Goal: Task Accomplishment & Management: Manage account settings

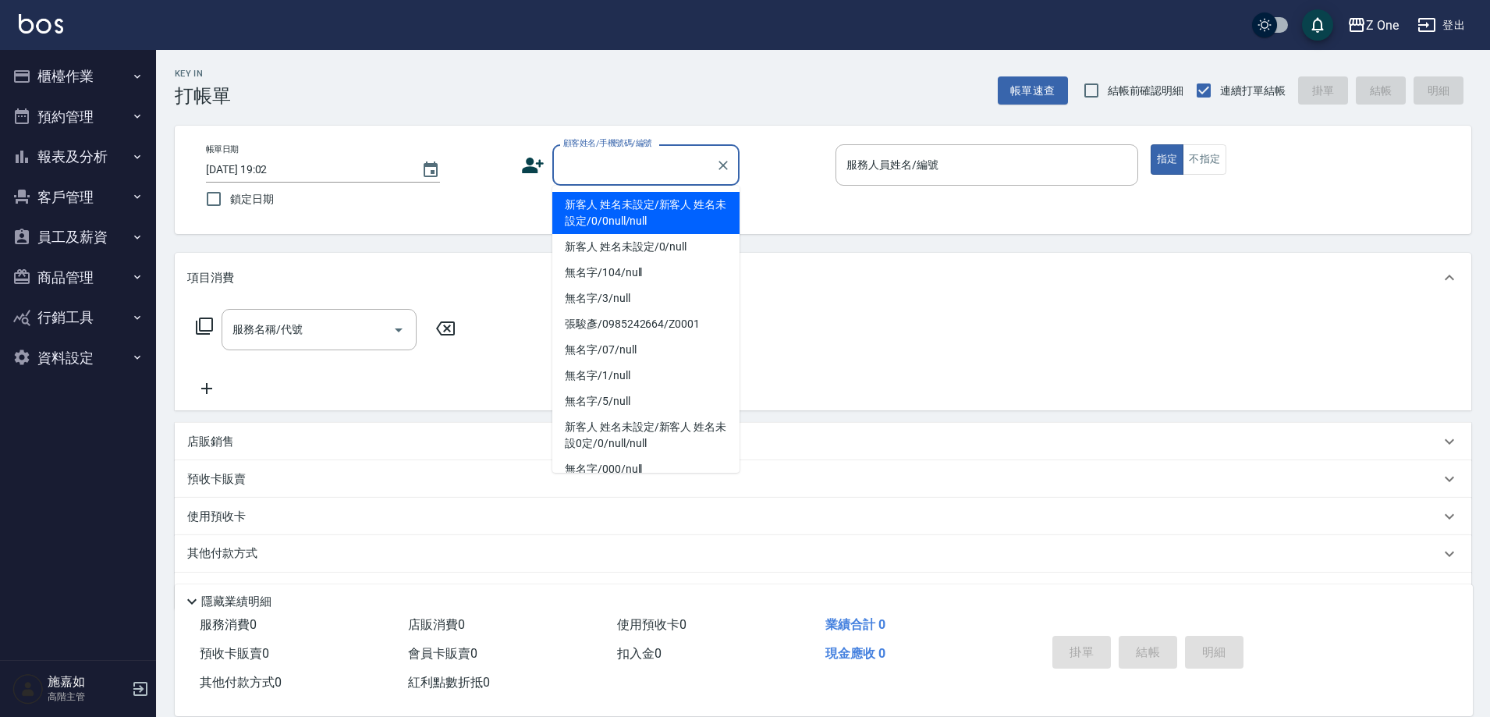
click at [630, 169] on input "顧客姓名/手機號碼/編號" at bounding box center [634, 164] width 150 height 27
click at [626, 202] on li "新客人 姓名未設定/新客人 姓名未設定/0/0null/null" at bounding box center [645, 213] width 187 height 42
type input "新客人 姓名未設定/新客人 姓名未設定/0/0null/null"
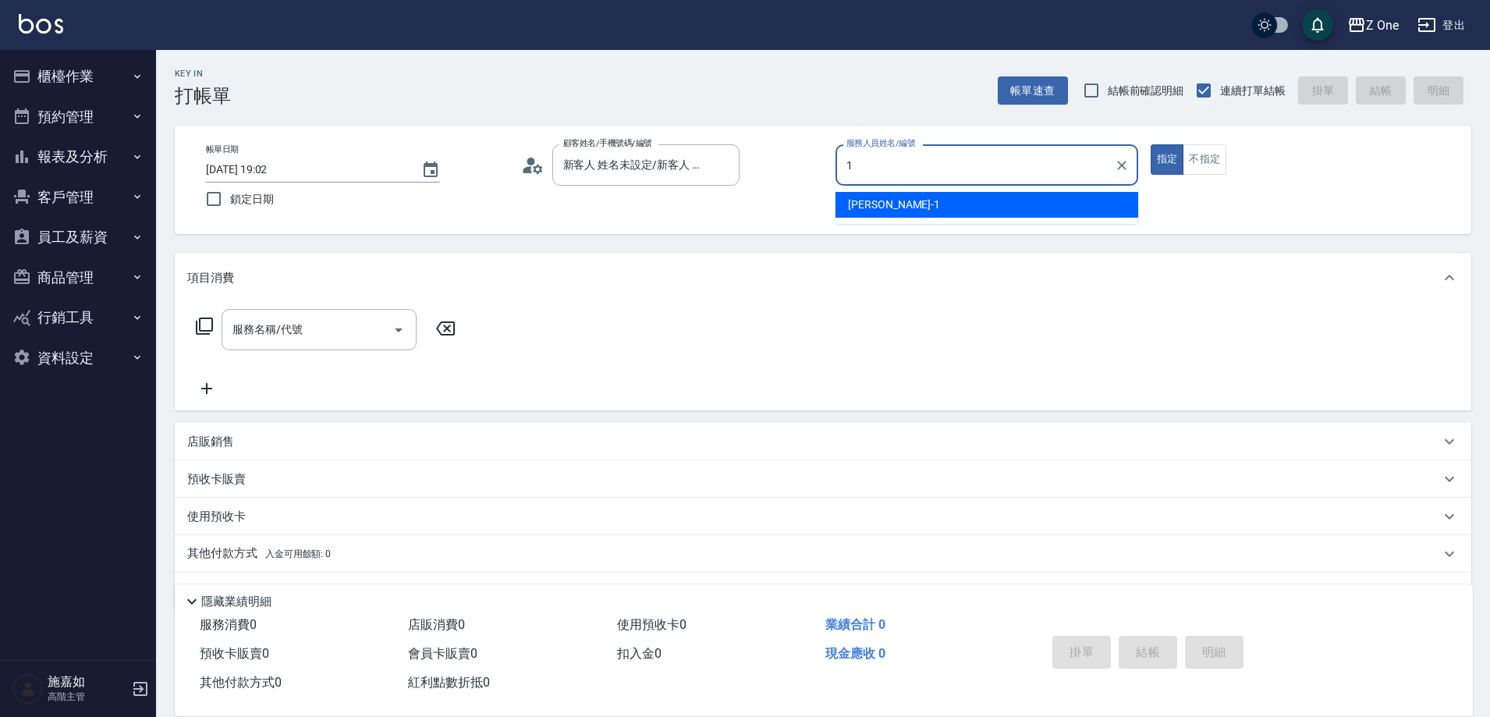
click at [978, 203] on div "[PERSON_NAME]-1" at bounding box center [987, 205] width 303 height 26
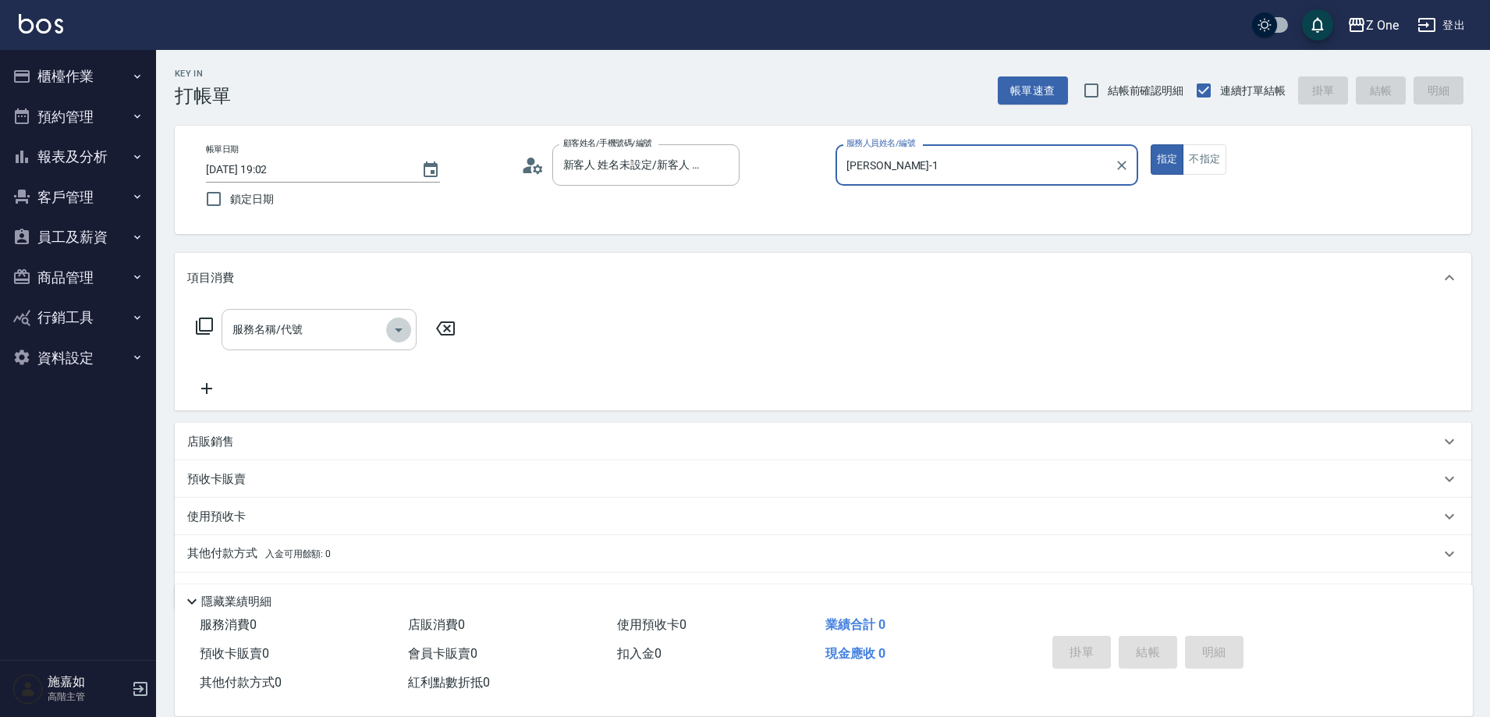
click at [396, 331] on icon "Open" at bounding box center [398, 330] width 19 height 19
type input "[PERSON_NAME]-1"
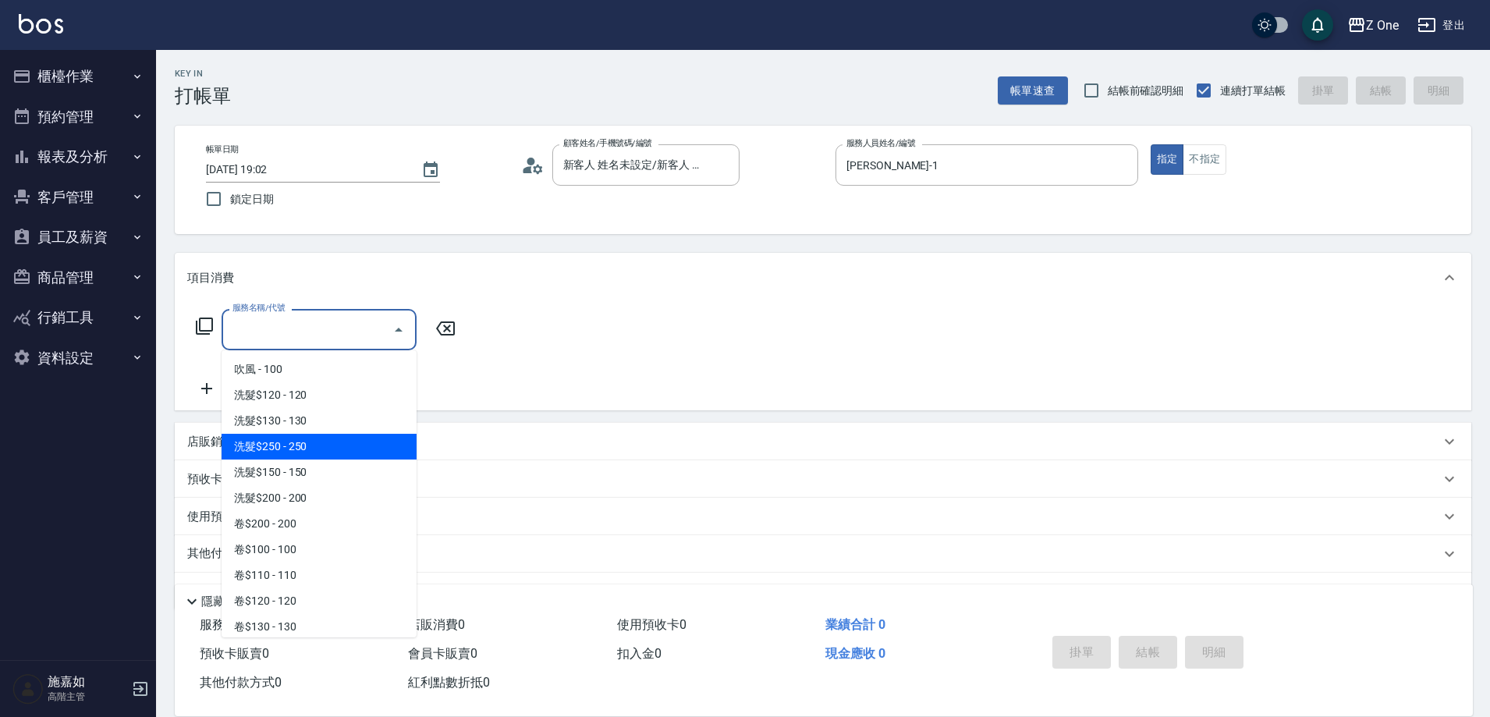
click at [324, 453] on span "洗髮$250 - 250" at bounding box center [319, 447] width 195 height 26
type input "洗髮$250(104)"
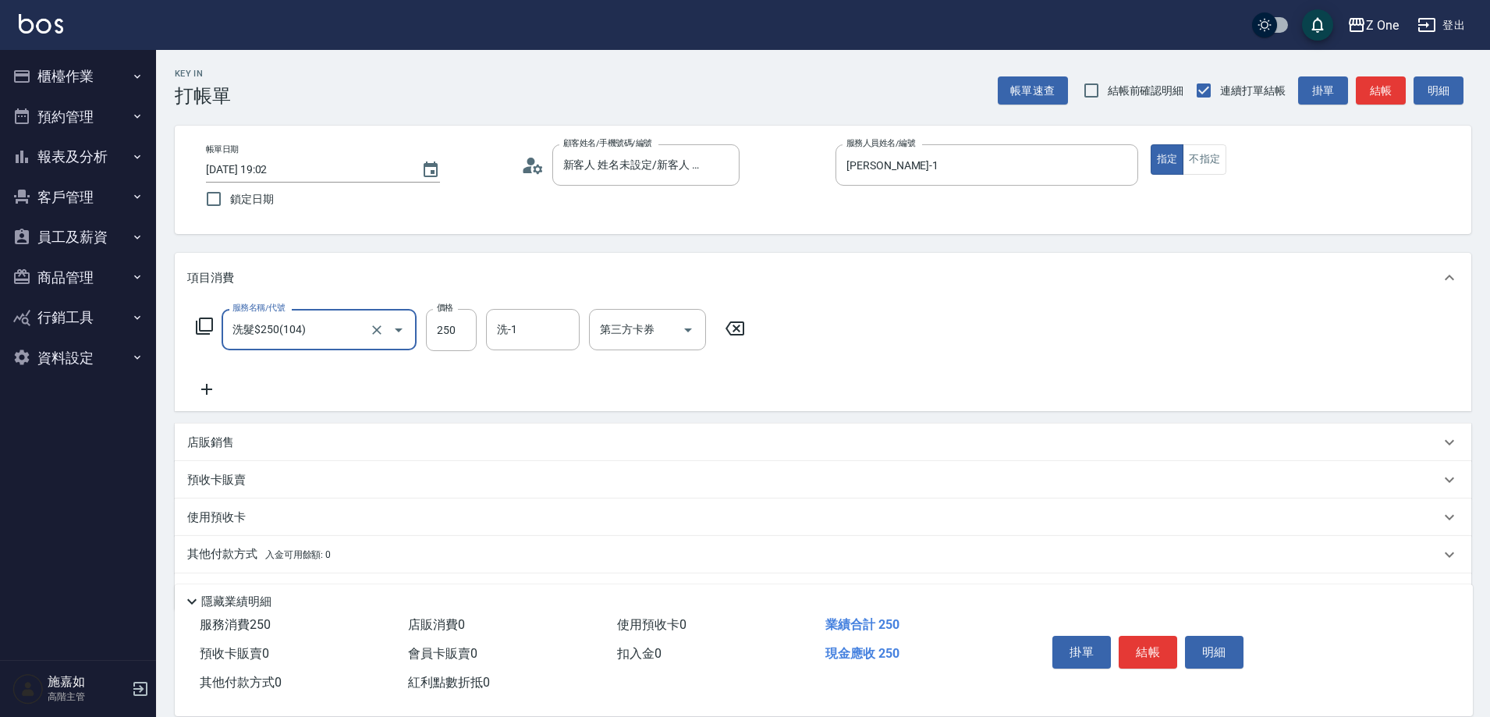
click at [215, 392] on icon at bounding box center [206, 389] width 39 height 19
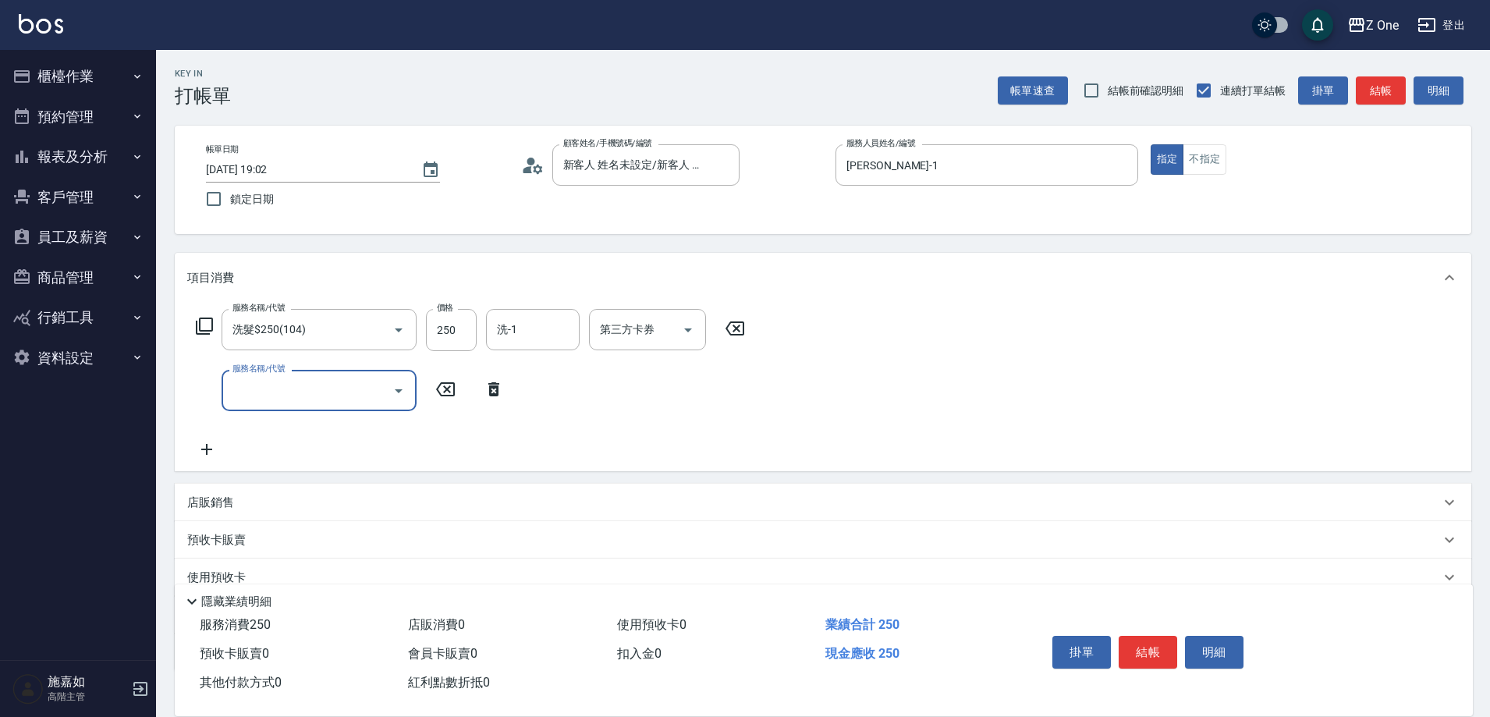
click at [399, 386] on icon "Open" at bounding box center [398, 390] width 19 height 19
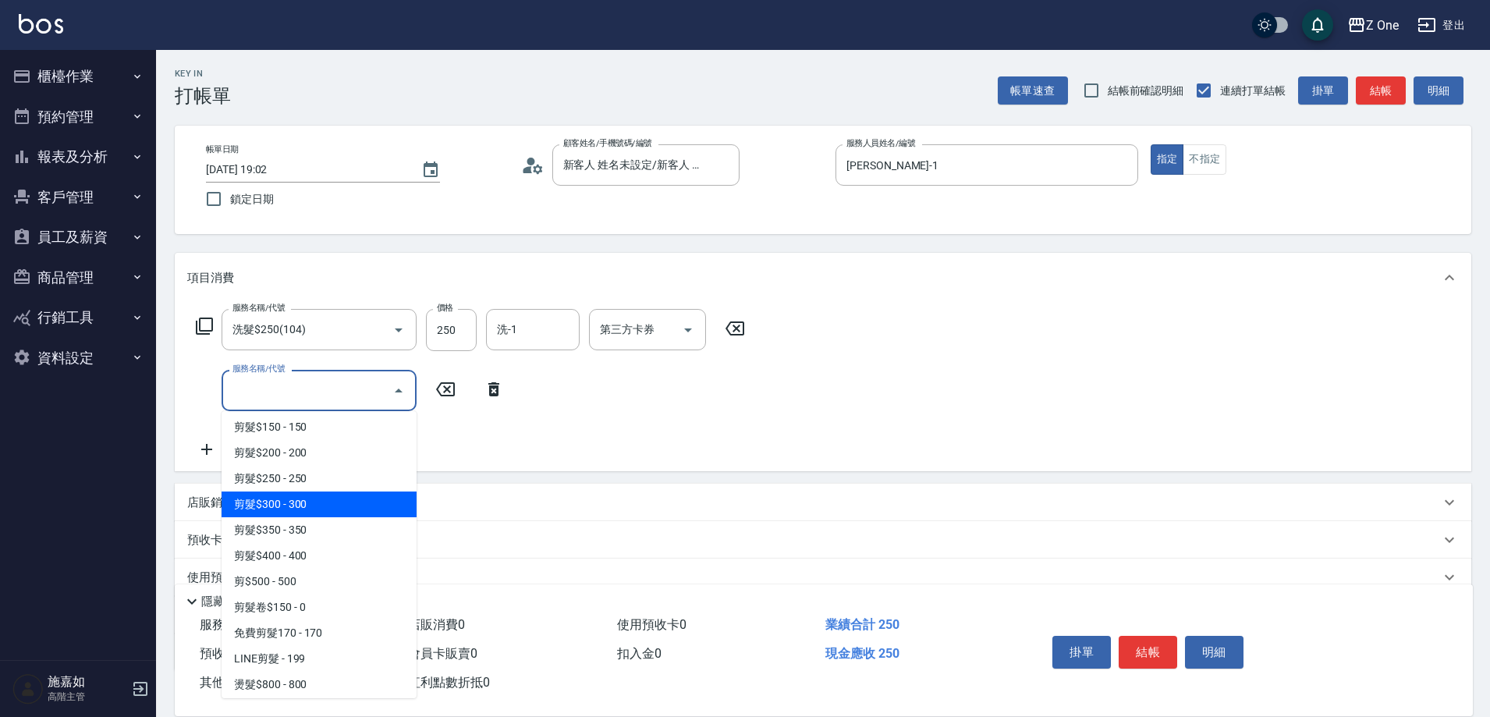
scroll to position [468, 0]
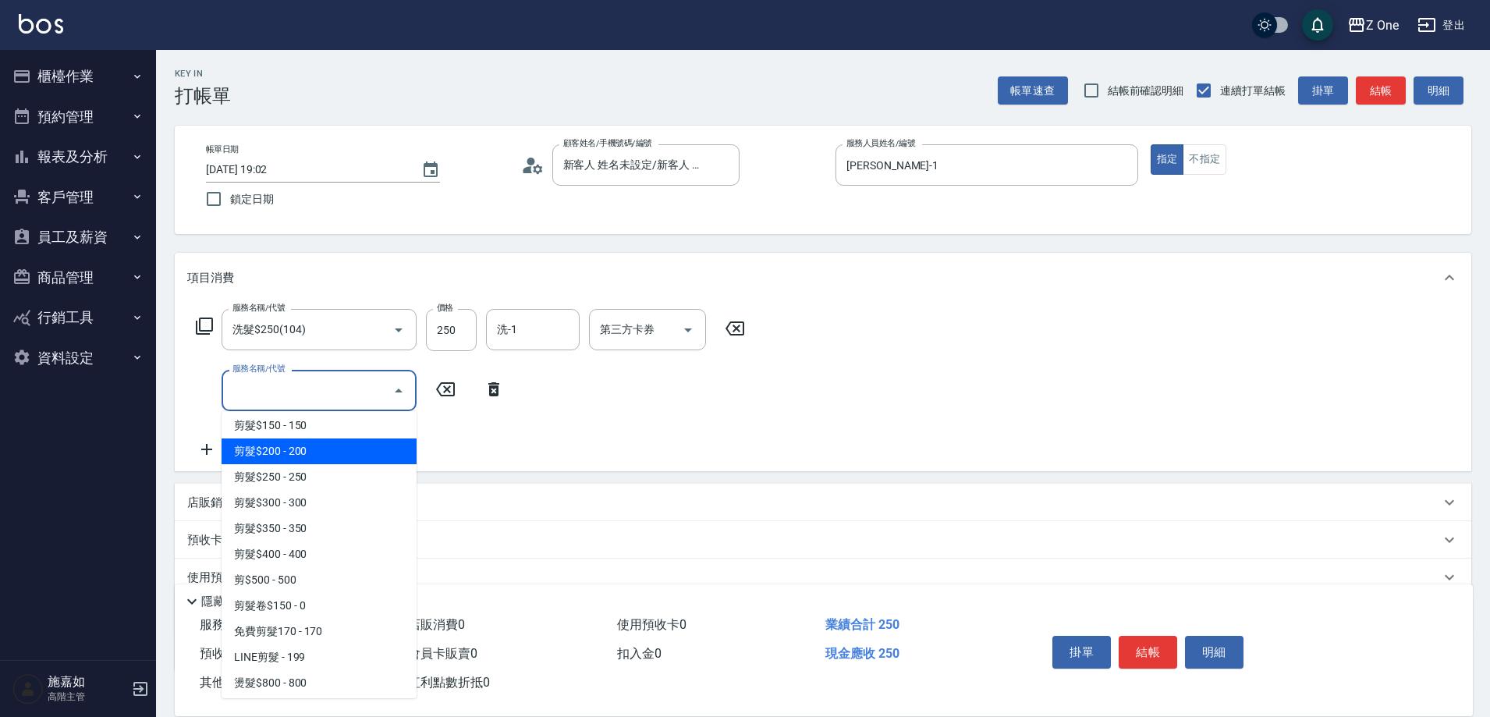
click at [326, 452] on span "剪髮$200 - 200" at bounding box center [319, 451] width 195 height 26
type input "剪髮$200(205)"
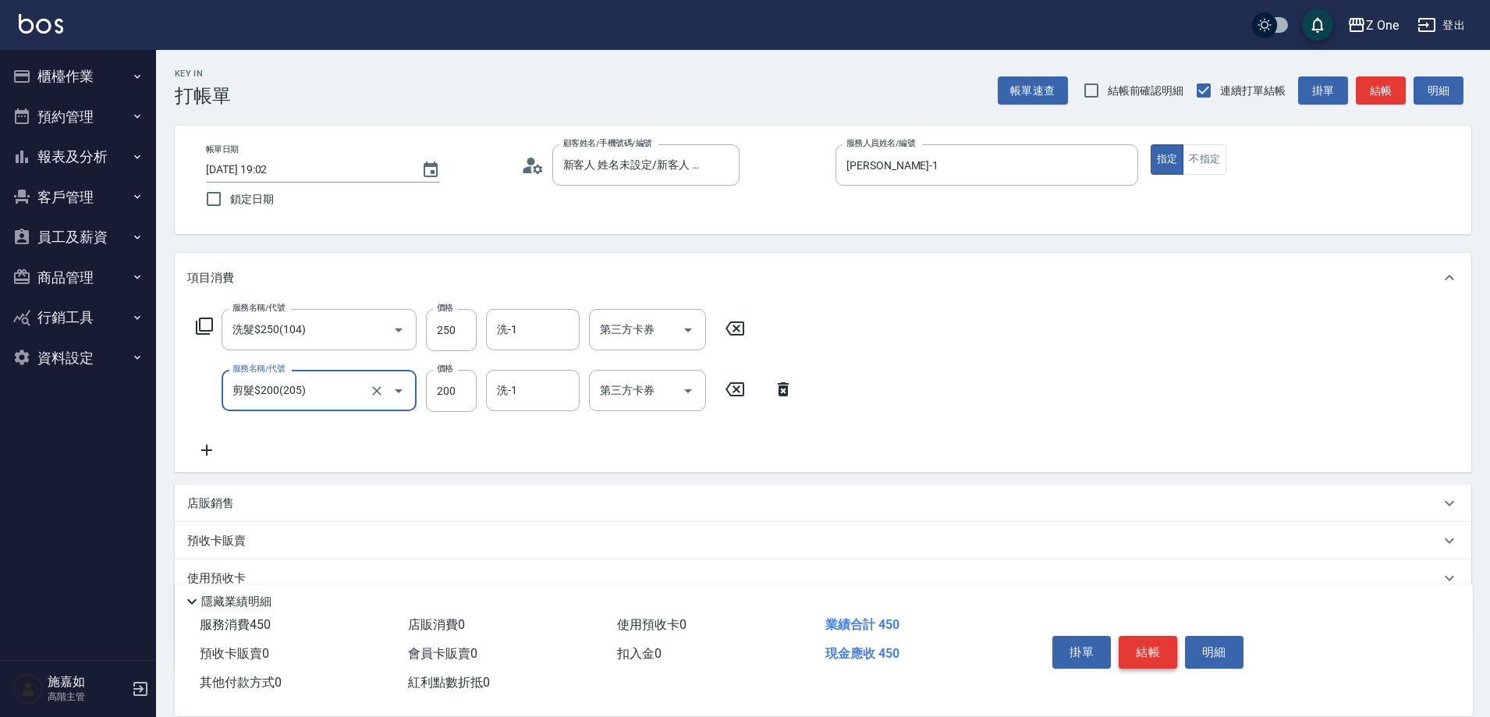
click at [1155, 641] on button "結帳" at bounding box center [1148, 652] width 59 height 33
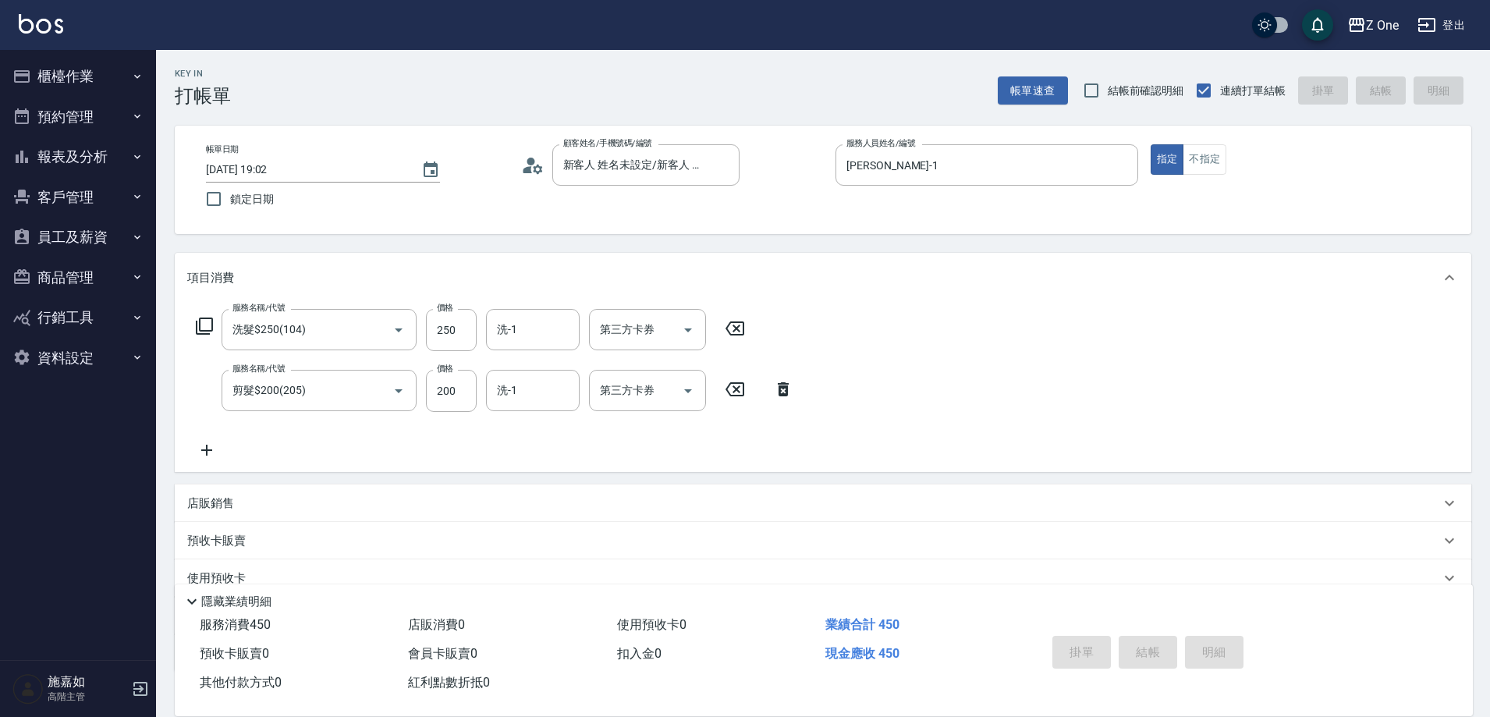
type input "[DATE] 19:03"
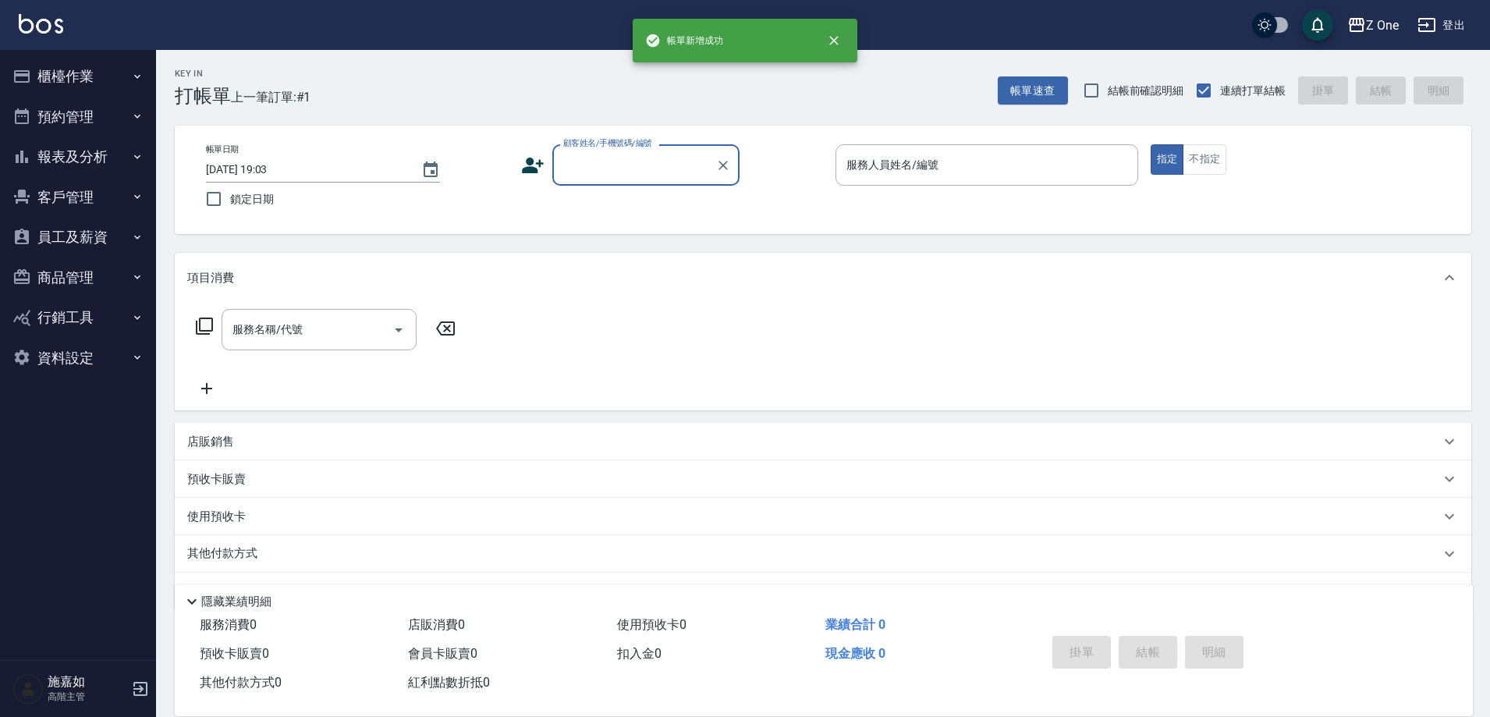
scroll to position [0, 0]
click at [623, 166] on input "顧客姓名/手機號碼/編號" at bounding box center [634, 164] width 150 height 27
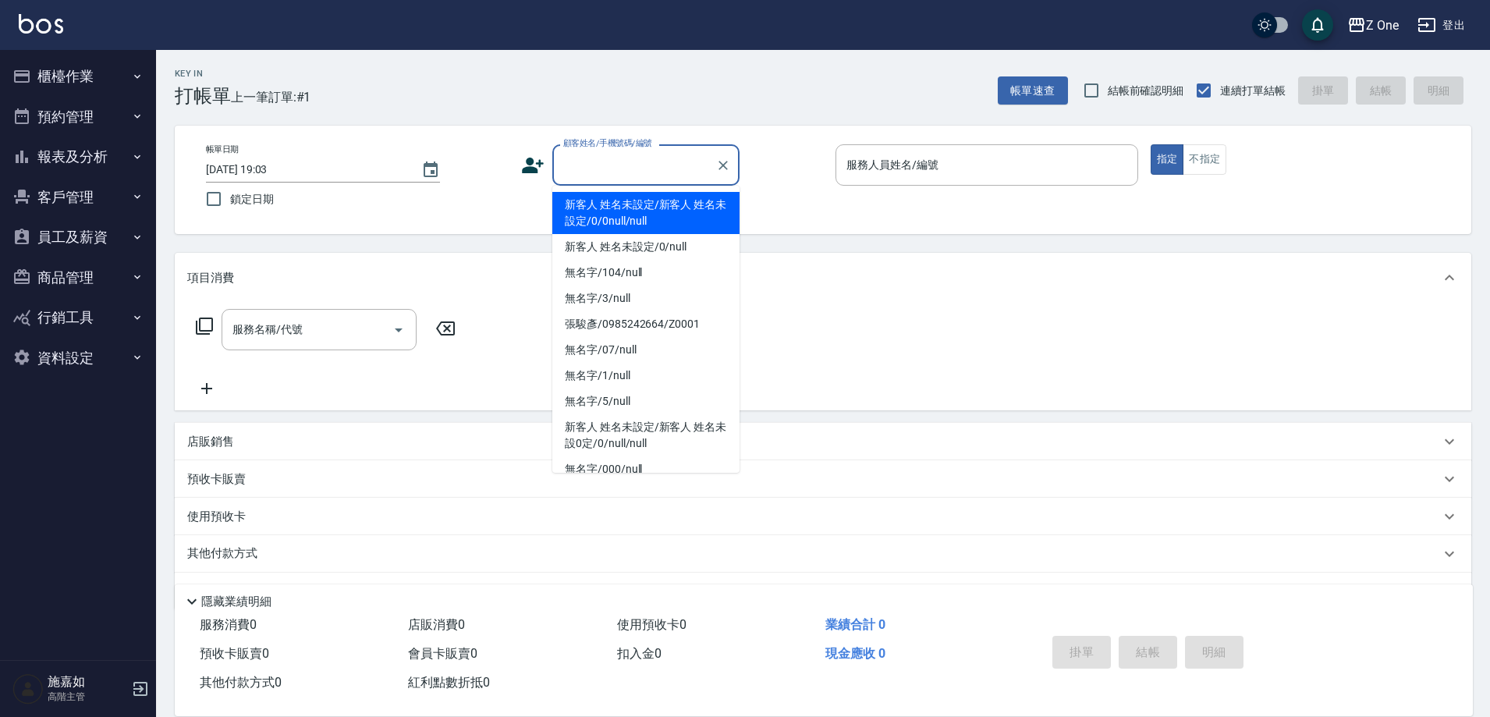
click at [616, 204] on li "新客人 姓名未設定/新客人 姓名未設定/0/0null/null" at bounding box center [645, 213] width 187 height 42
type input "新客人 姓名未設定/新客人 姓名未設定/0/0null/null"
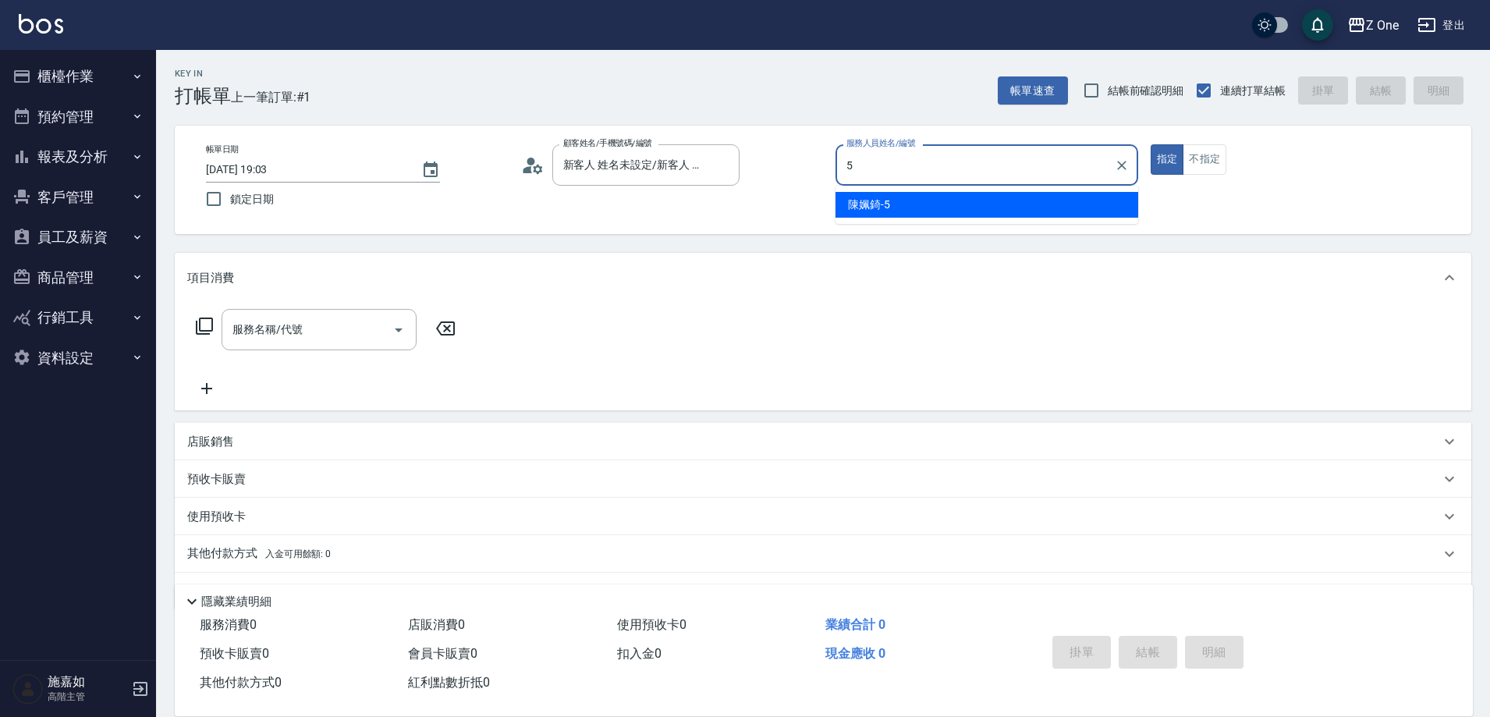
click at [871, 204] on span "[PERSON_NAME]-5" at bounding box center [869, 205] width 42 height 16
click at [396, 329] on icon "Open" at bounding box center [398, 330] width 19 height 19
type input "陳姵錡-5"
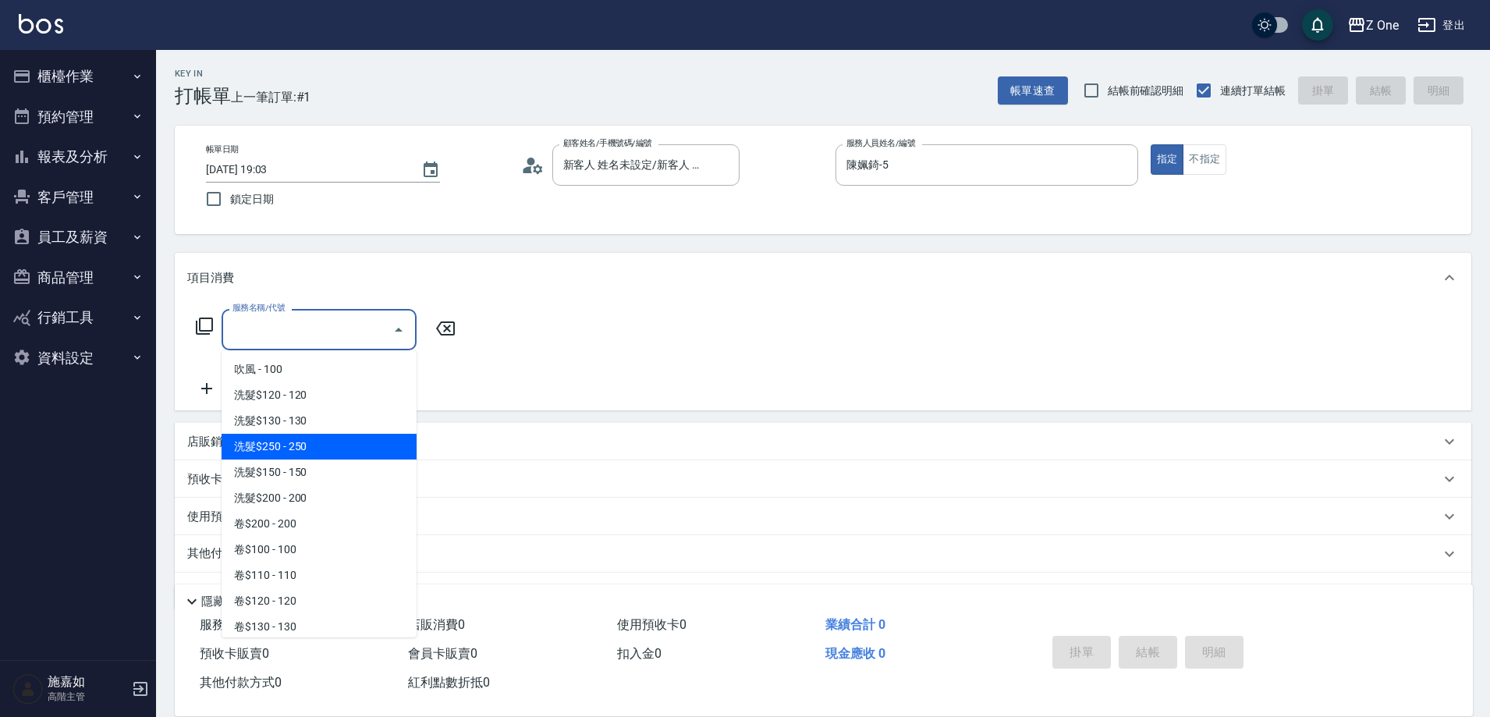
click at [310, 447] on span "洗髮$250 - 250" at bounding box center [319, 447] width 195 height 26
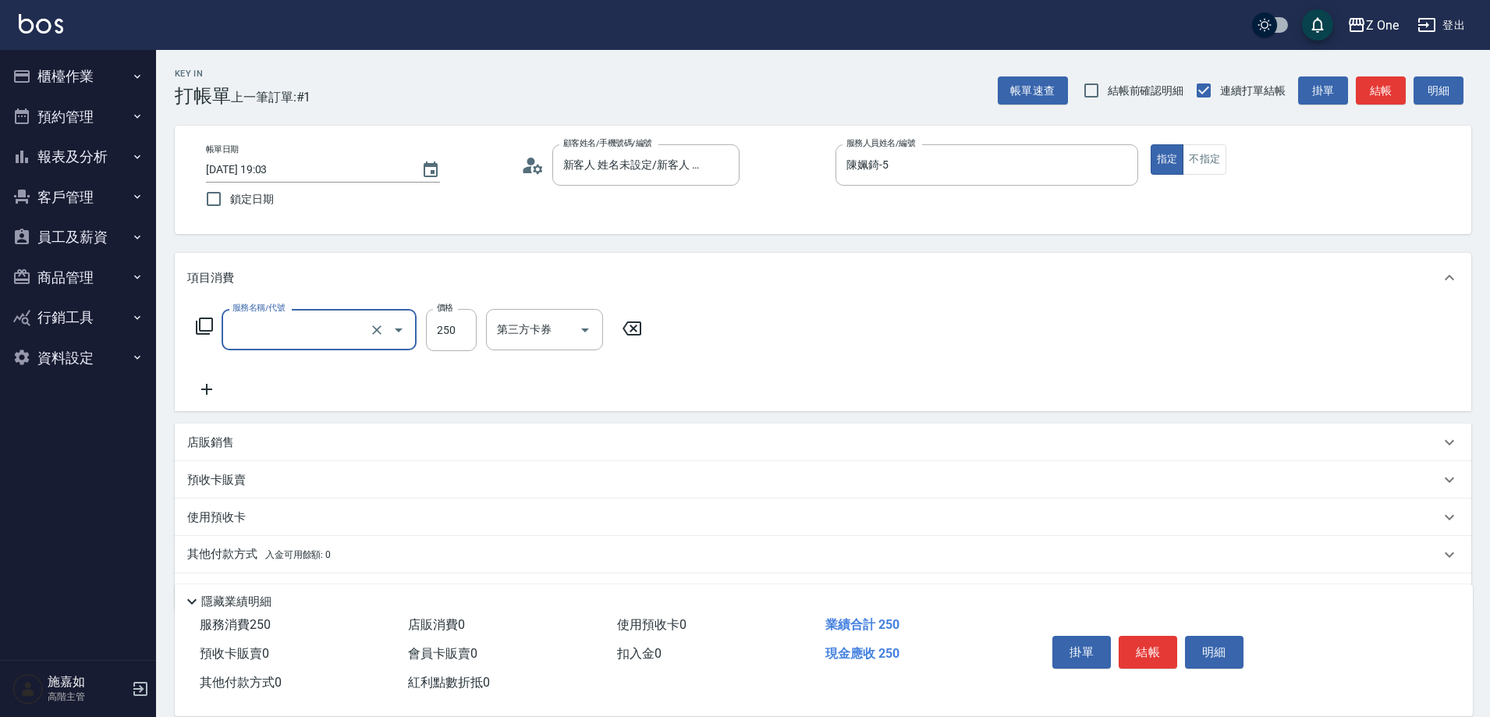
type input "洗髮$250(104)"
click at [215, 392] on icon at bounding box center [206, 389] width 39 height 19
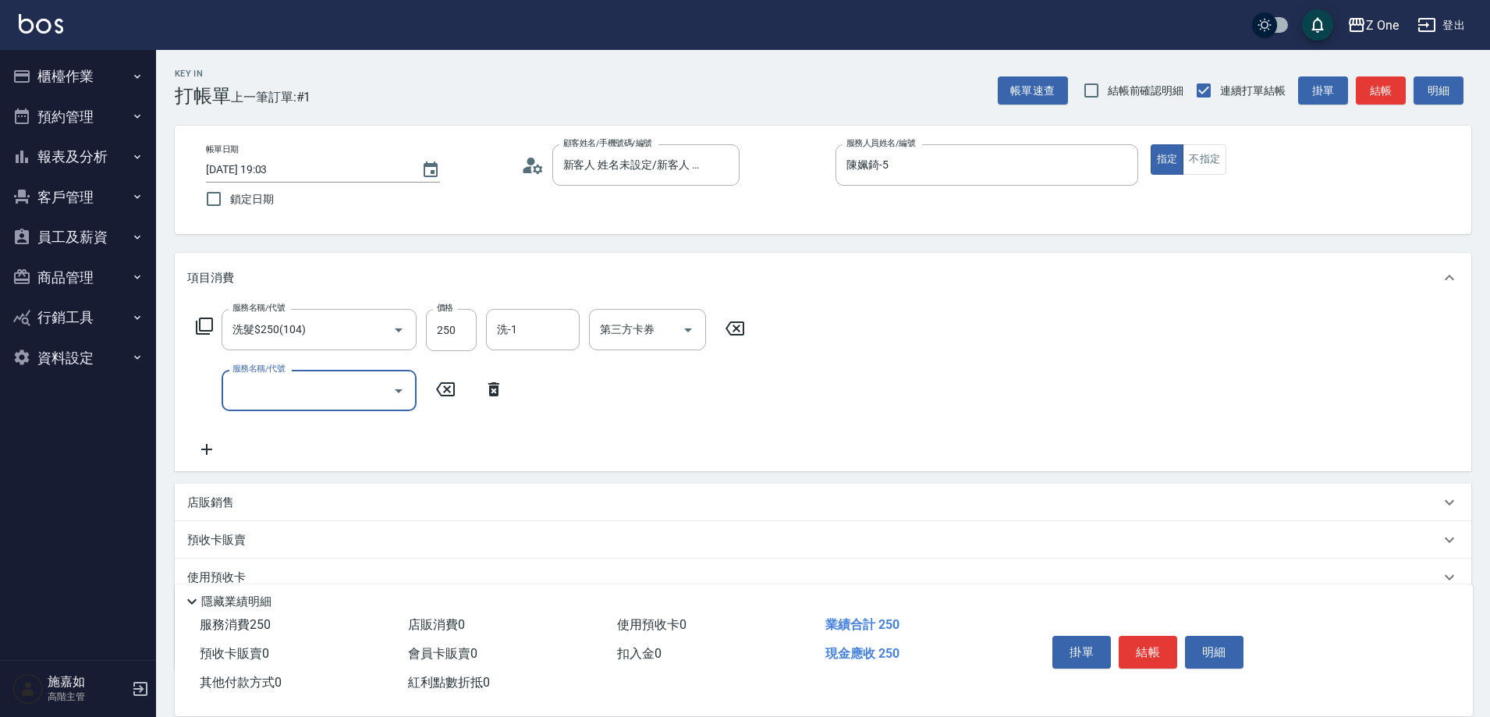
click at [399, 391] on icon "Open" at bounding box center [399, 391] width 8 height 4
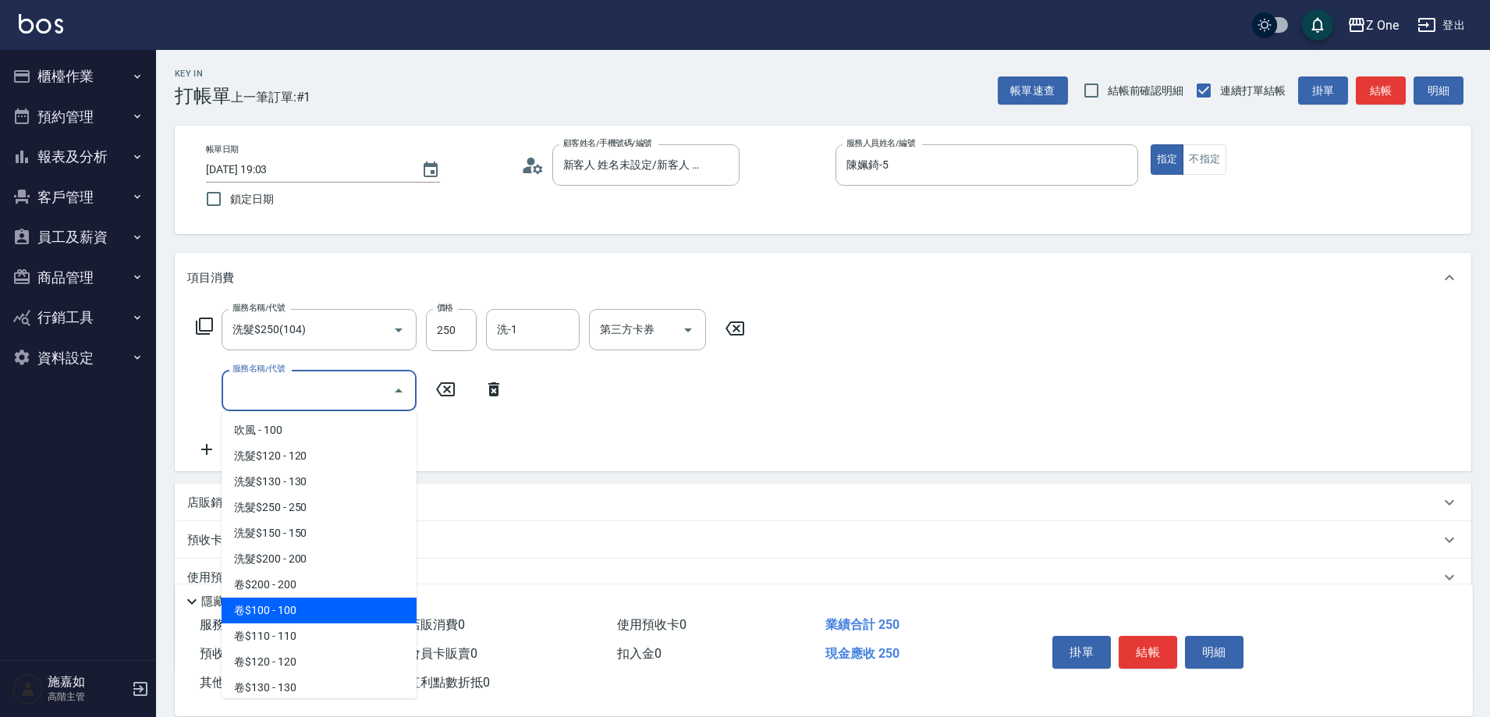
scroll to position [312, 0]
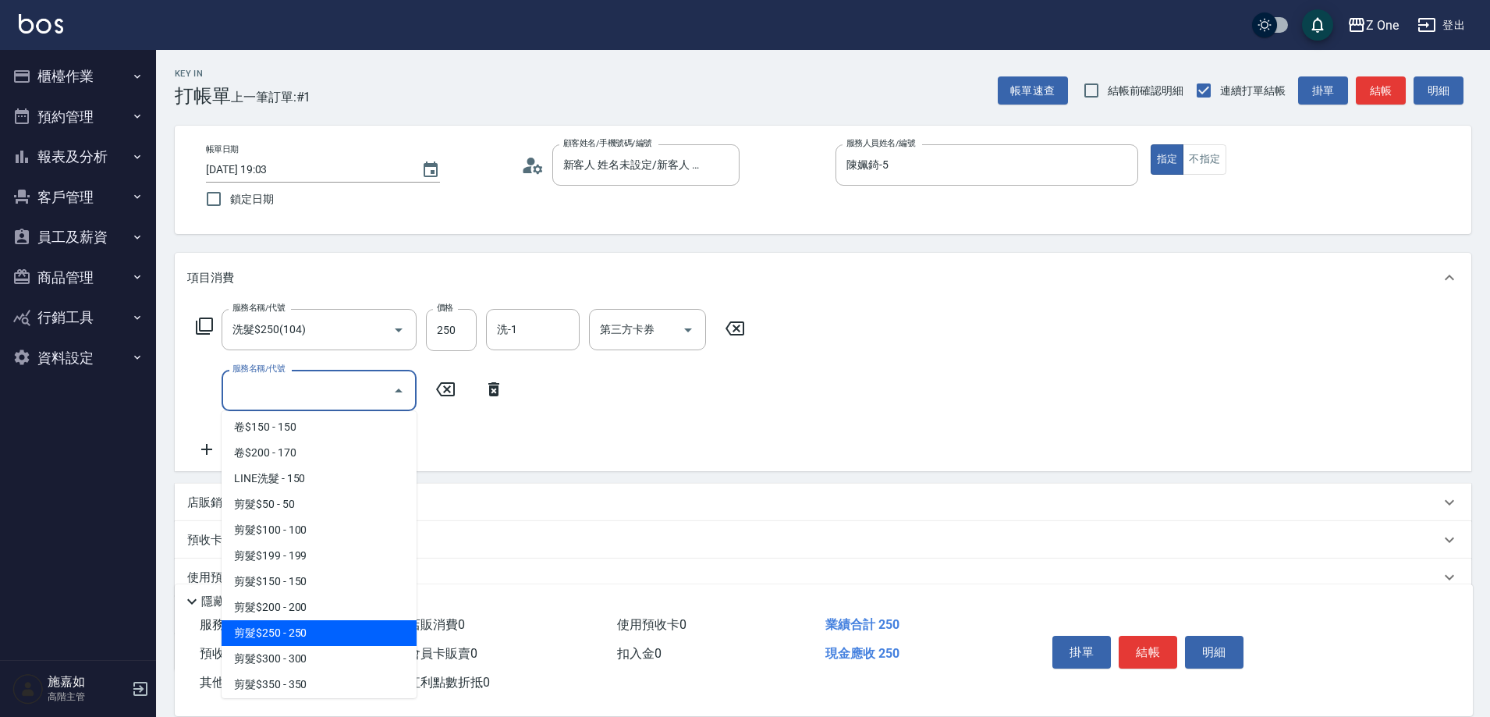
click at [321, 634] on span "剪髮$250 - 250" at bounding box center [319, 633] width 195 height 26
type input "剪髮$250(206)"
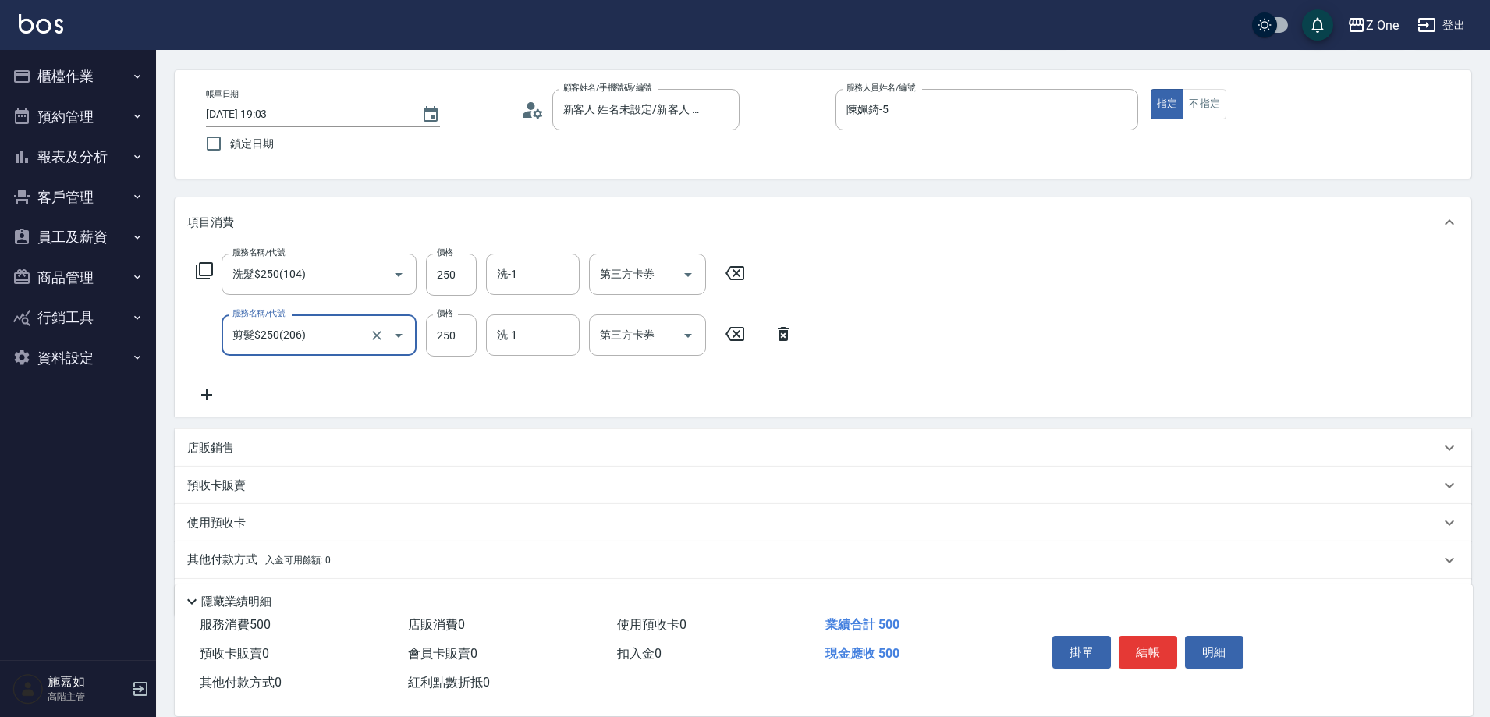
scroll to position [105, 0]
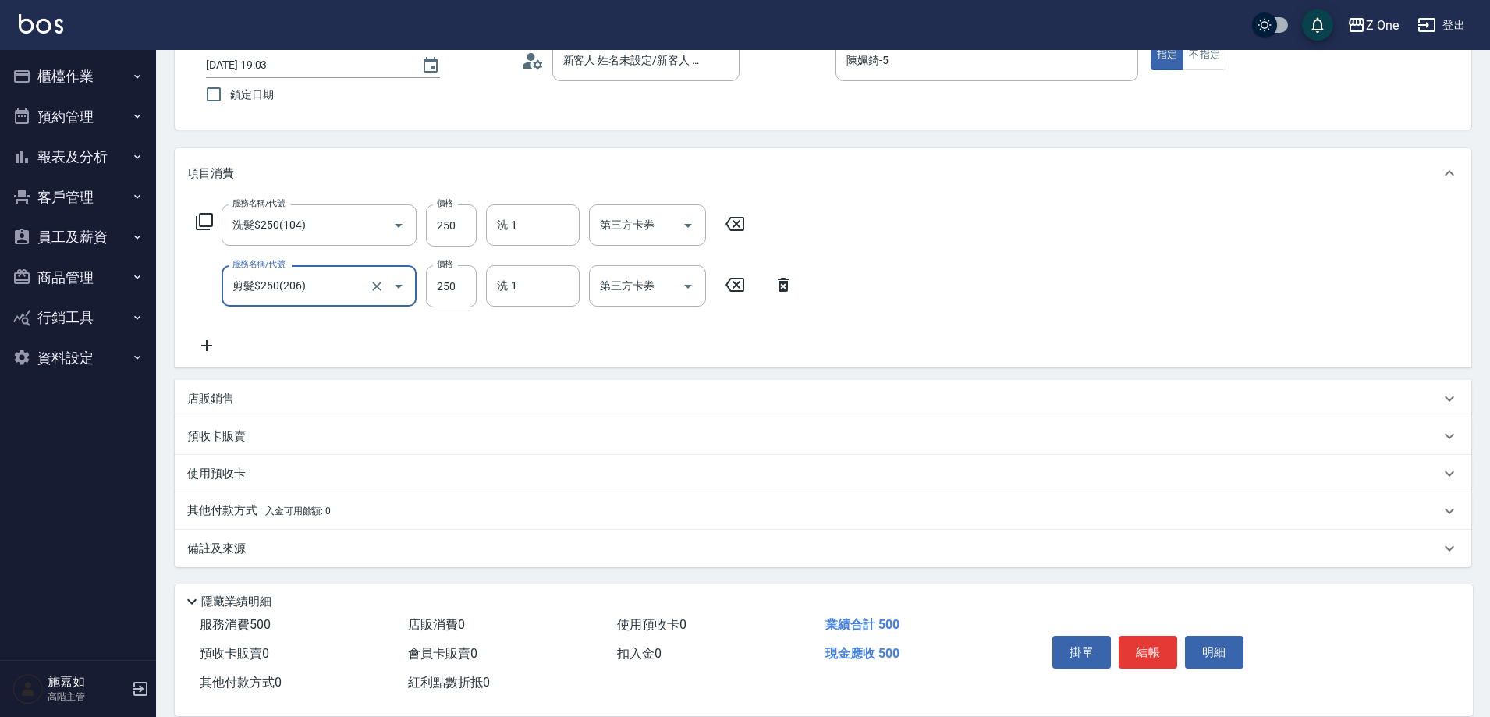
click at [318, 508] on span "入金可用餘額: 0" at bounding box center [298, 511] width 66 height 11
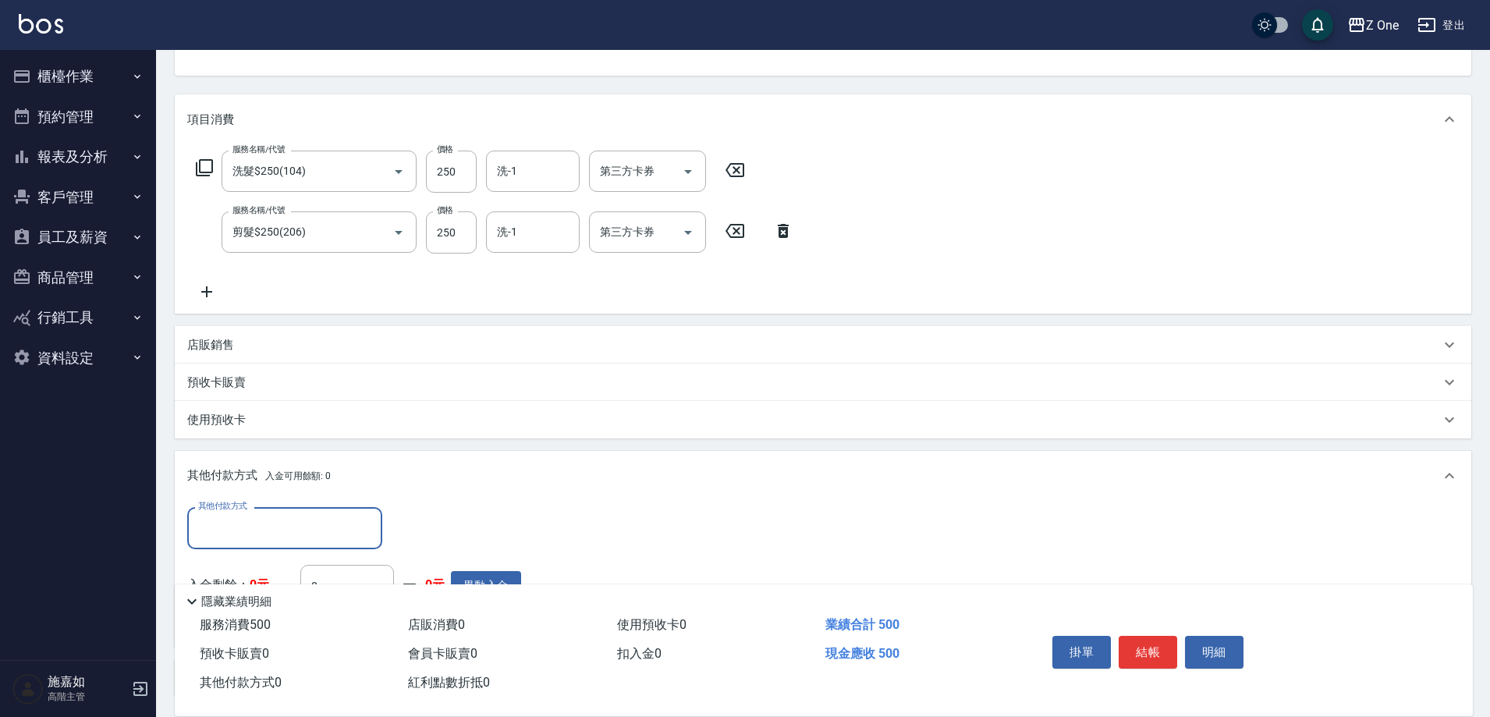
scroll to position [216, 0]
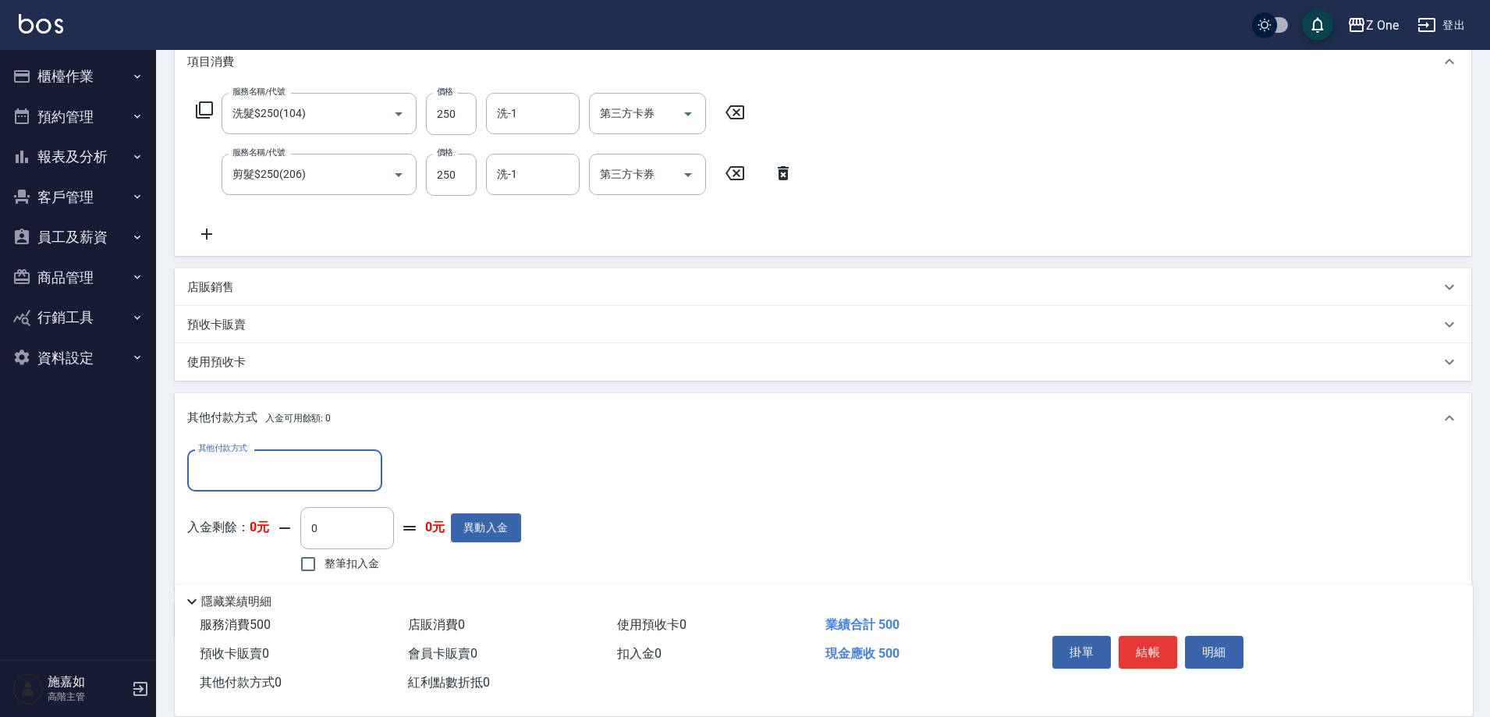
click at [320, 474] on input "其他付款方式" at bounding box center [284, 469] width 181 height 27
click at [294, 566] on span "信用卡" at bounding box center [284, 562] width 195 height 26
type input "信用卡"
type input "500"
click at [1156, 648] on button "結帳" at bounding box center [1148, 652] width 59 height 33
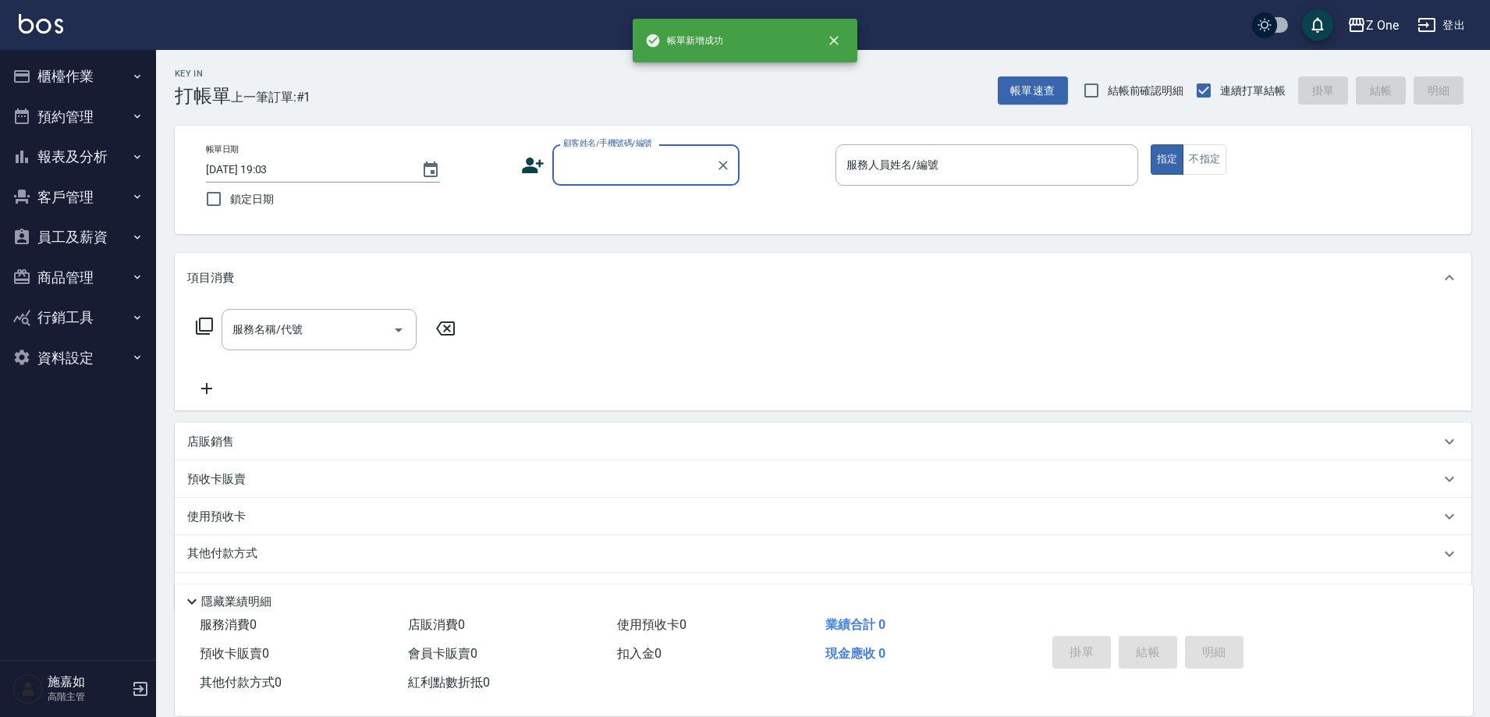
scroll to position [0, 0]
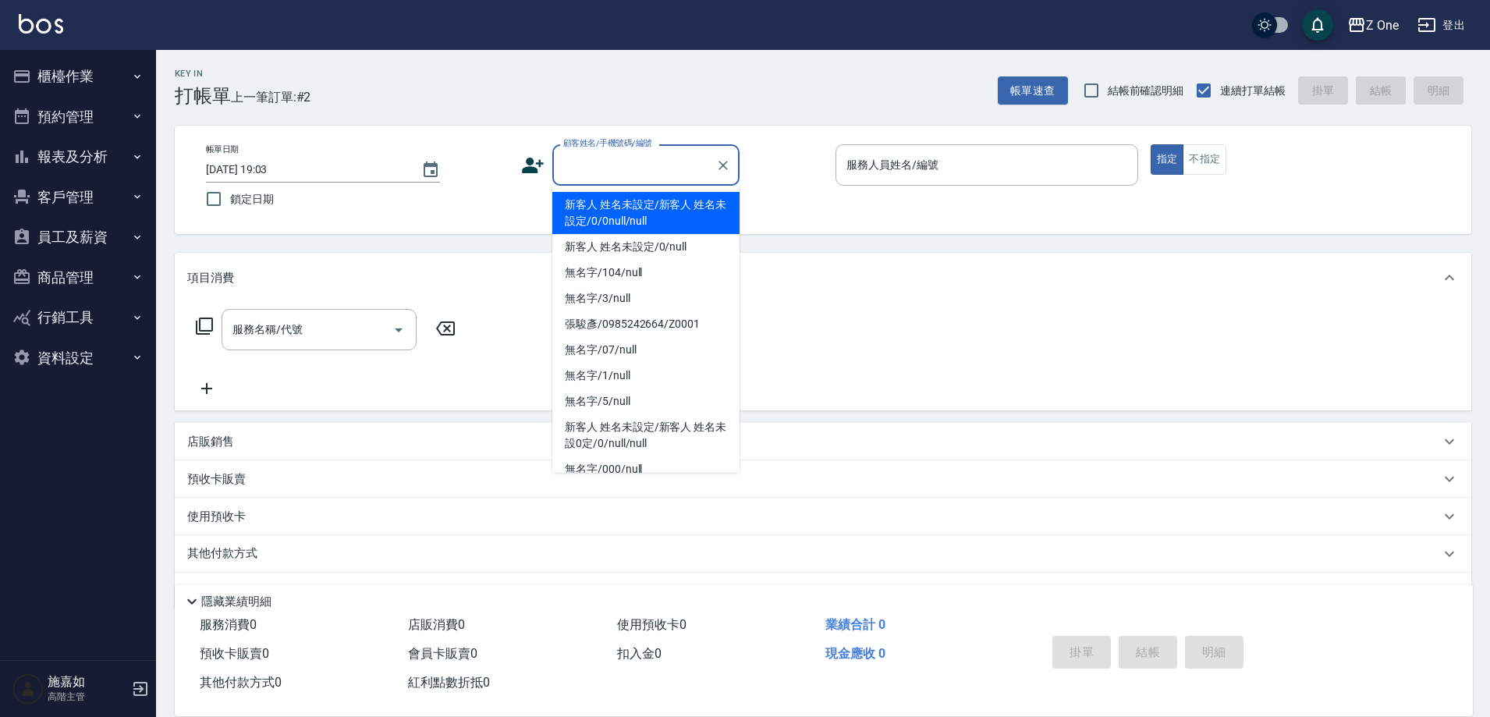
click at [646, 165] on input "顧客姓名/手機號碼/編號" at bounding box center [634, 164] width 150 height 27
click at [641, 202] on li "新客人 姓名未設定/新客人 姓名未設定/0/0null/null" at bounding box center [645, 213] width 187 height 42
type input "新客人 姓名未設定/新客人 姓名未設定/0/0null/null"
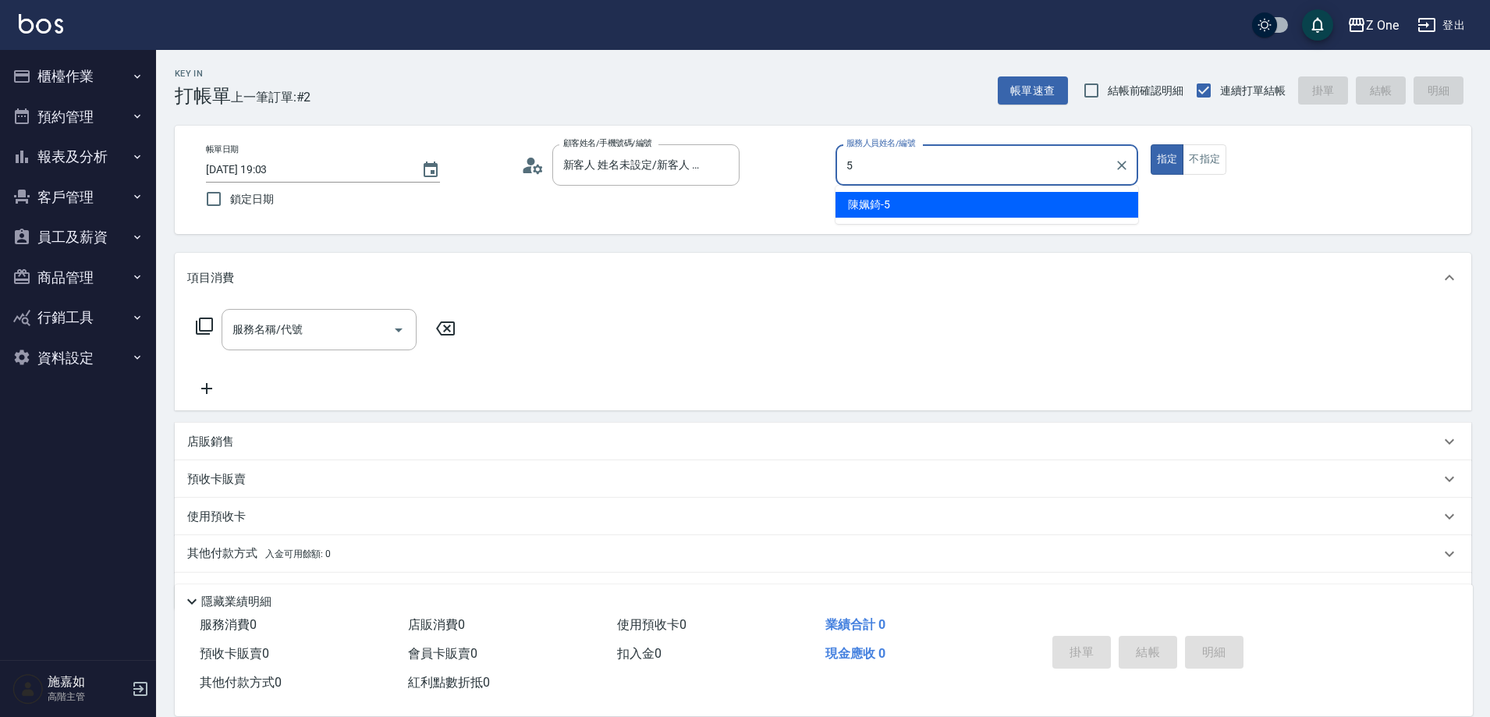
click at [876, 203] on span "[PERSON_NAME]-5" at bounding box center [869, 205] width 42 height 16
click at [397, 334] on icon "Open" at bounding box center [398, 330] width 19 height 19
type input "陳姵錡-5"
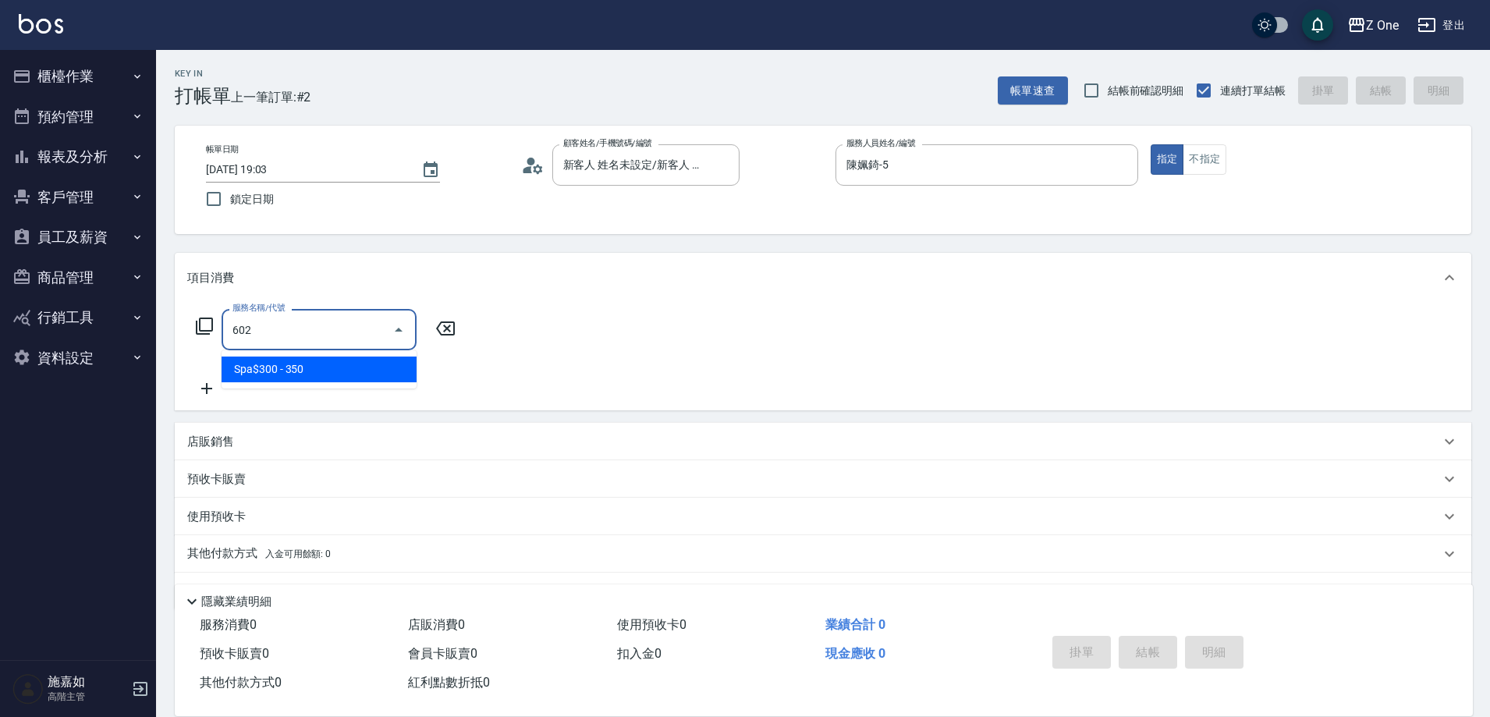
click at [395, 360] on span "Spa$300 - 350" at bounding box center [319, 370] width 195 height 26
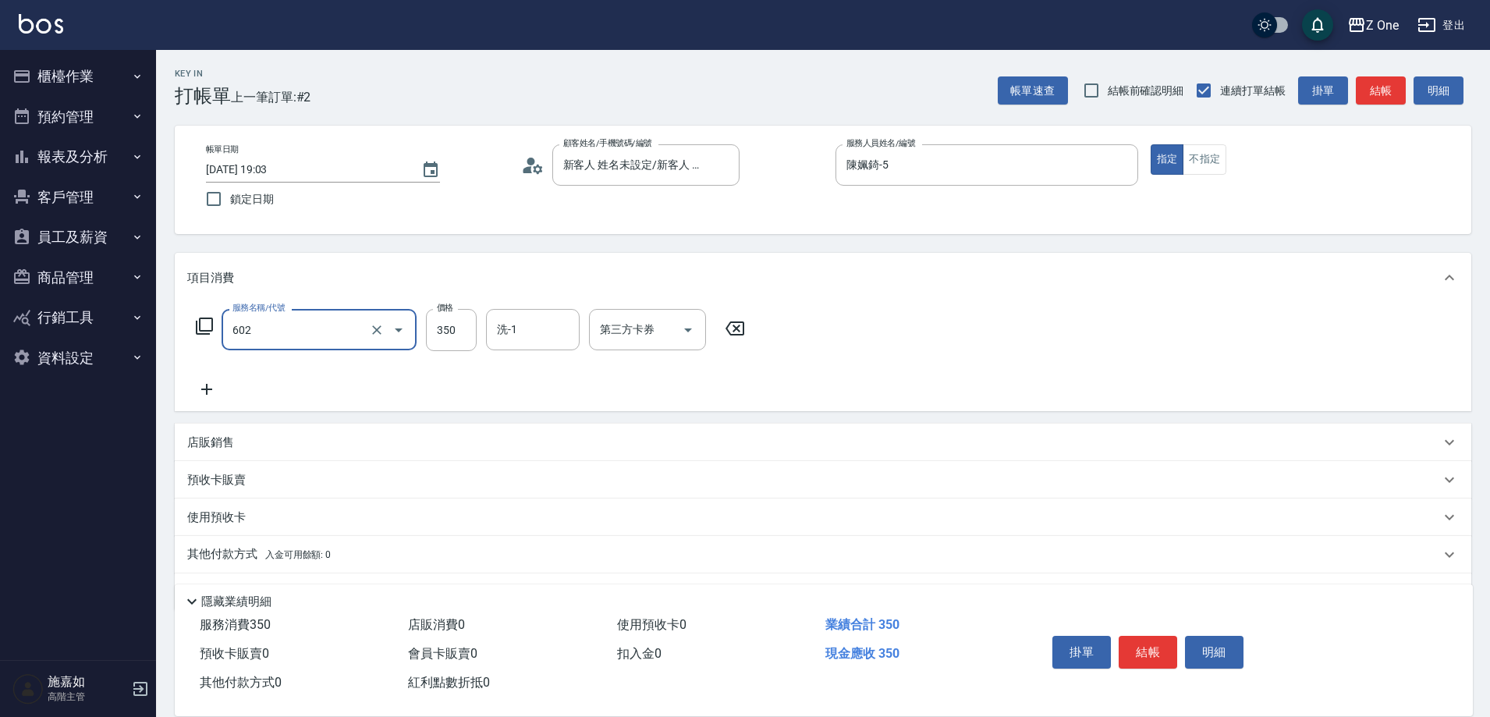
type input "Spa$300(602)"
click at [206, 390] on icon at bounding box center [206, 389] width 11 height 11
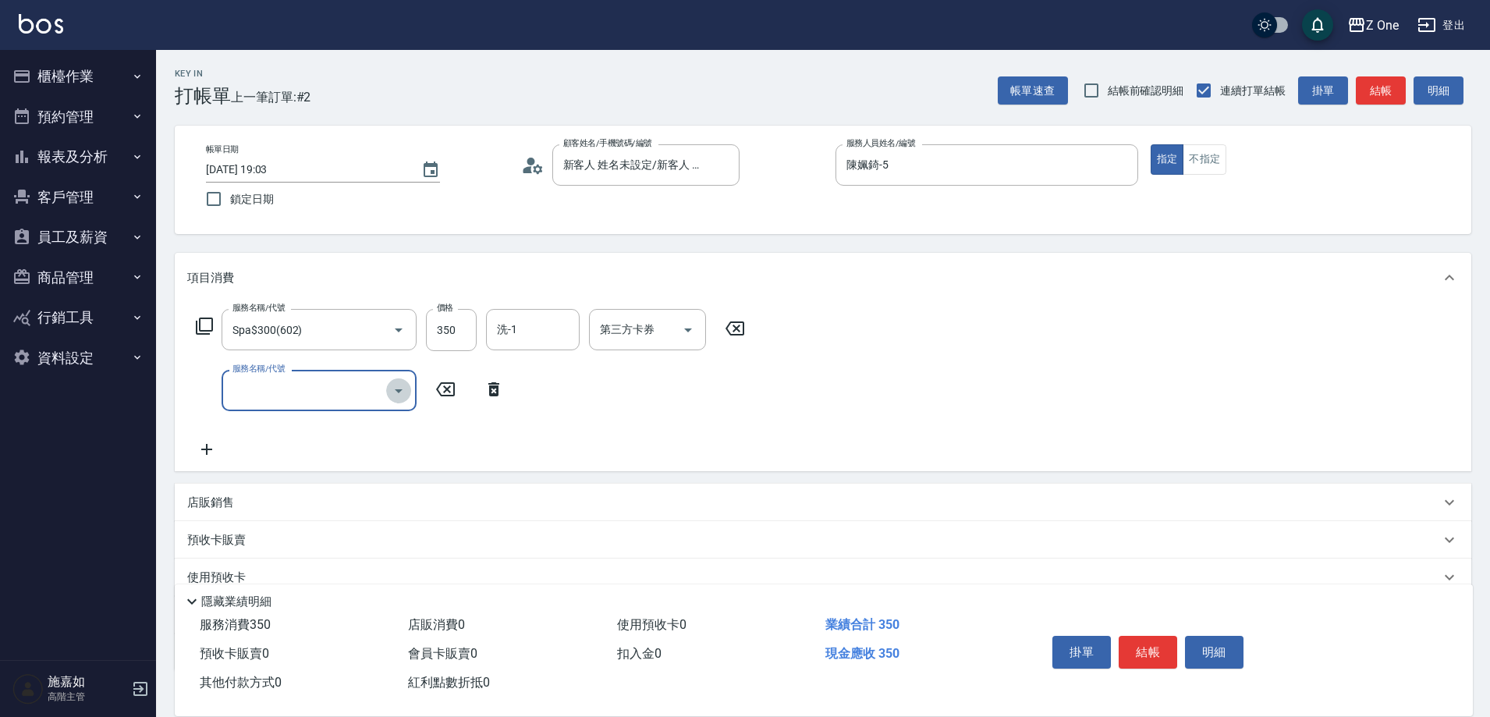
click at [396, 395] on icon "Open" at bounding box center [398, 390] width 19 height 19
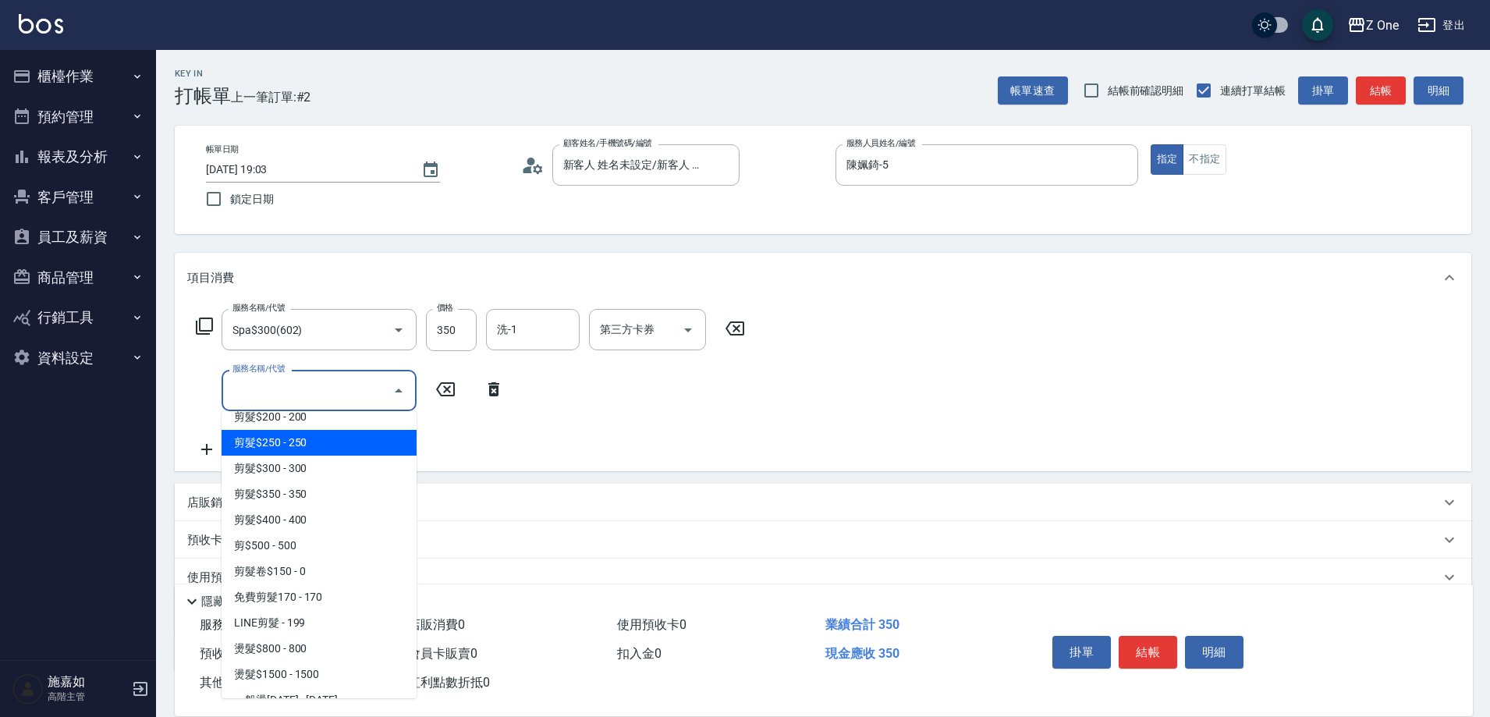
scroll to position [780, 0]
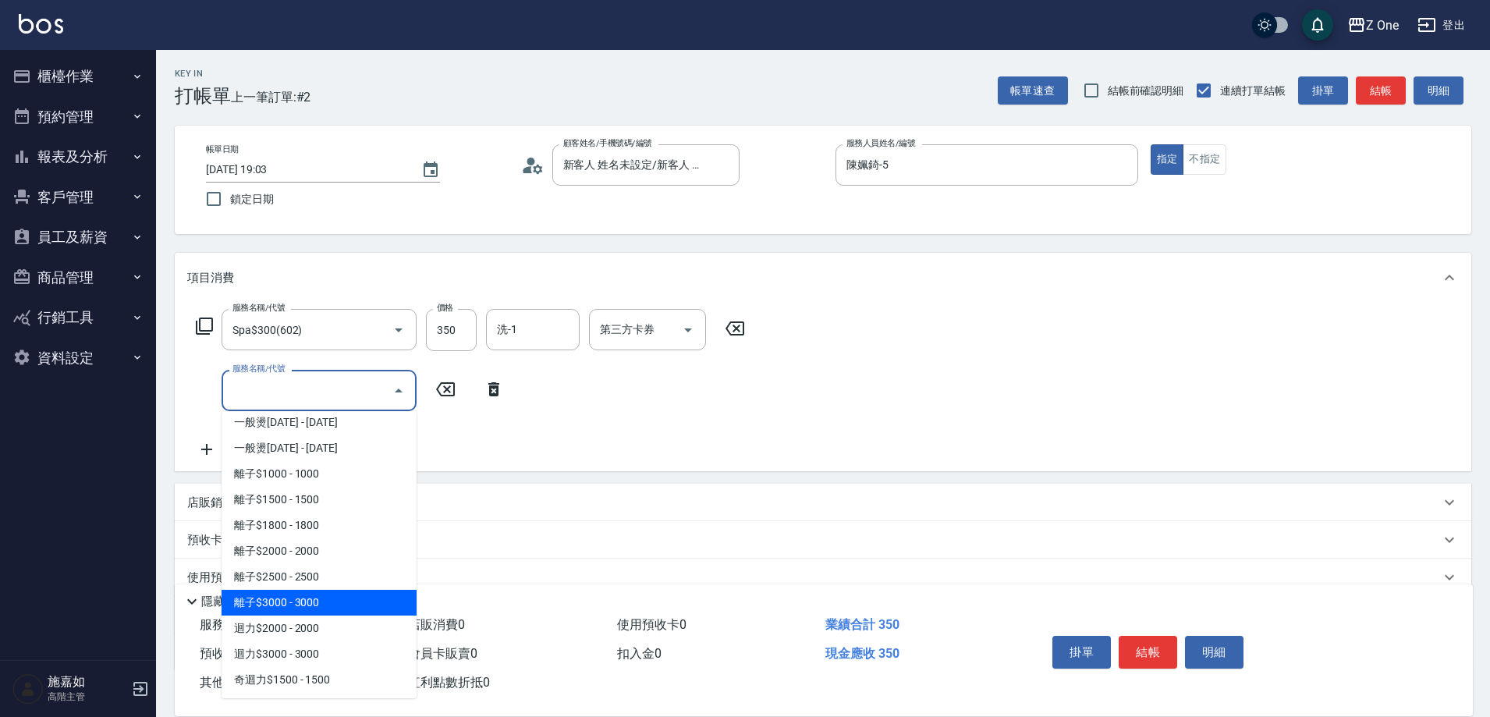
click at [340, 590] on span "離子$3000 - 3000" at bounding box center [319, 603] width 195 height 26
type input "離子$3000(316)"
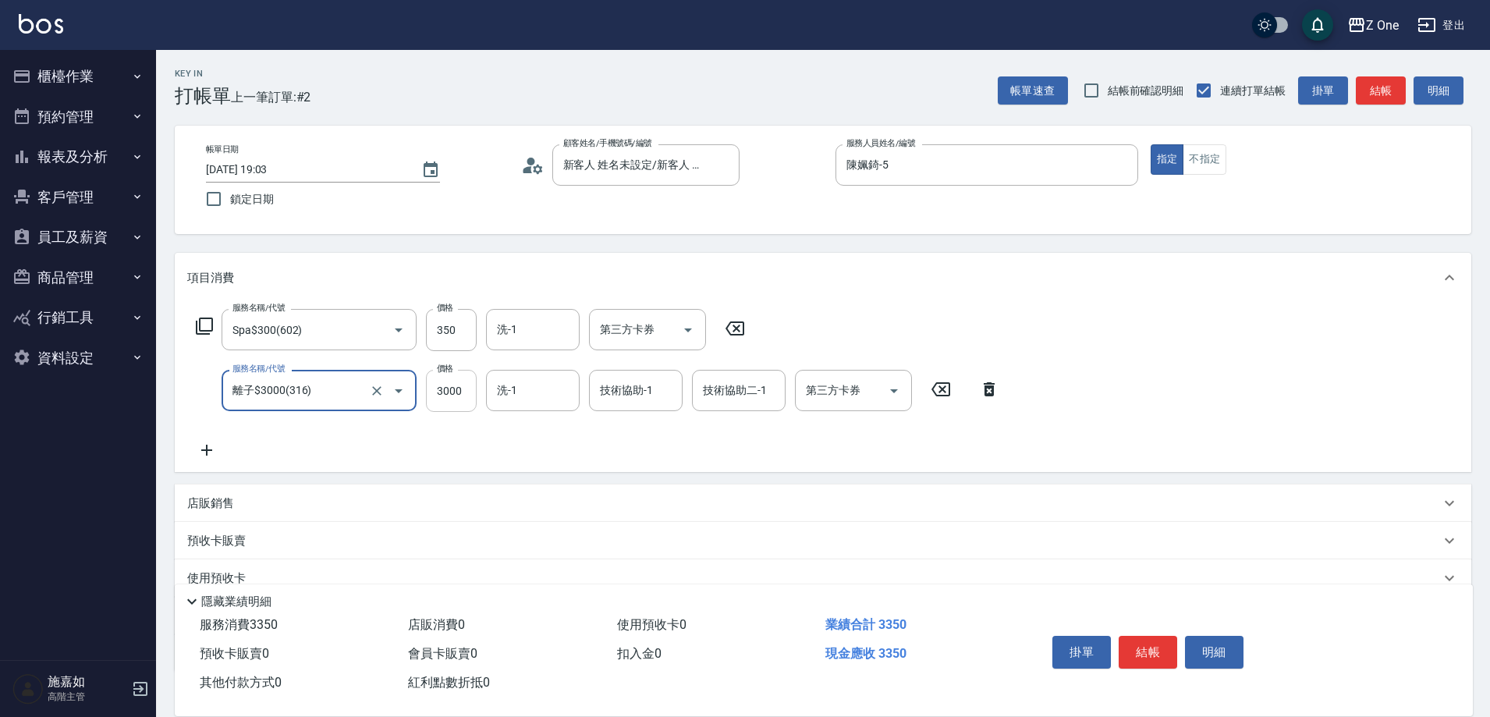
click at [469, 387] on input "3000" at bounding box center [451, 391] width 51 height 42
type input "3700"
click at [214, 446] on icon at bounding box center [206, 450] width 39 height 19
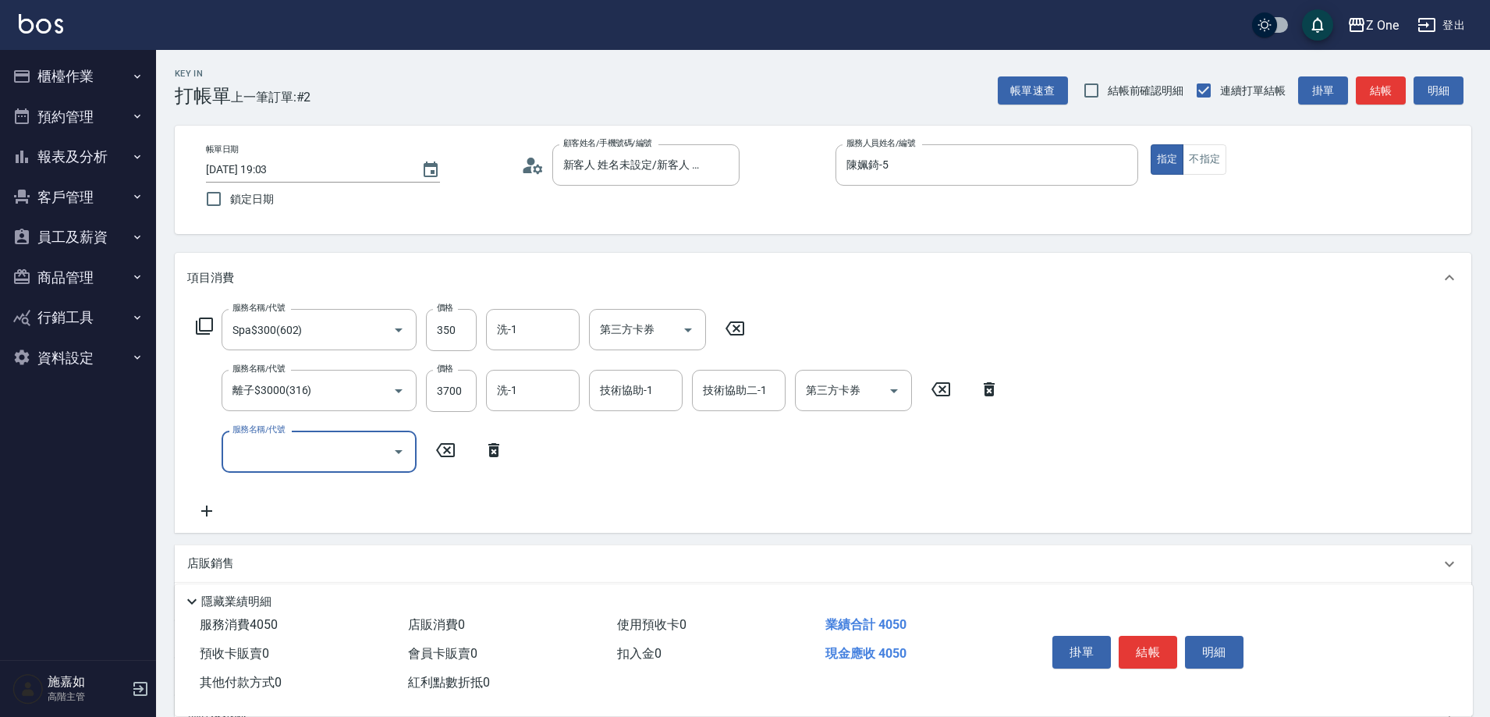
click at [406, 451] on icon "Open" at bounding box center [398, 451] width 19 height 19
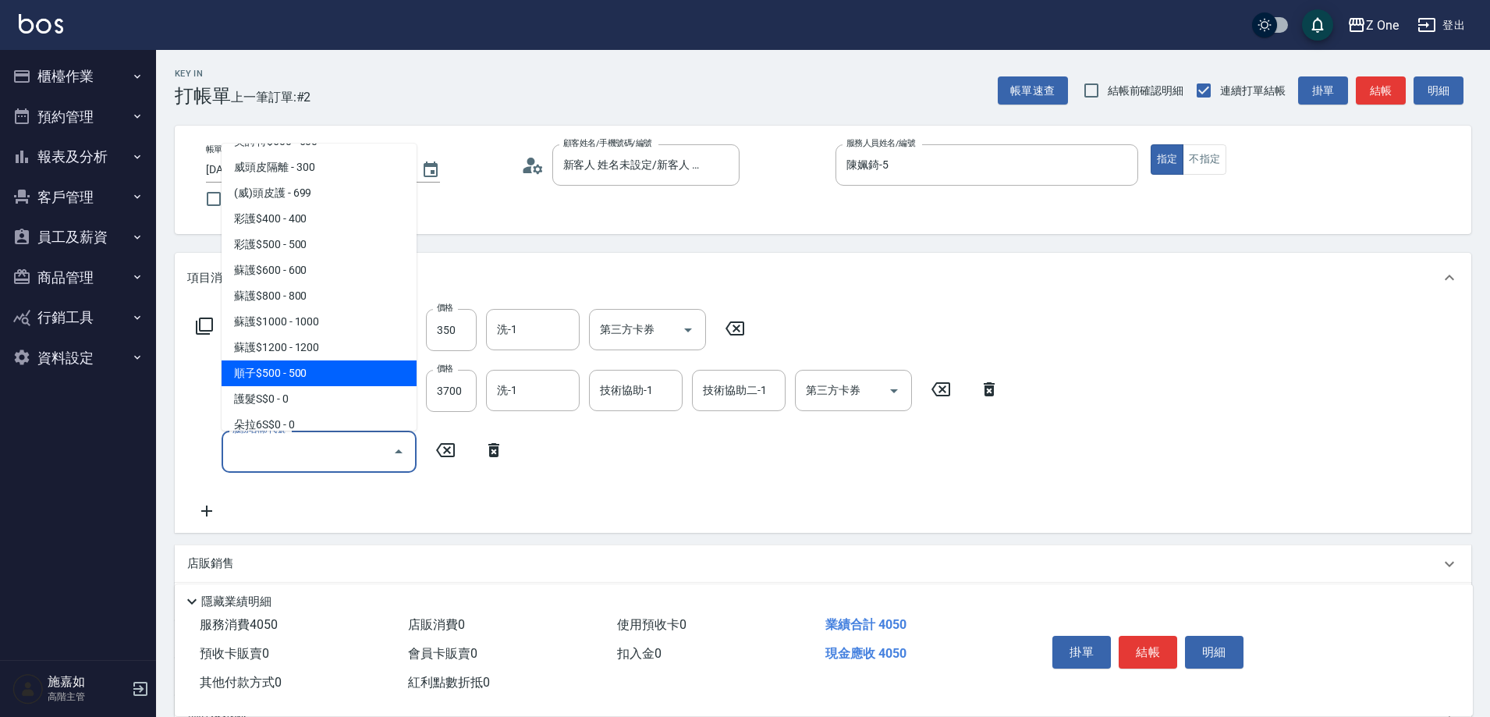
scroll to position [2184, 0]
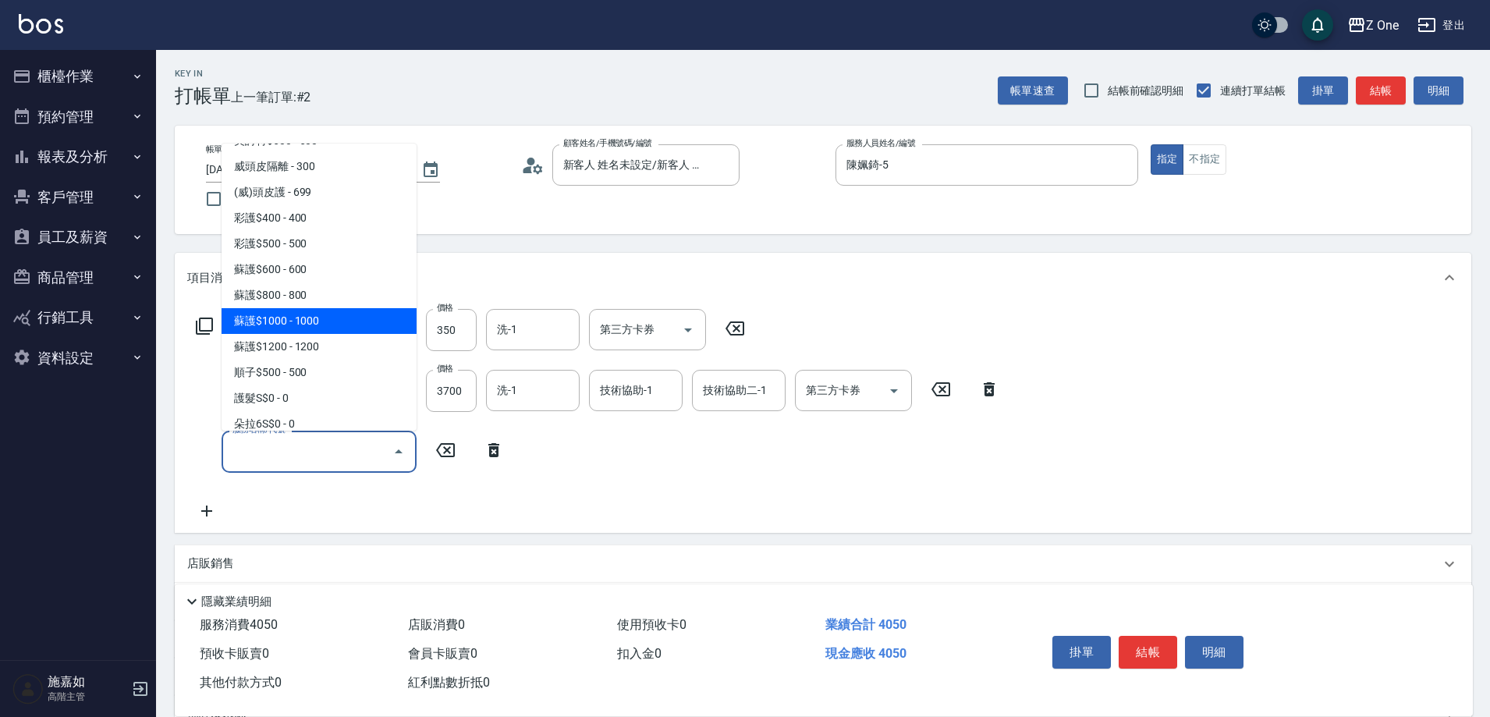
click at [340, 321] on span "蘇護$1000 - 1000" at bounding box center [319, 321] width 195 height 26
type input "蘇護$1000(527)"
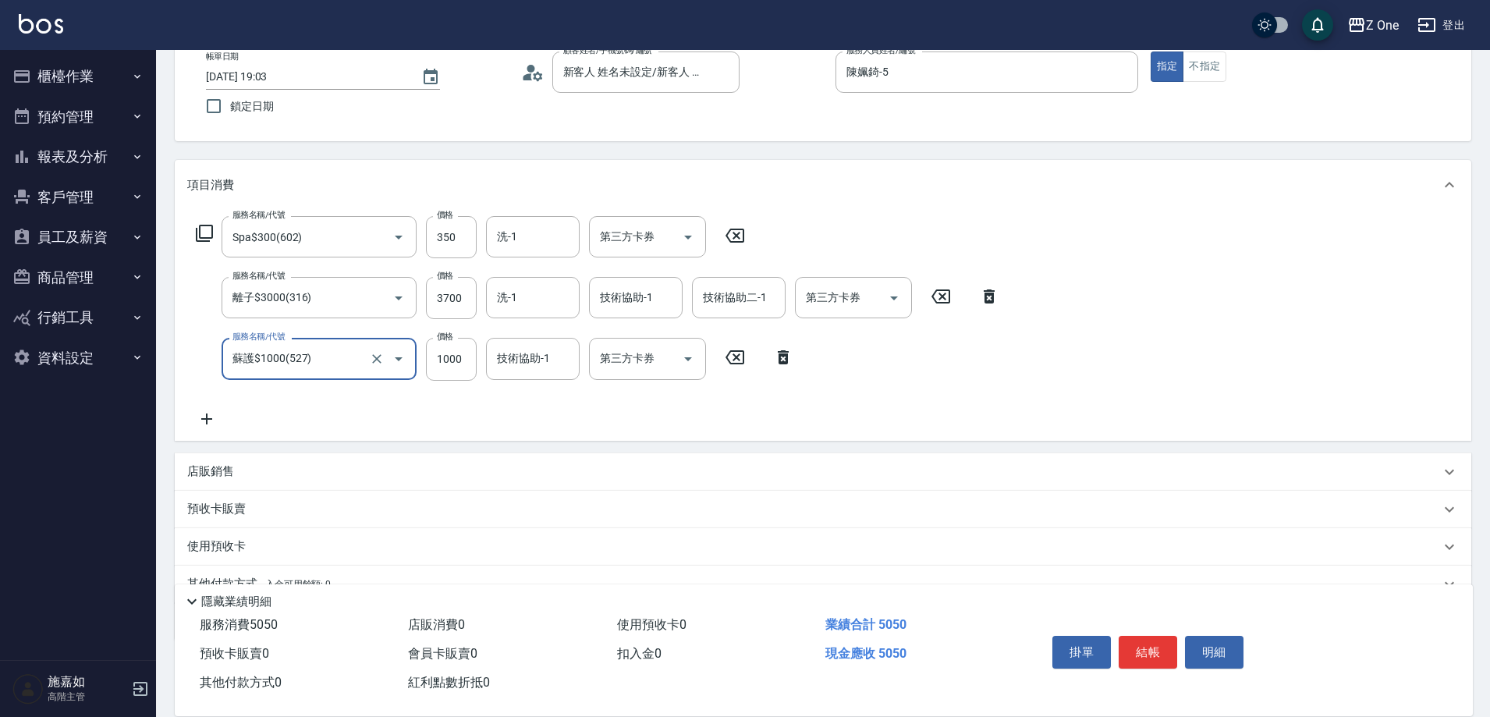
scroll to position [166, 0]
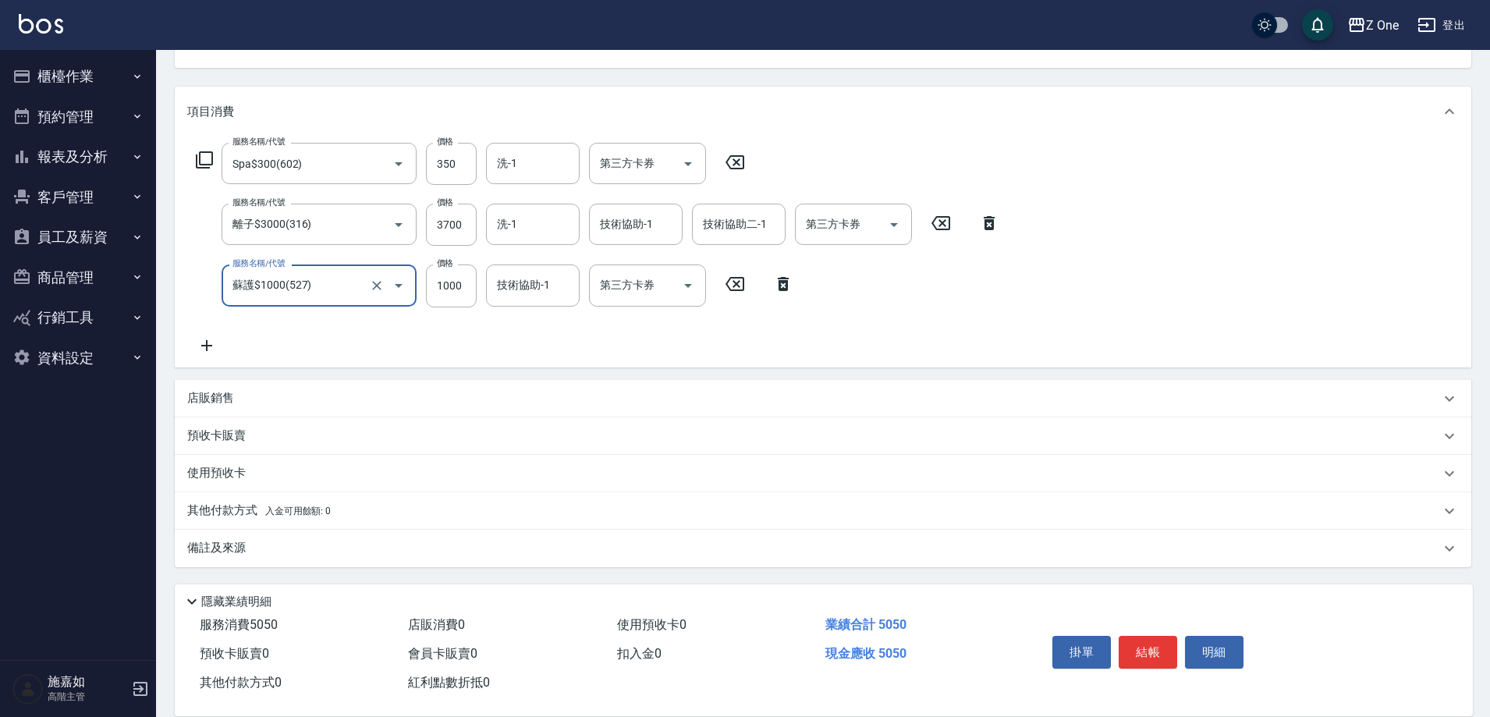
click at [340, 505] on div "其他付款方式 入金可用餘額: 0" at bounding box center [813, 510] width 1253 height 17
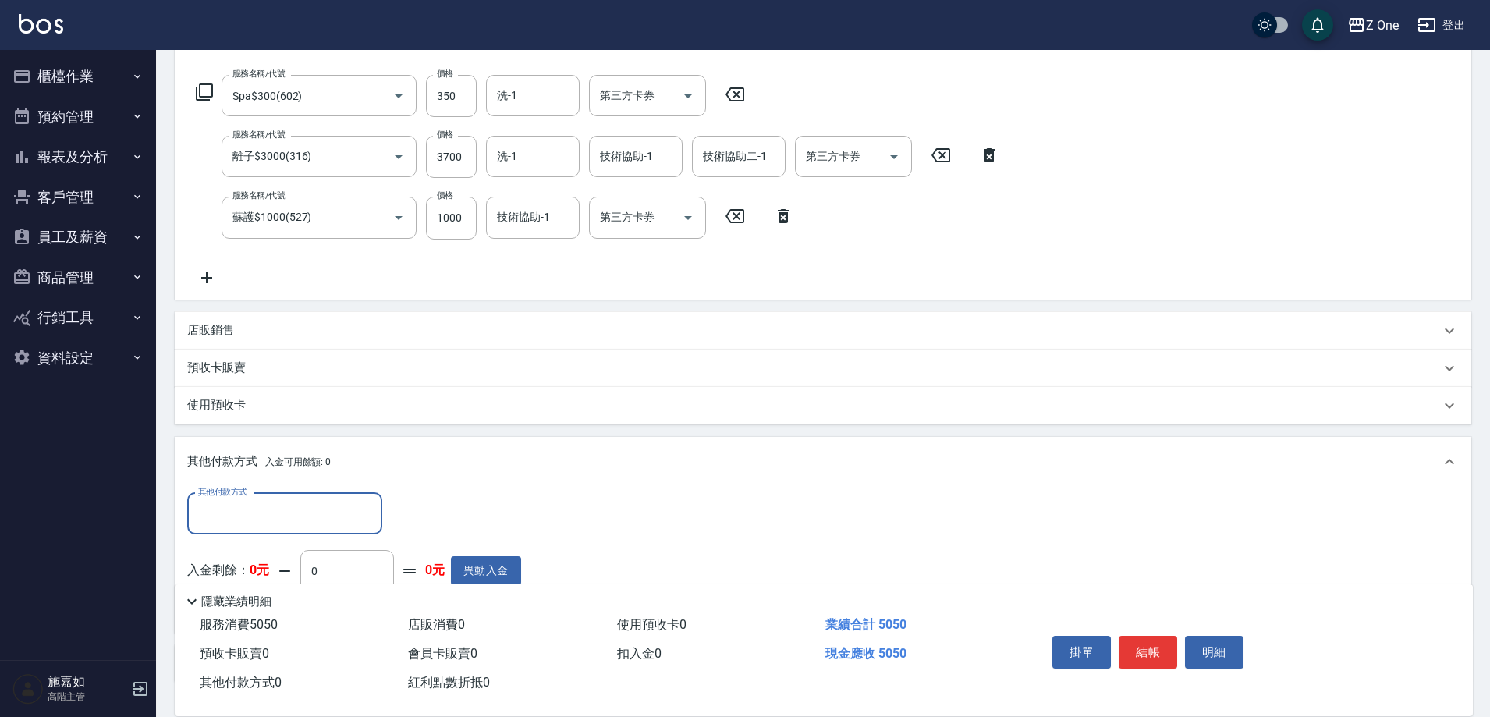
scroll to position [244, 0]
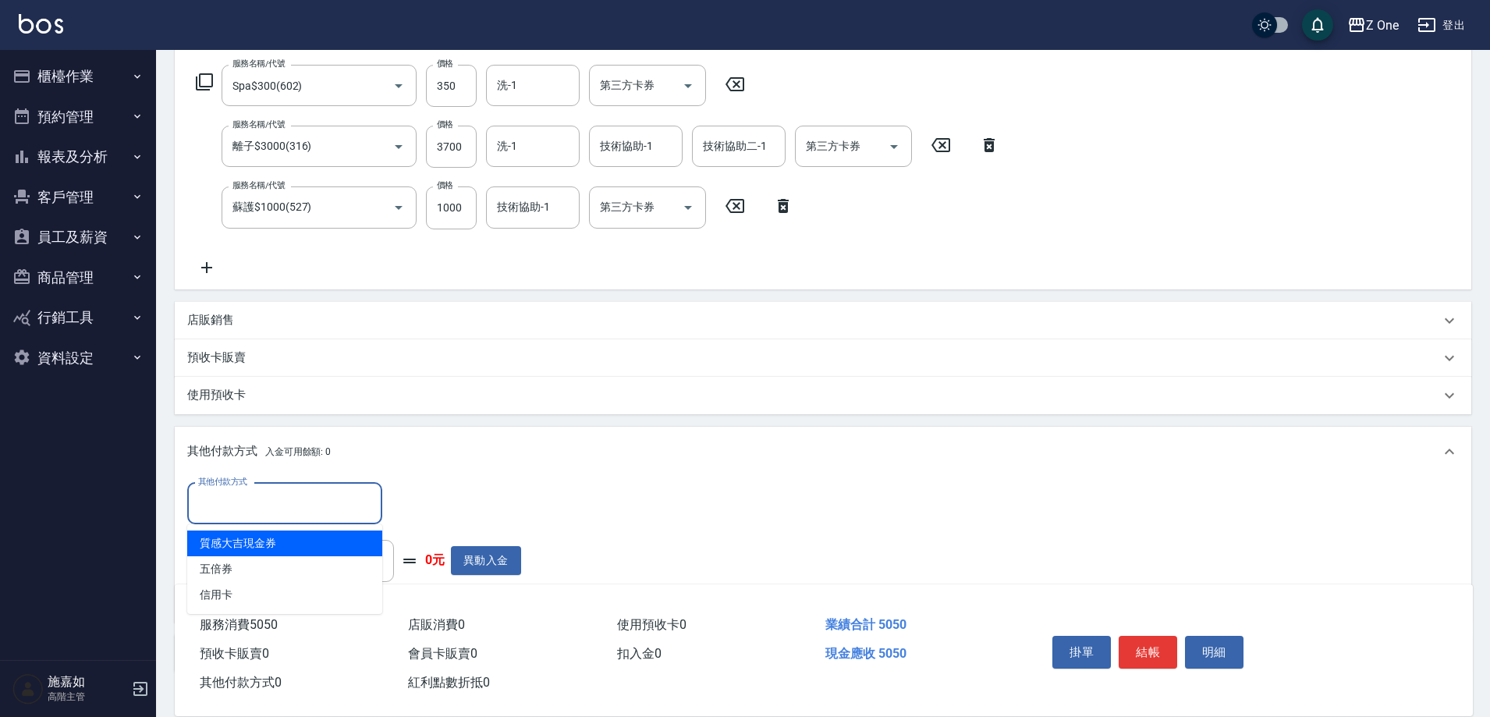
click at [269, 491] on input "其他付款方式" at bounding box center [284, 503] width 181 height 27
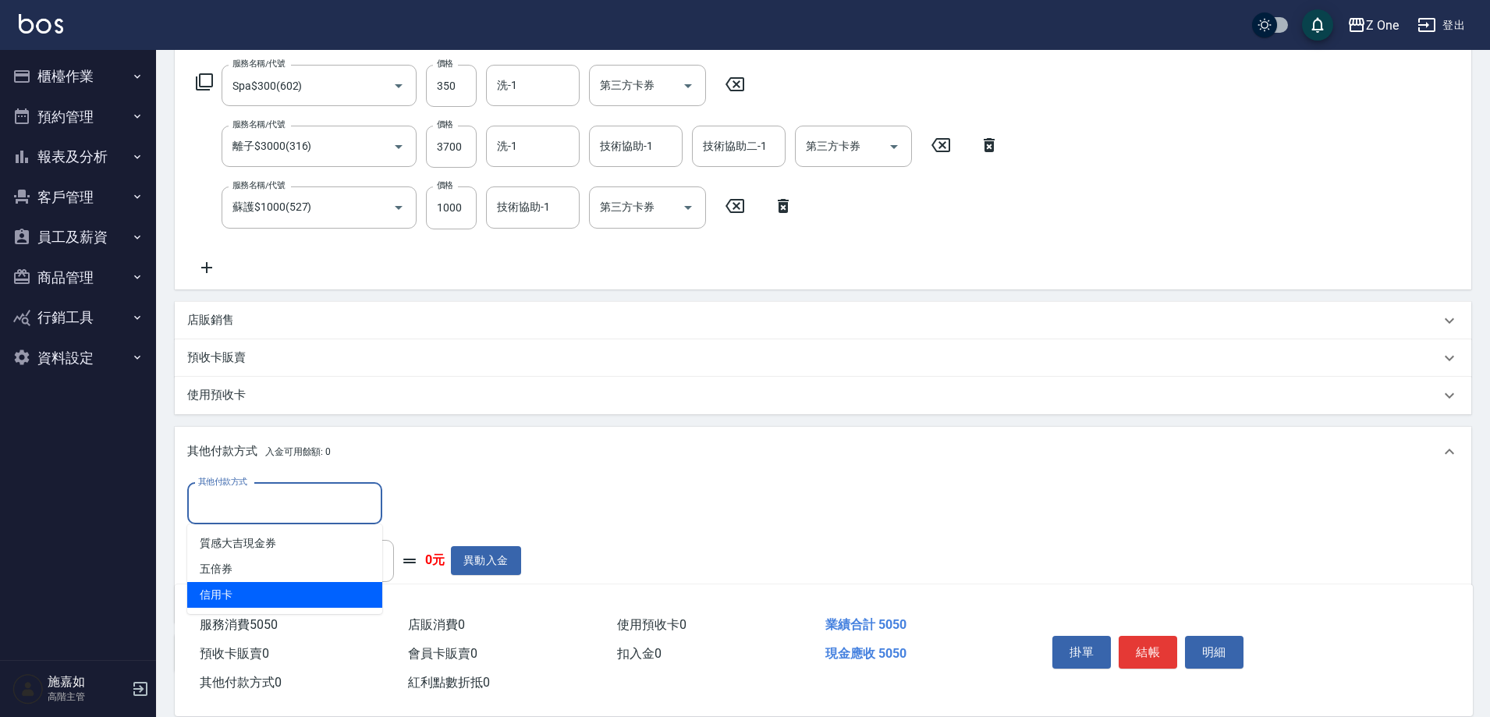
click at [247, 591] on span "信用卡" at bounding box center [284, 595] width 195 height 26
type input "信用卡"
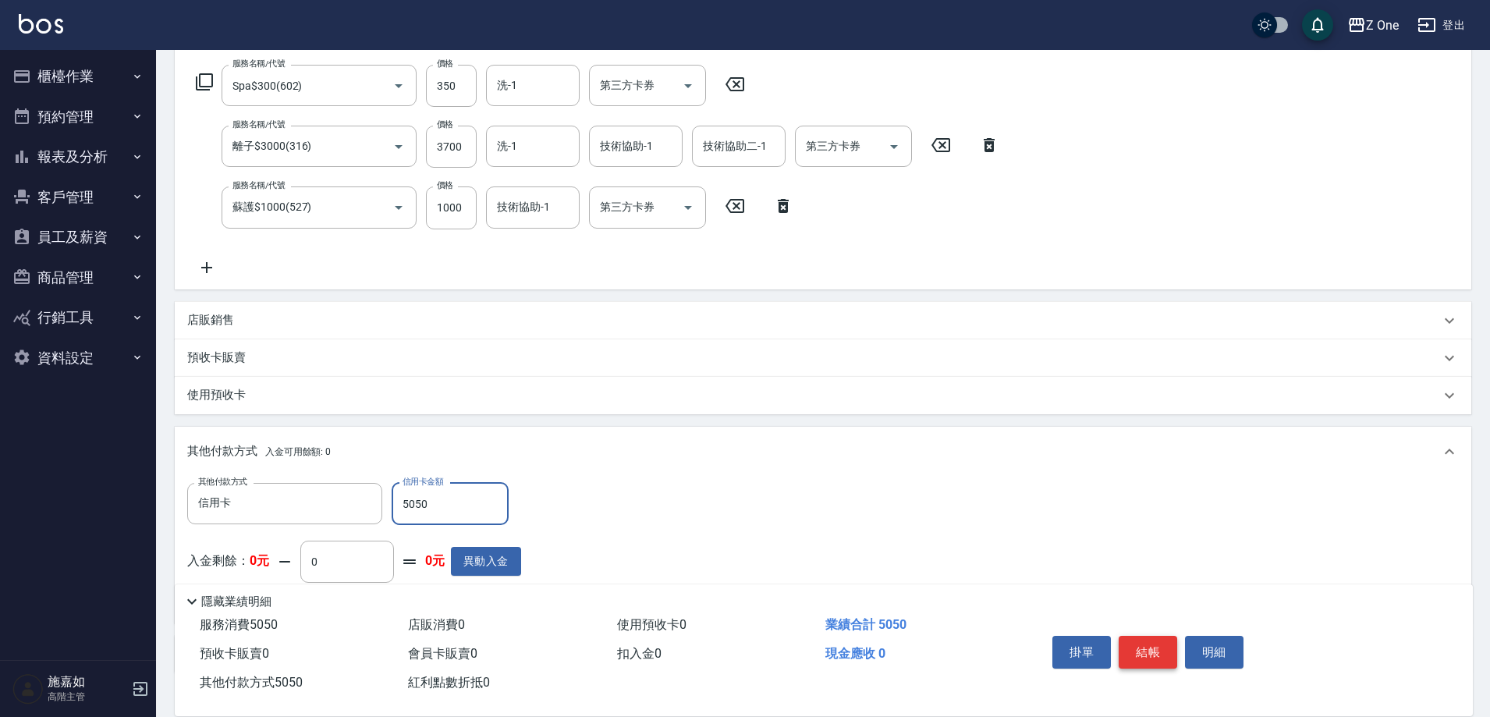
type input "5050"
click at [1151, 654] on button "結帳" at bounding box center [1148, 652] width 59 height 33
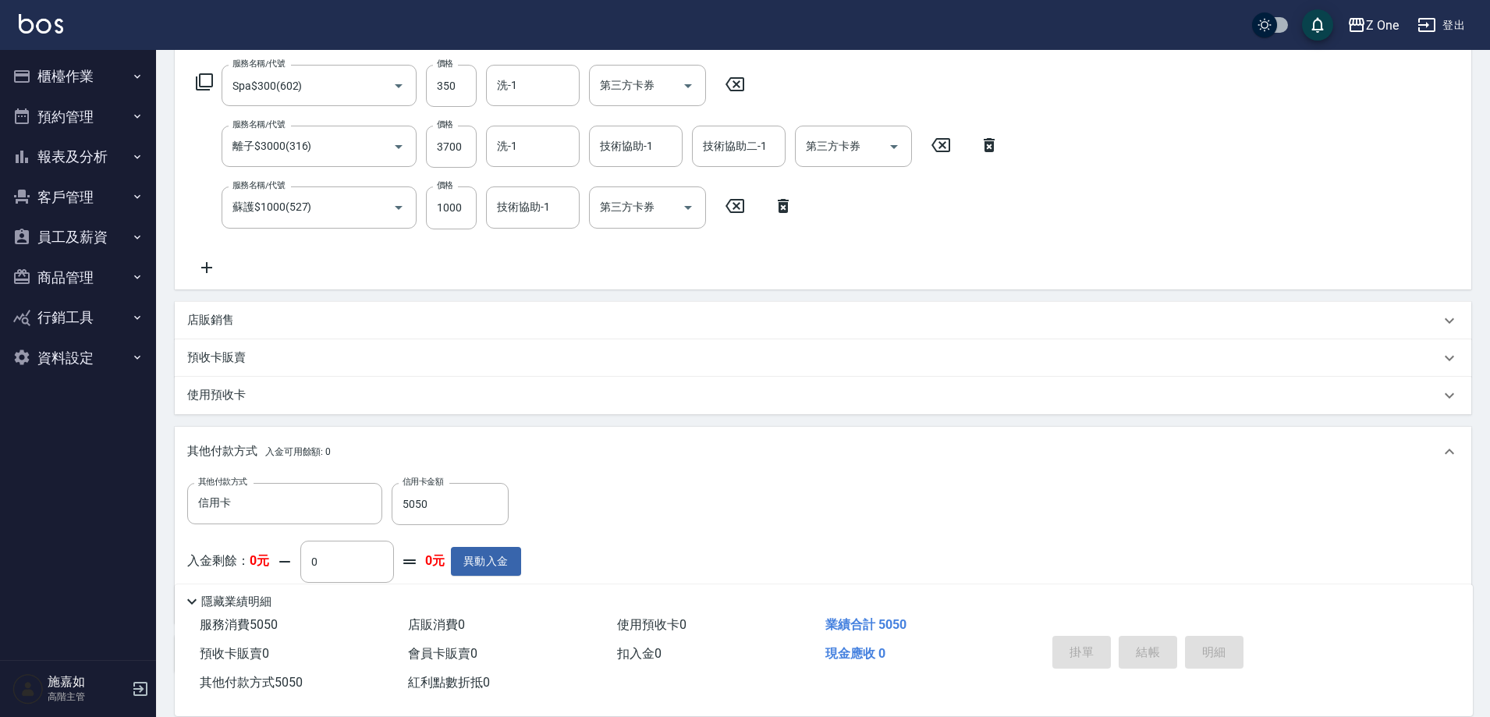
type input "[DATE] 19:04"
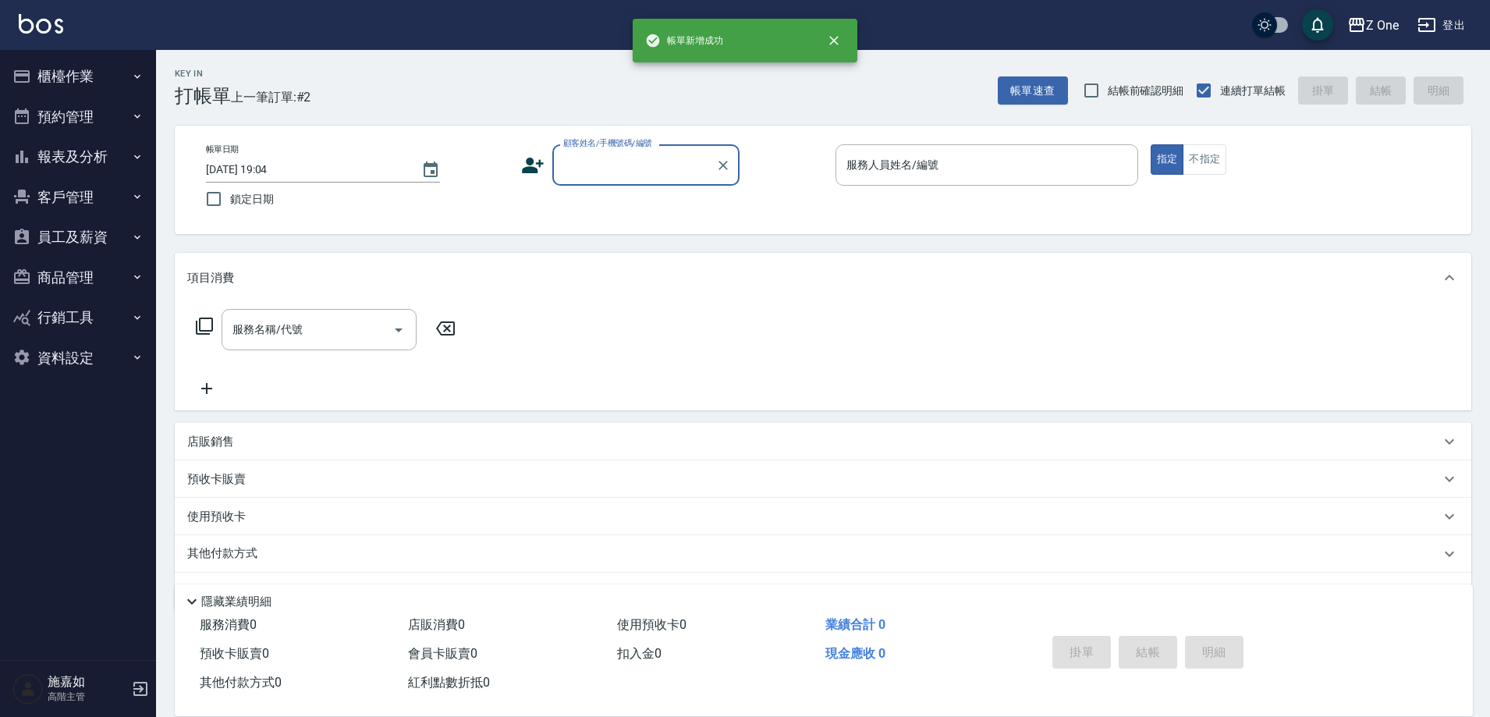
scroll to position [0, 0]
click at [630, 172] on input "顧客姓名/手機號碼/編號" at bounding box center [634, 164] width 150 height 27
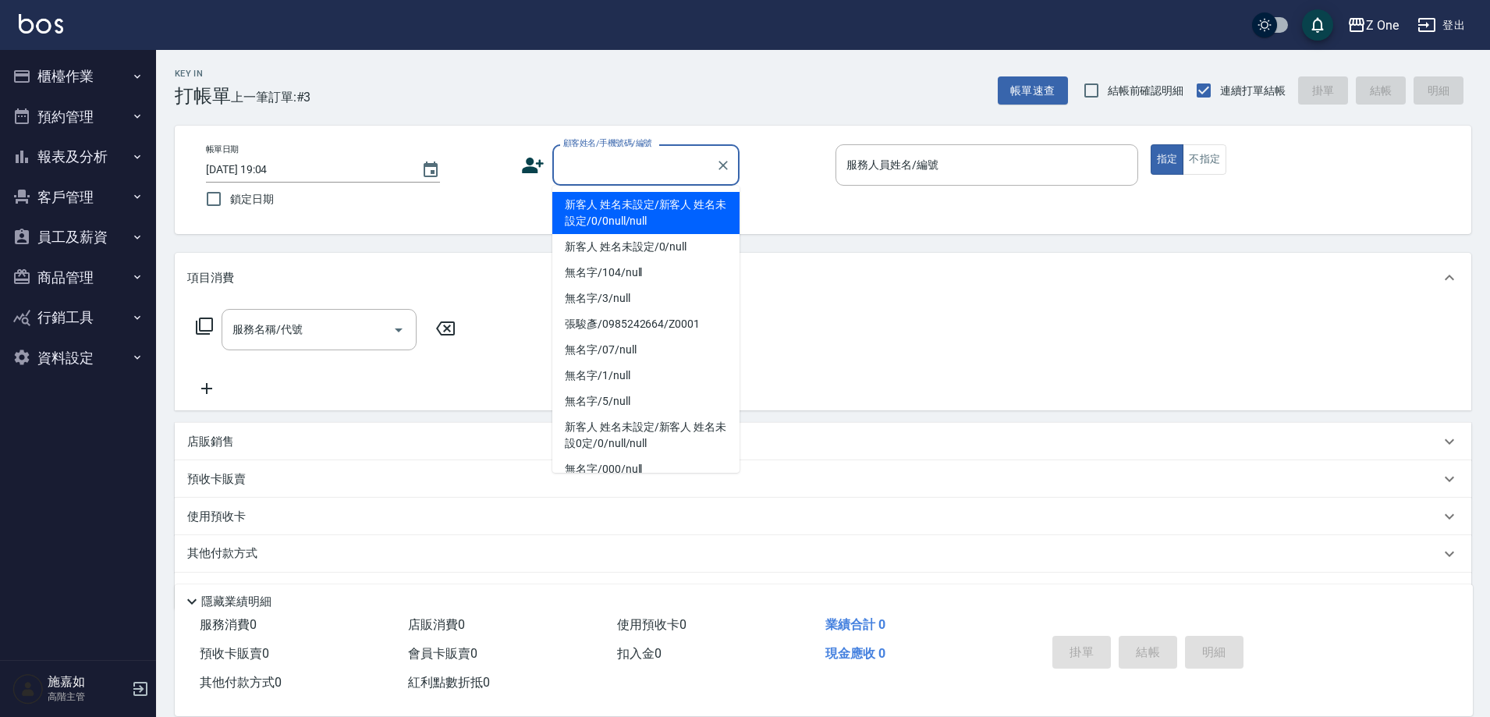
click at [637, 221] on li "新客人 姓名未設定/新客人 姓名未設定/0/0null/null" at bounding box center [645, 213] width 187 height 42
type input "新客人 姓名未設定/新客人 姓名未設定/0/0null/null"
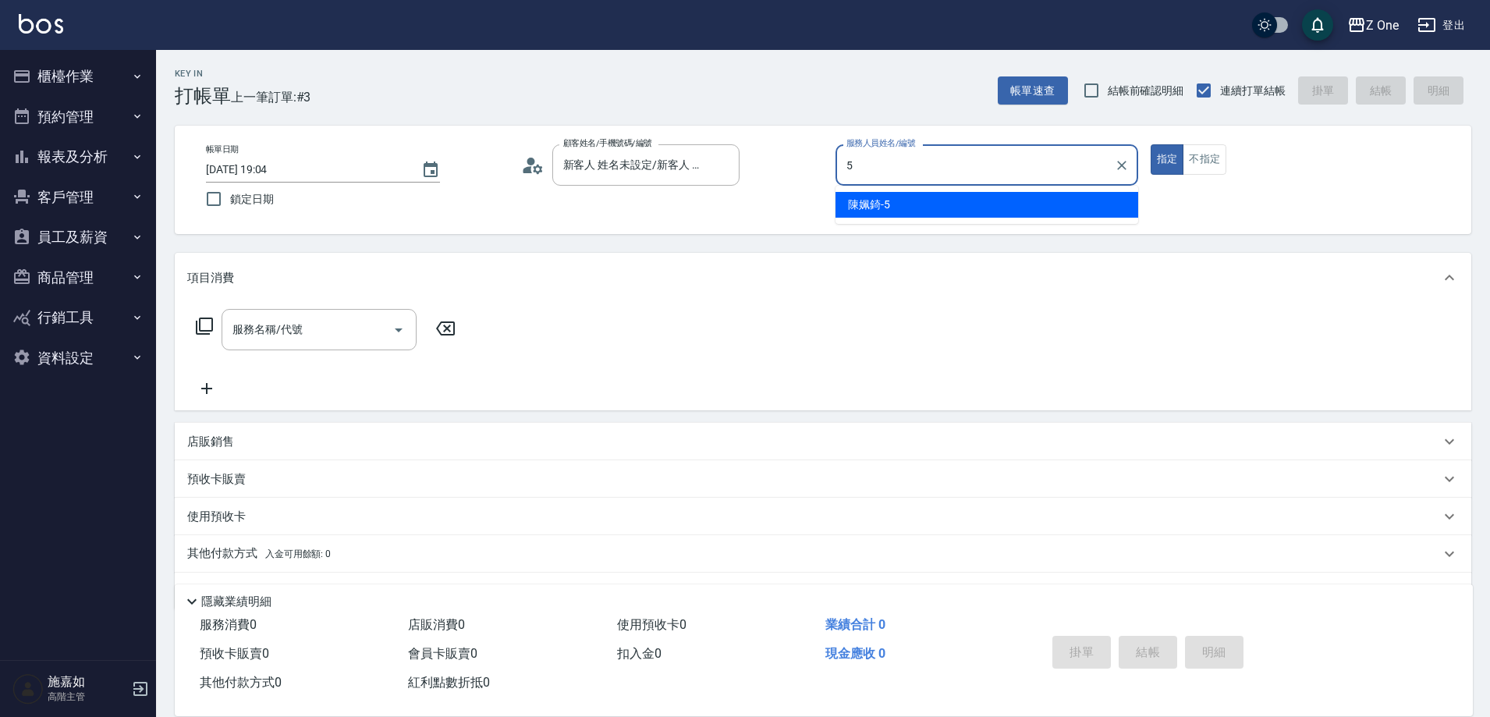
click at [892, 200] on div "[PERSON_NAME]-5" at bounding box center [987, 205] width 303 height 26
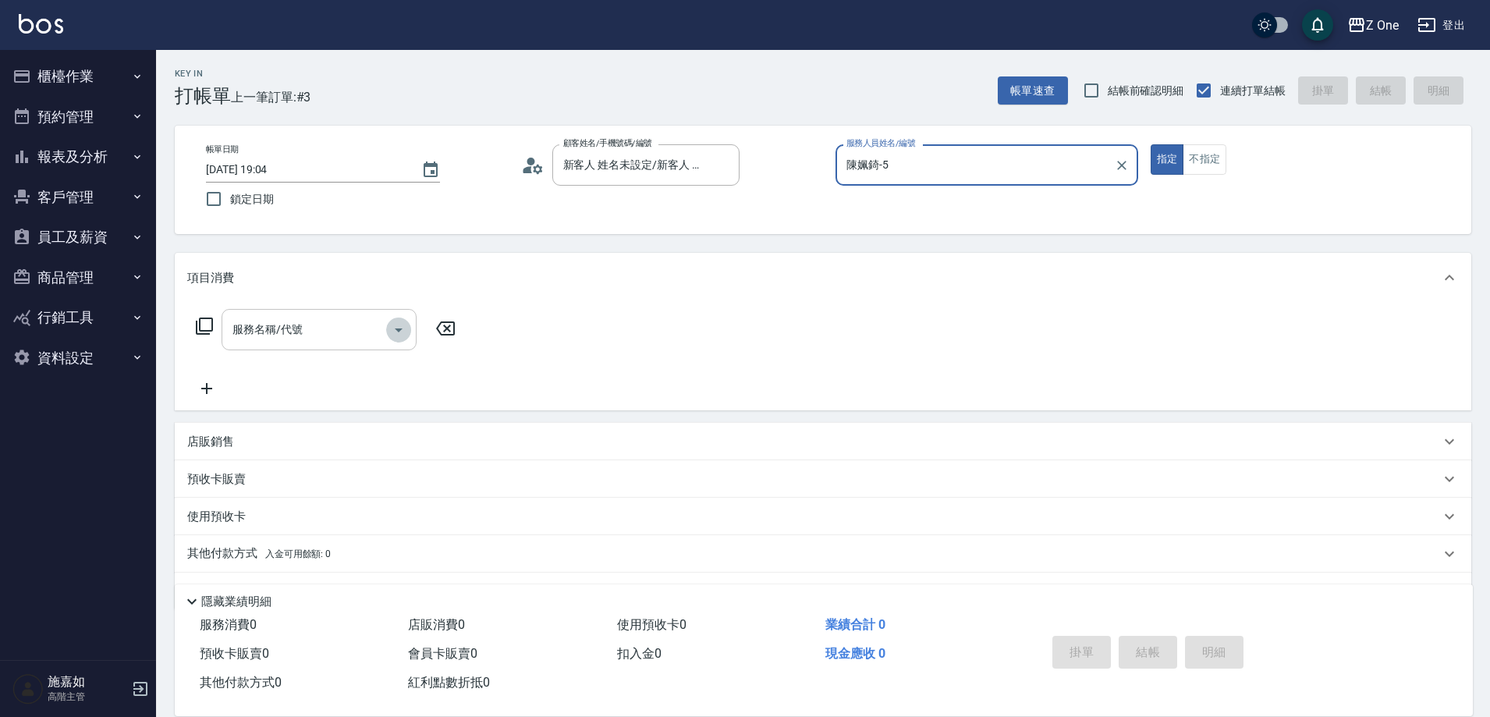
click at [400, 331] on icon "Open" at bounding box center [398, 330] width 19 height 19
type input "陳姵錡-5"
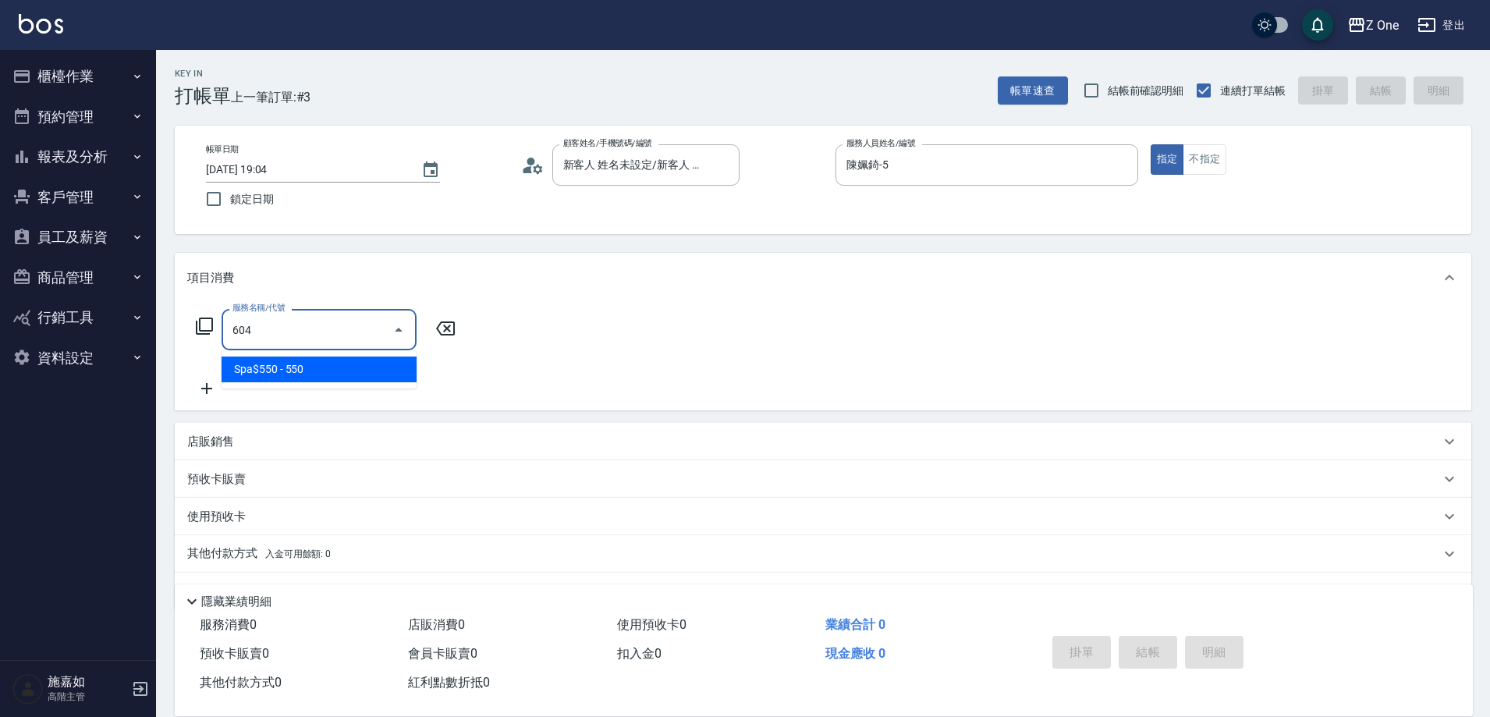
click at [379, 371] on span "Spa$550 - 550" at bounding box center [319, 370] width 195 height 26
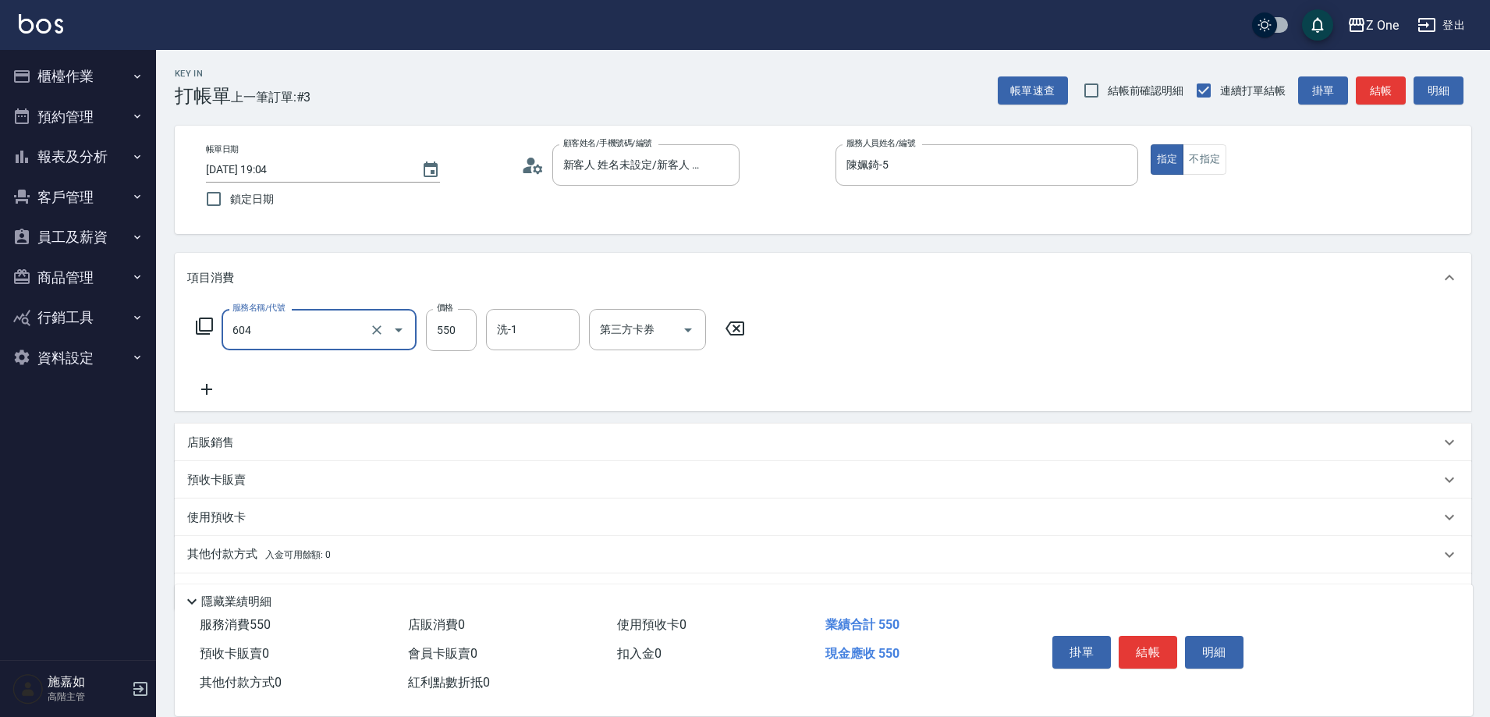
type input "Spa$550(604)"
click at [214, 392] on icon at bounding box center [206, 389] width 39 height 19
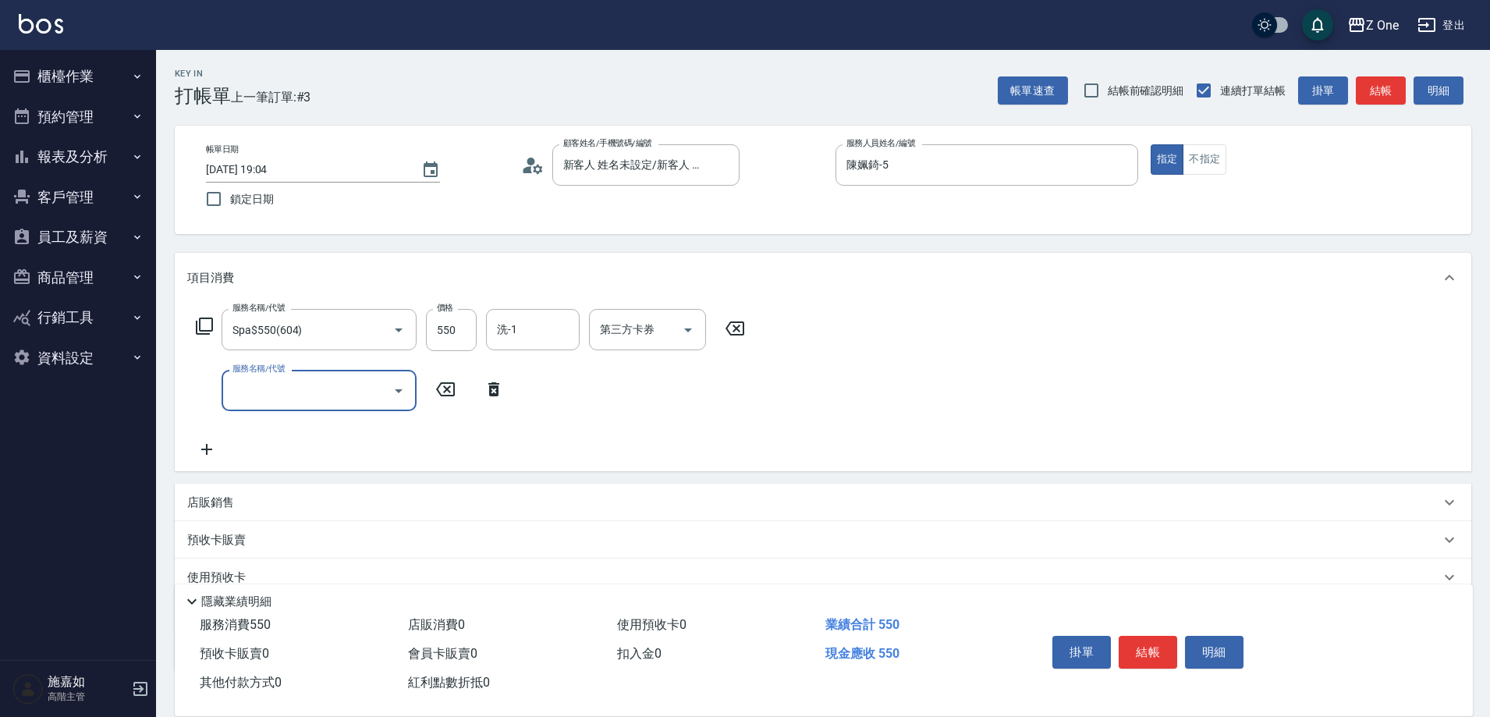
click at [400, 389] on icon "Open" at bounding box center [399, 391] width 8 height 4
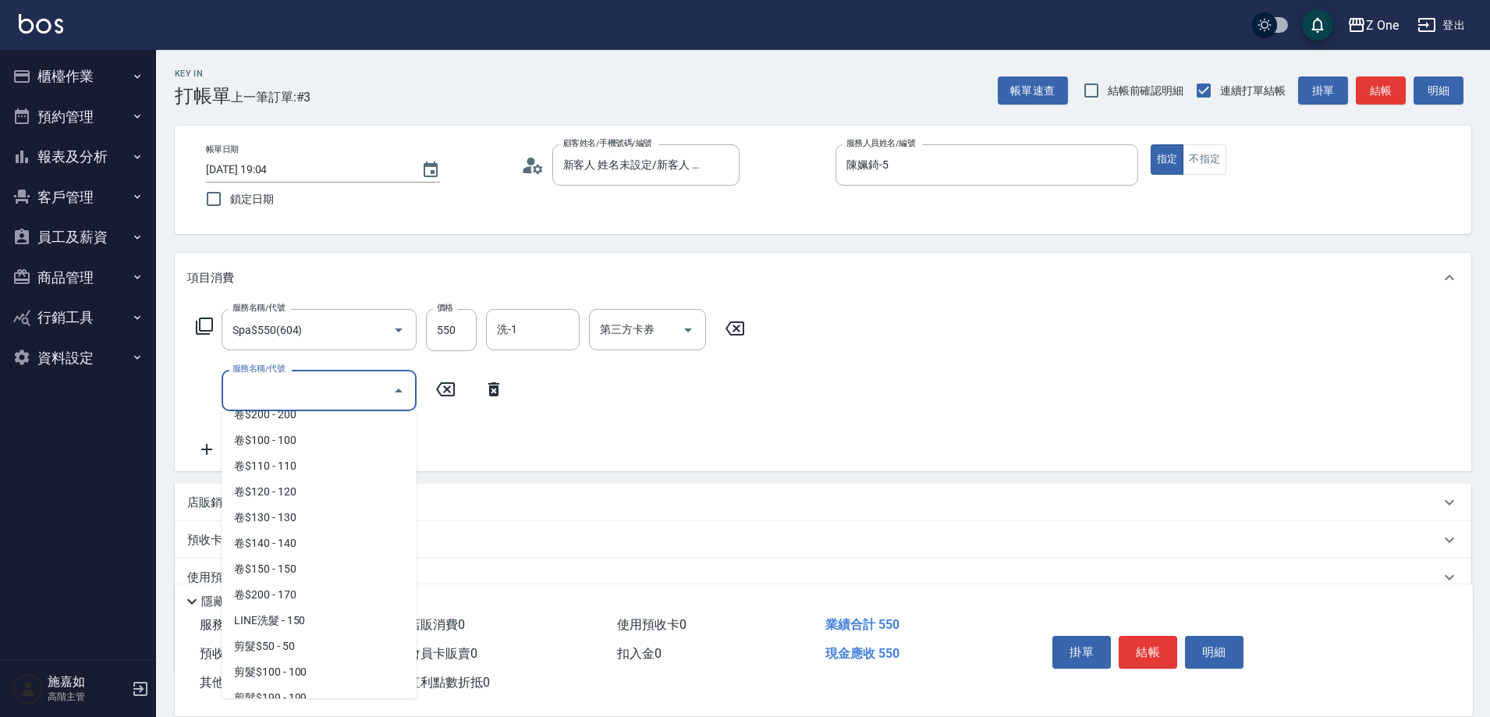
scroll to position [390, 0]
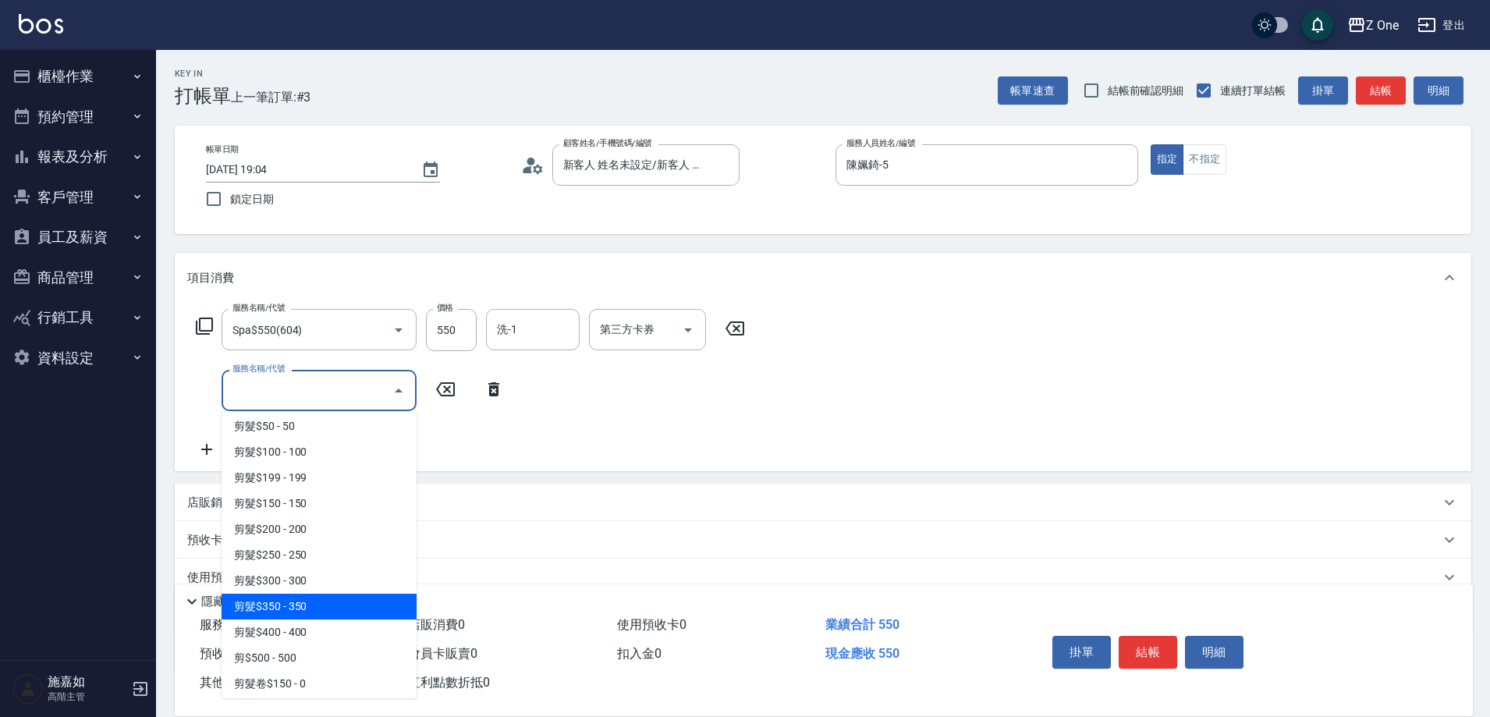
click at [319, 608] on span "剪髮$350 - 350" at bounding box center [319, 607] width 195 height 26
type input "剪髮$350(208)"
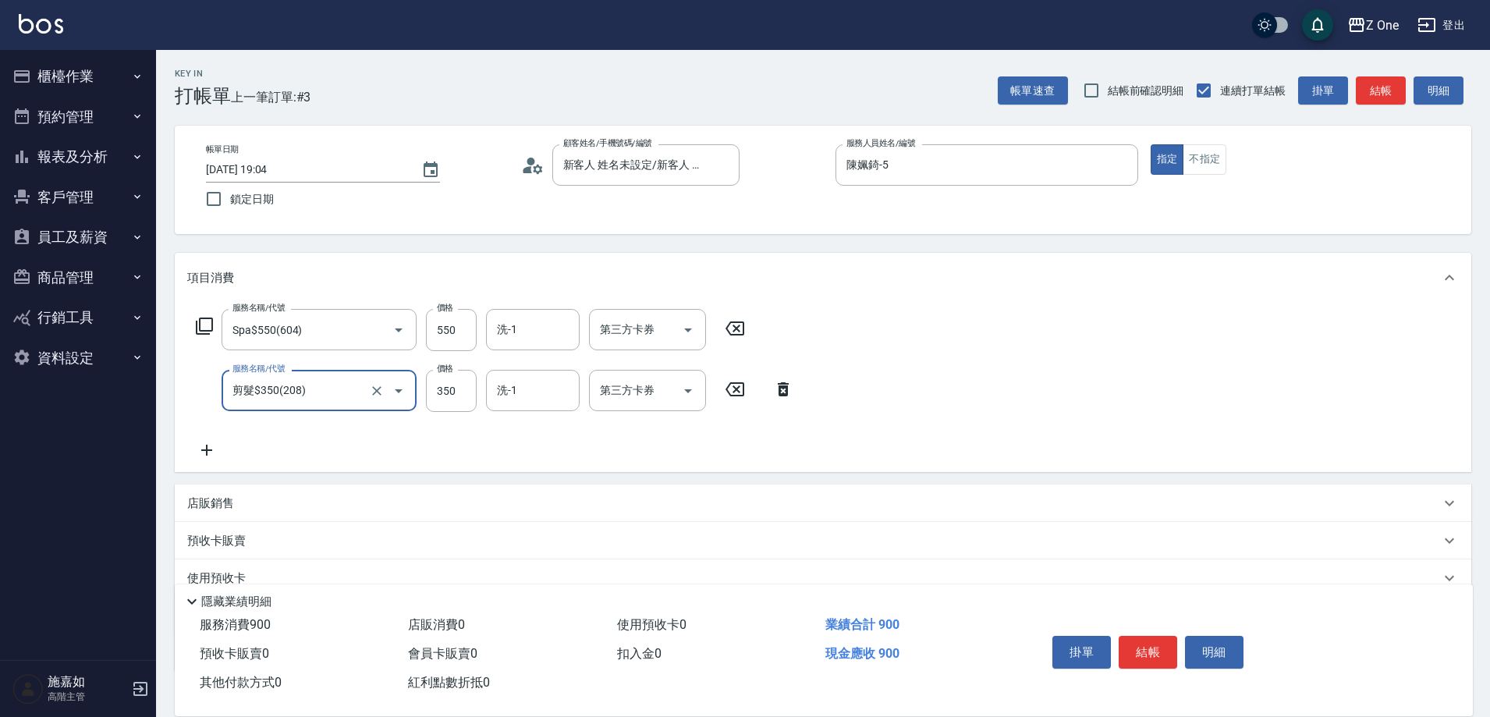
click at [1183, 645] on div "掛單 結帳 明細" at bounding box center [1148, 654] width 204 height 49
click at [1166, 645] on button "結帳" at bounding box center [1148, 652] width 59 height 33
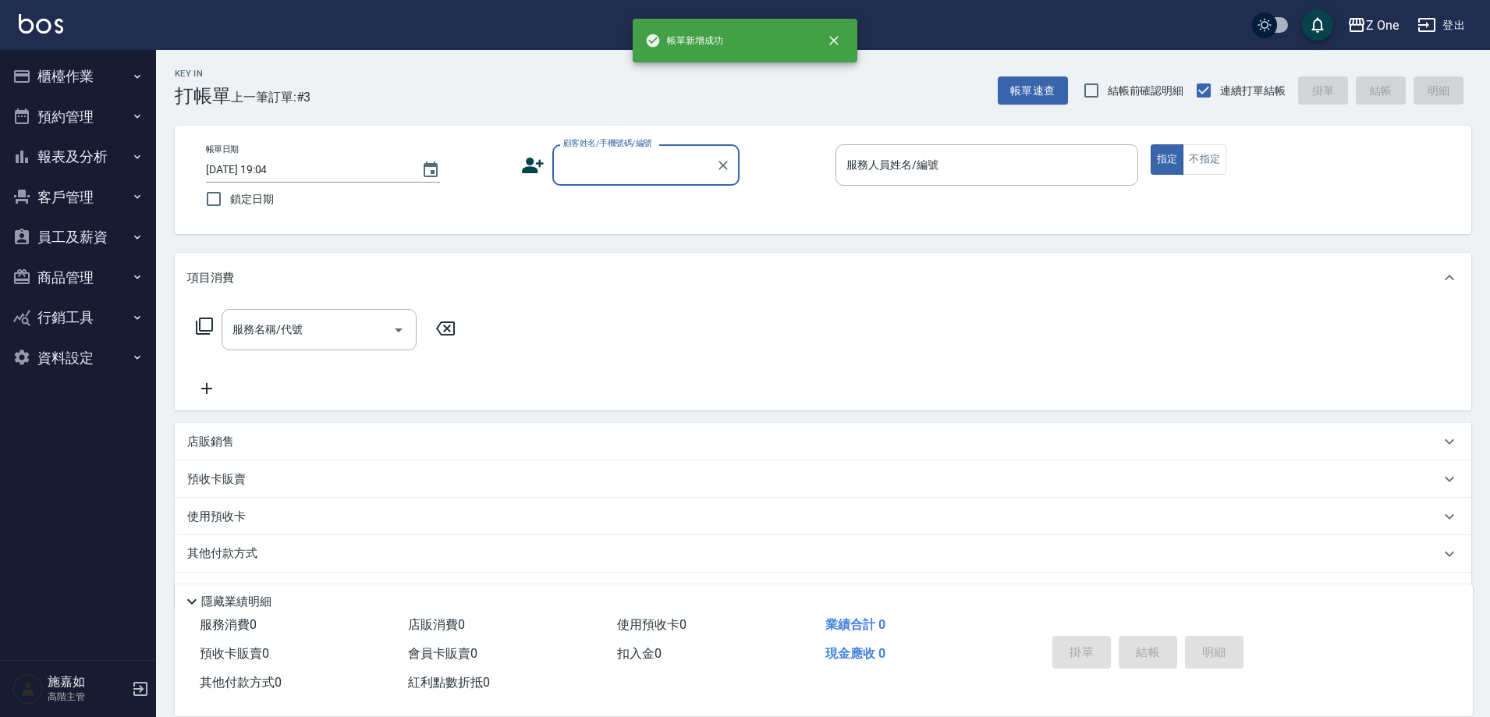
scroll to position [0, 0]
click at [133, 164] on button "報表及分析" at bounding box center [78, 157] width 144 height 41
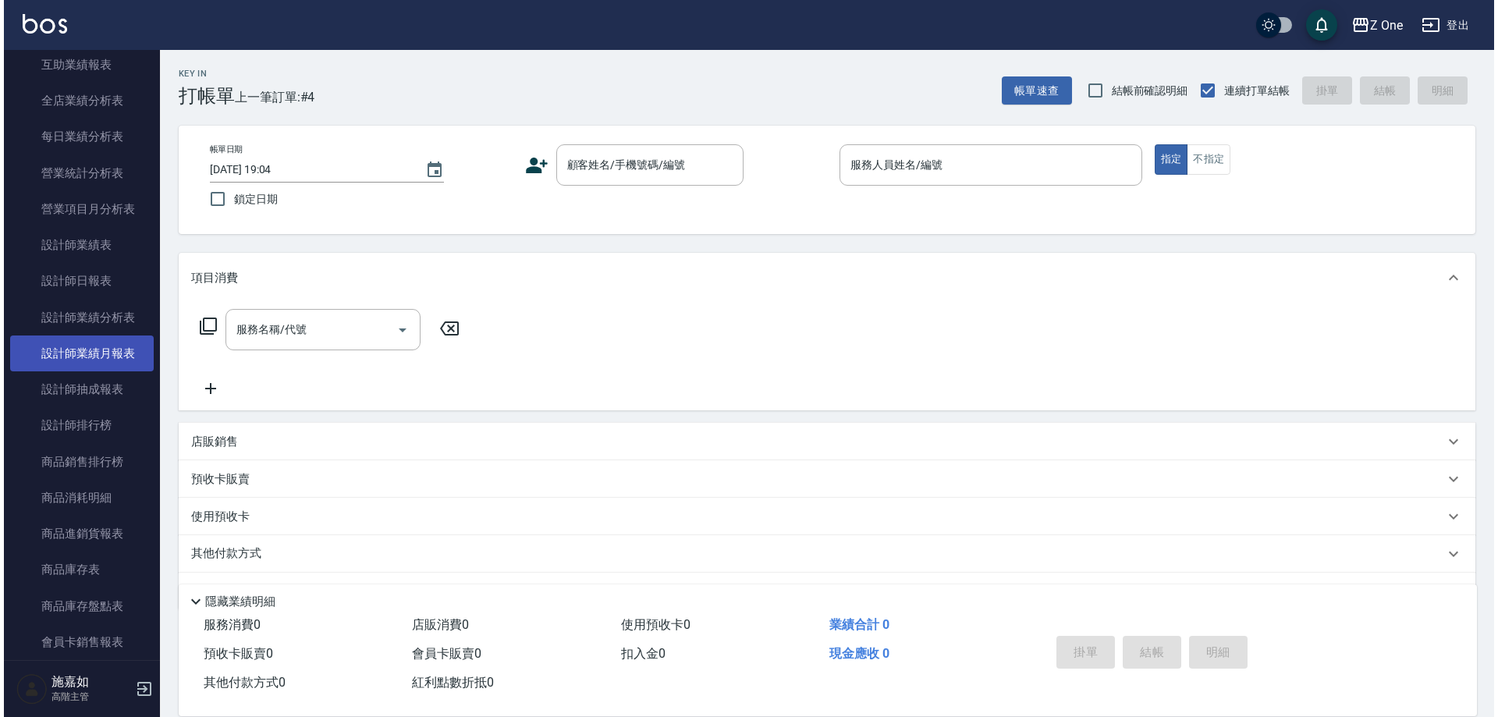
scroll to position [468, 0]
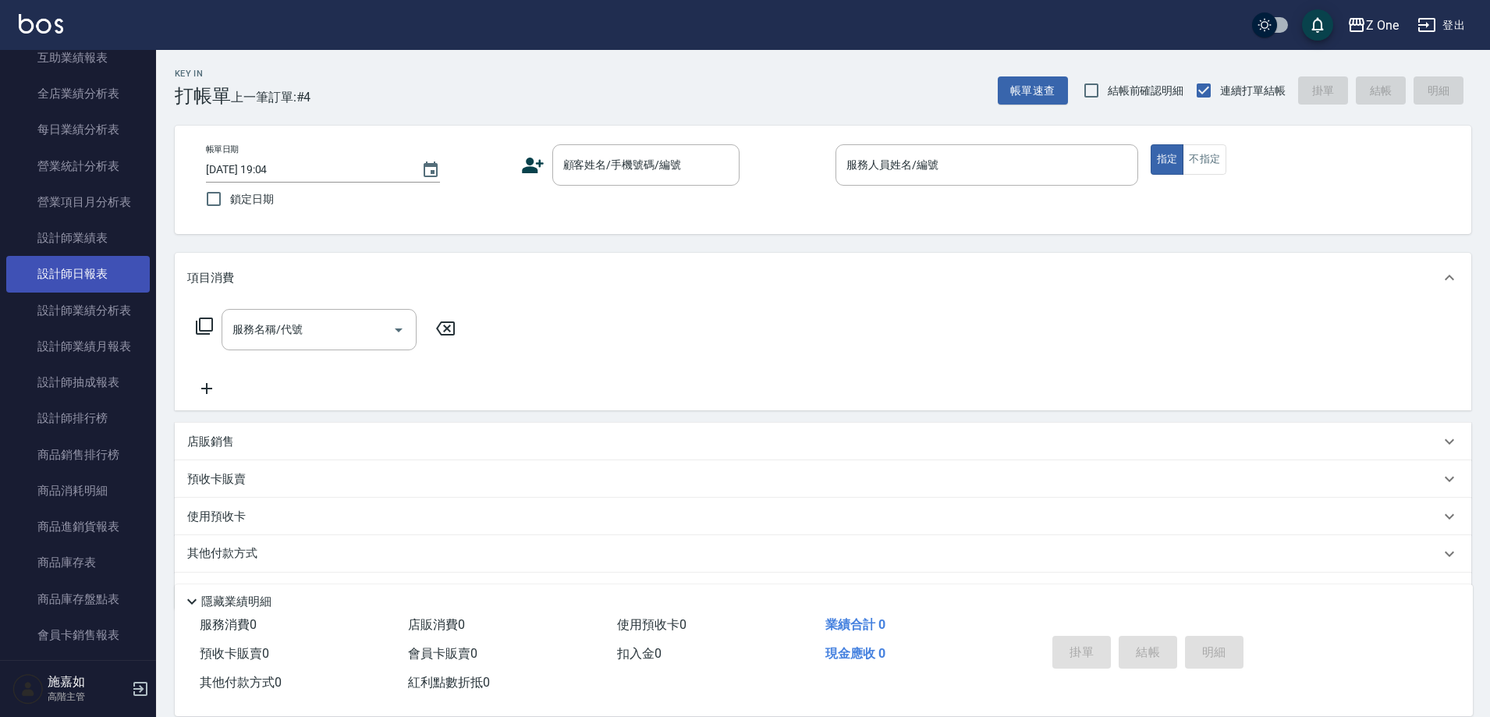
click at [78, 268] on link "設計師日報表" at bounding box center [78, 274] width 144 height 36
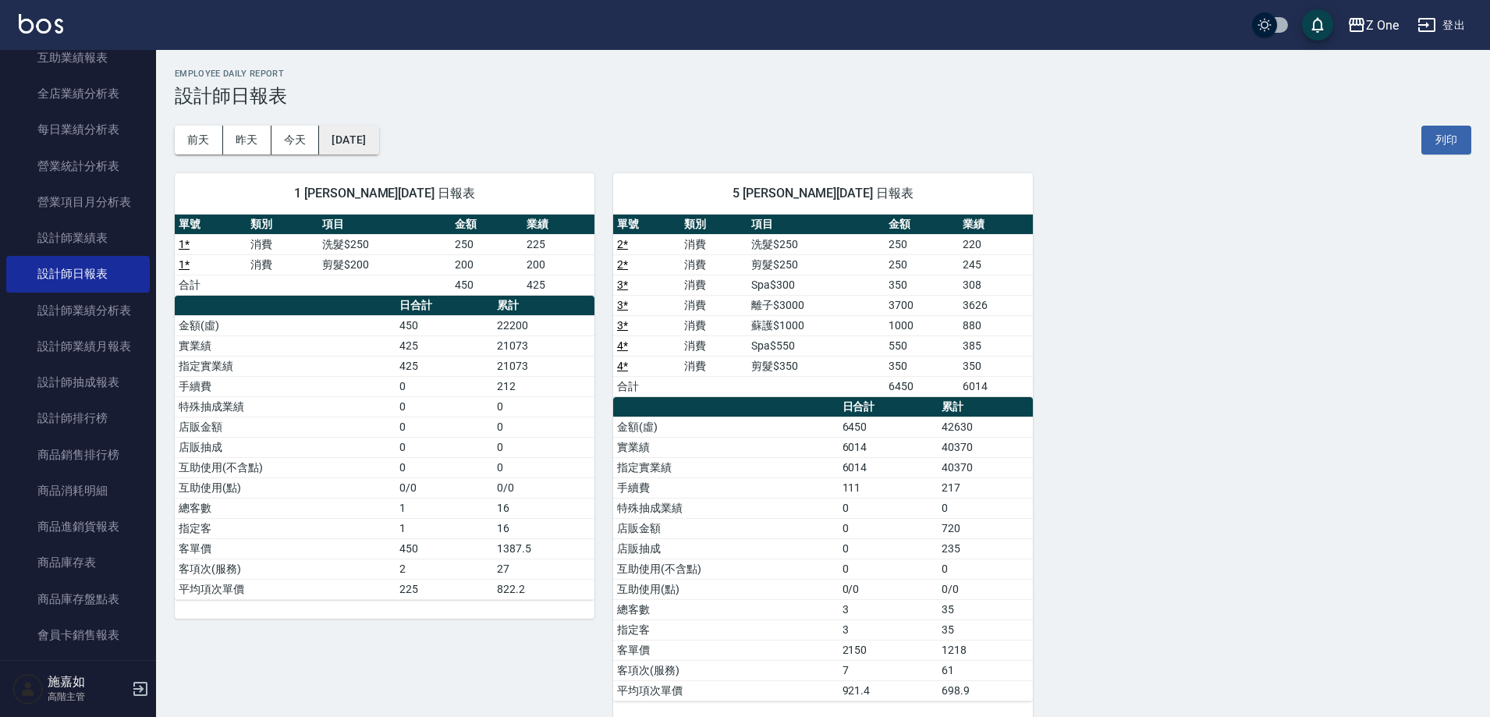
click at [371, 142] on button "[DATE]" at bounding box center [348, 140] width 59 height 29
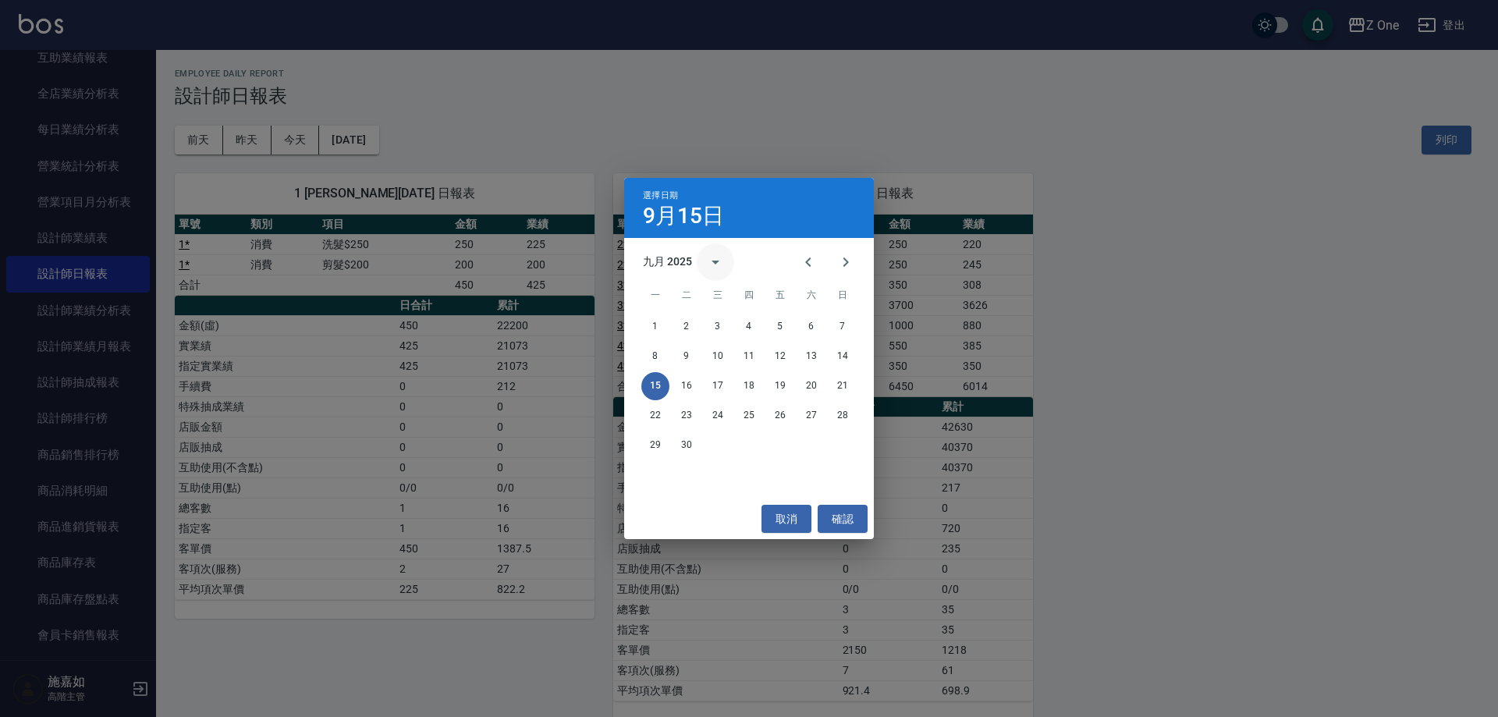
click at [706, 266] on icon "calendar view is open, switch to year view" at bounding box center [715, 262] width 19 height 19
click at [757, 389] on button "2024" at bounding box center [749, 389] width 56 height 28
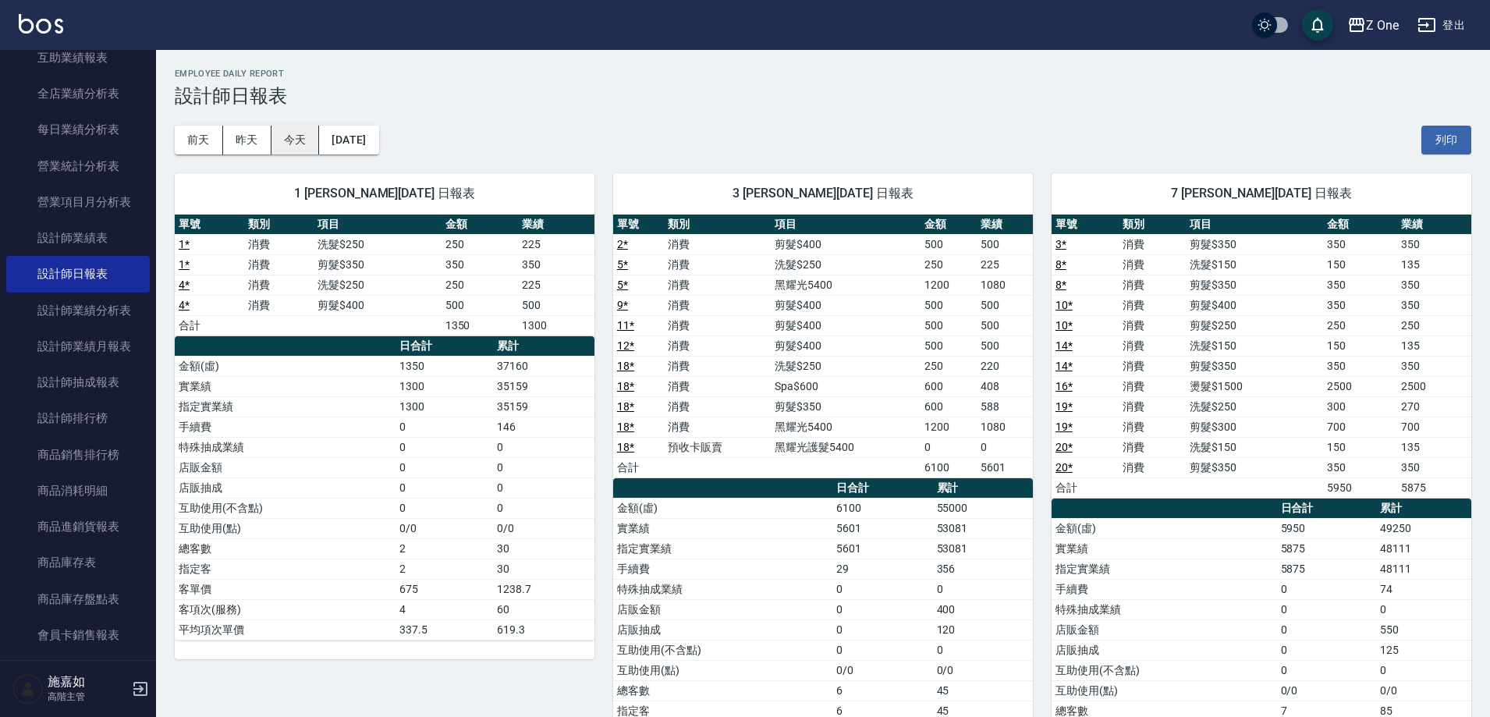
click at [297, 140] on button "今天" at bounding box center [295, 140] width 48 height 29
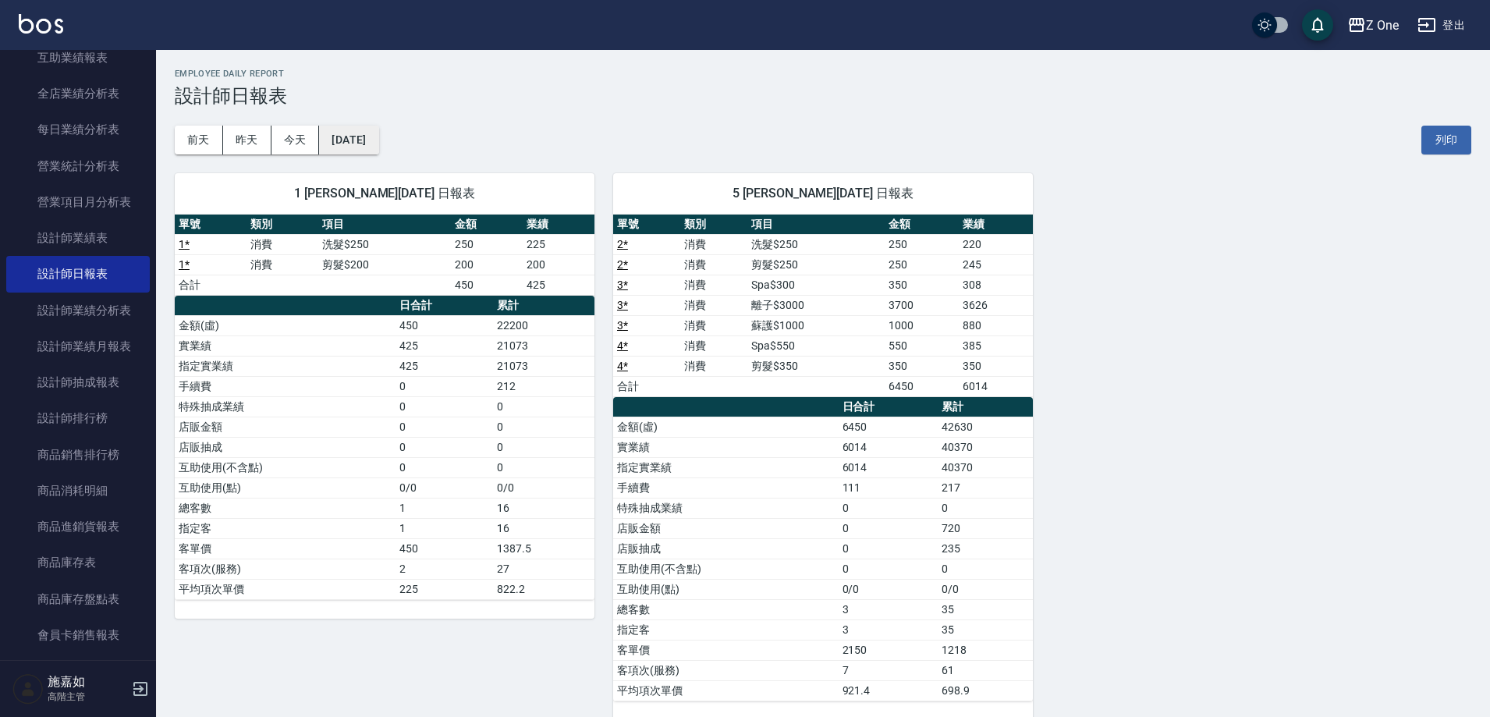
click at [362, 142] on button "[DATE]" at bounding box center [348, 140] width 59 height 29
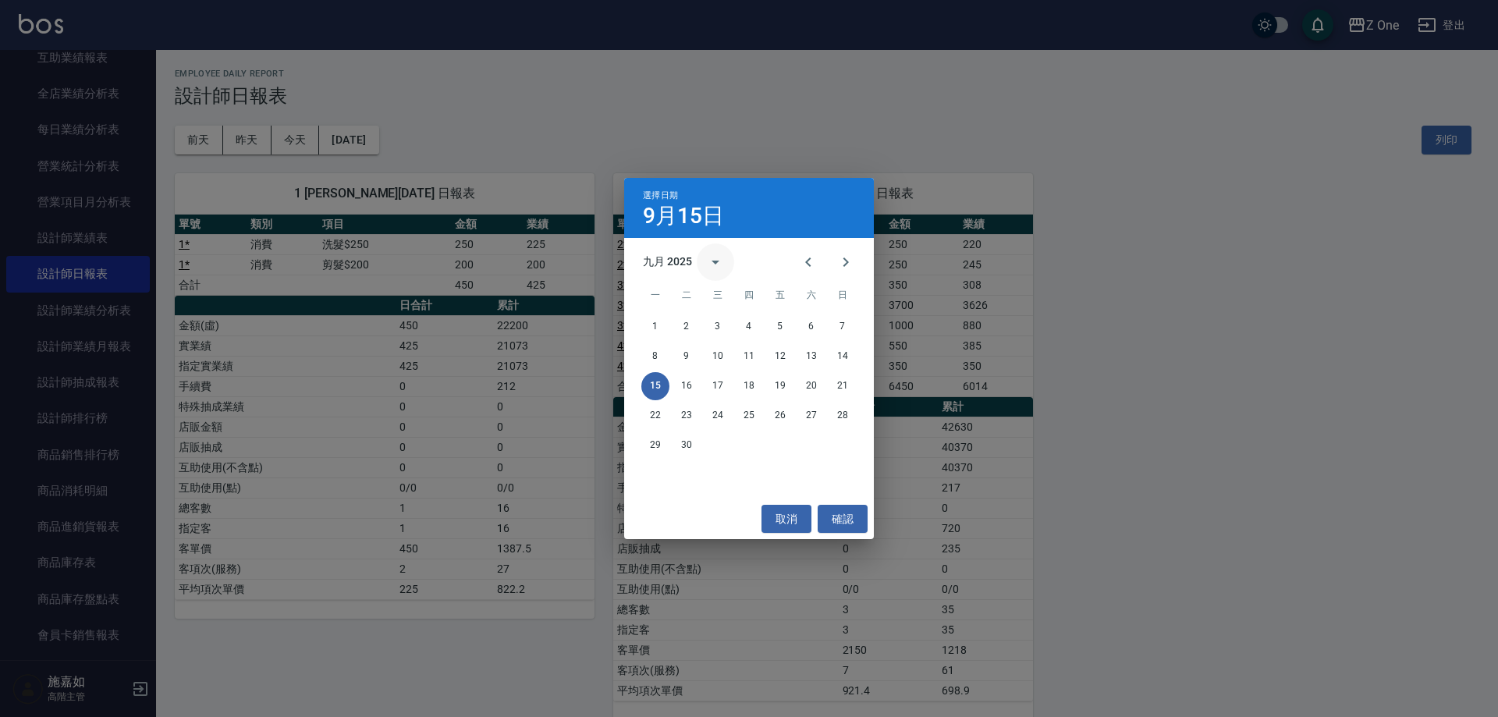
click at [725, 266] on button "calendar view is open, switch to year view" at bounding box center [715, 261] width 37 height 37
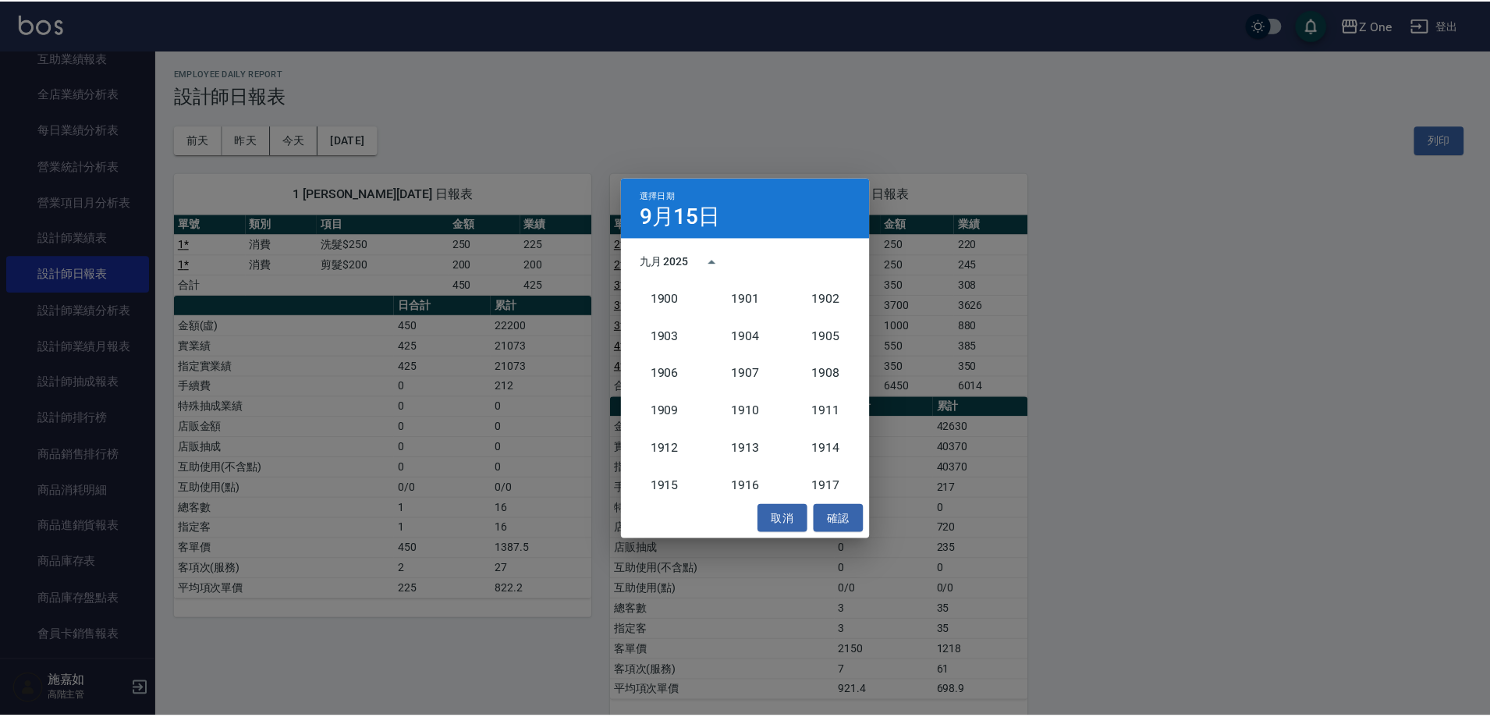
scroll to position [1445, 0]
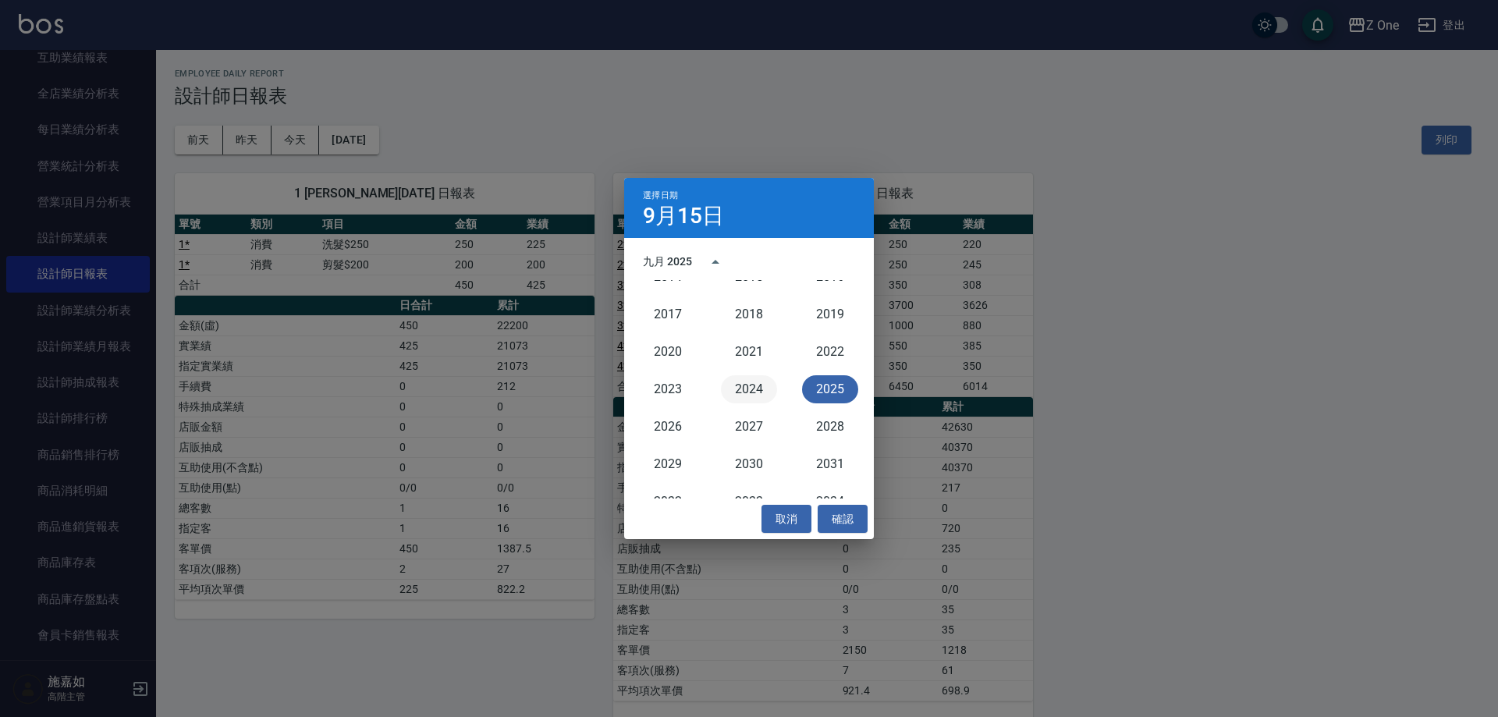
click at [749, 388] on button "2024" at bounding box center [749, 389] width 56 height 28
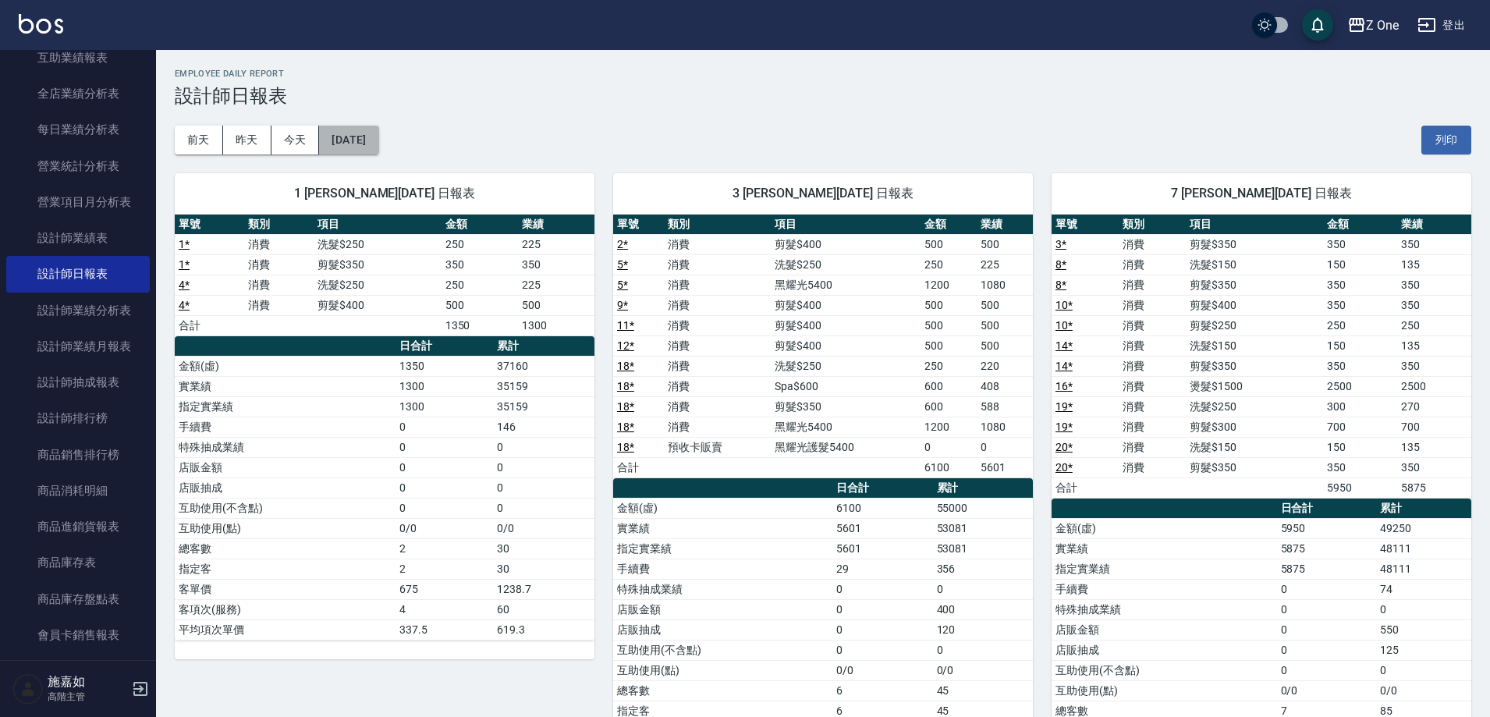
click at [378, 141] on button "[DATE]" at bounding box center [348, 140] width 59 height 29
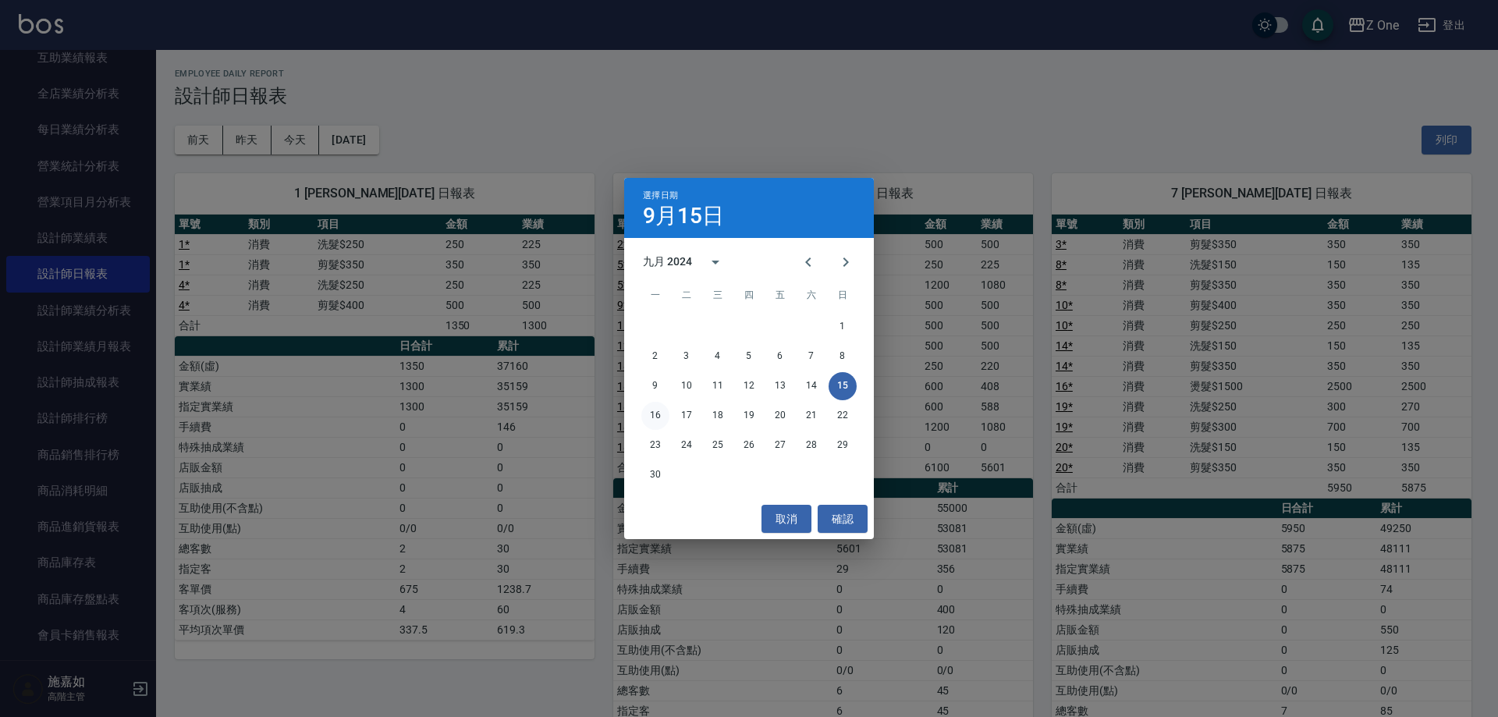
click at [655, 414] on button "16" at bounding box center [655, 416] width 28 height 28
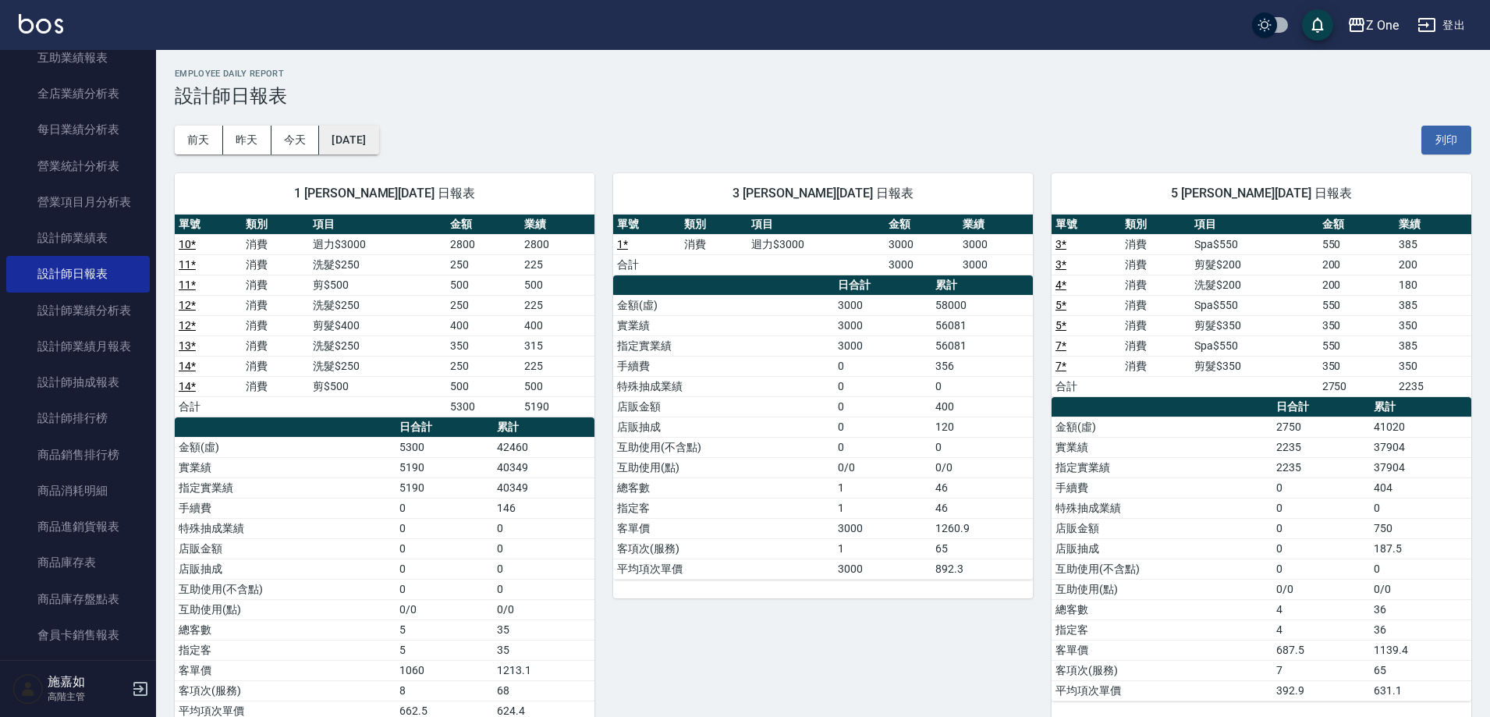
click at [378, 149] on button "[DATE]" at bounding box center [348, 140] width 59 height 29
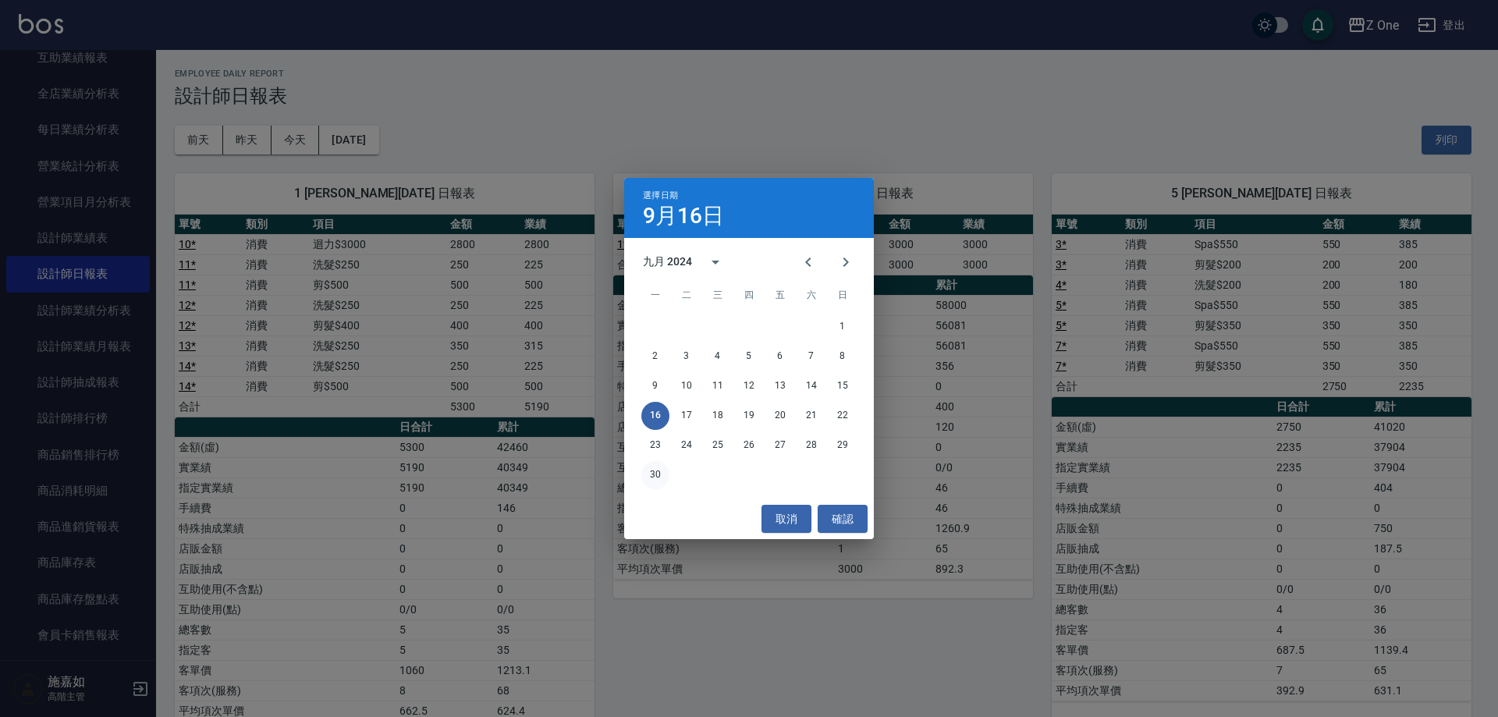
click at [654, 474] on button "30" at bounding box center [655, 475] width 28 height 28
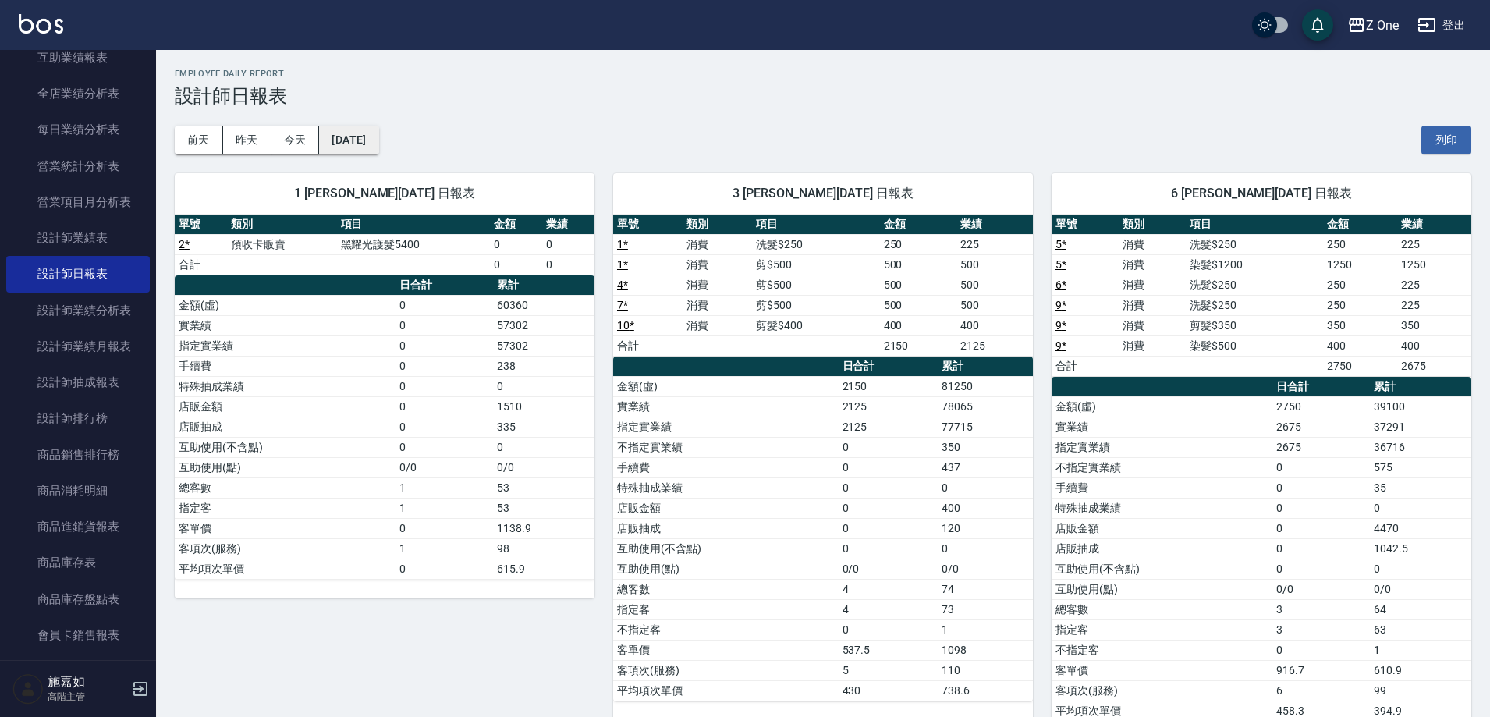
click at [378, 146] on button "[DATE]" at bounding box center [348, 140] width 59 height 29
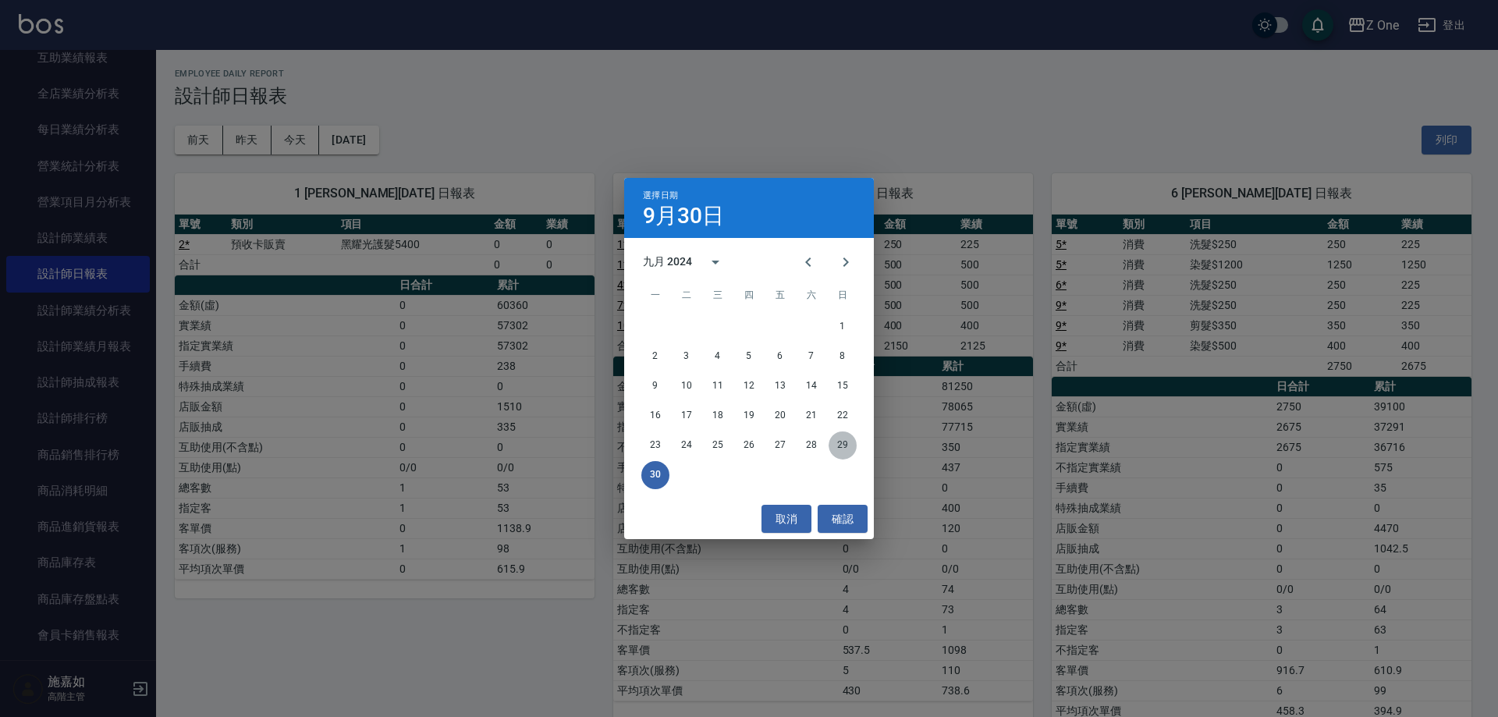
click at [838, 441] on button "29" at bounding box center [842, 445] width 28 height 28
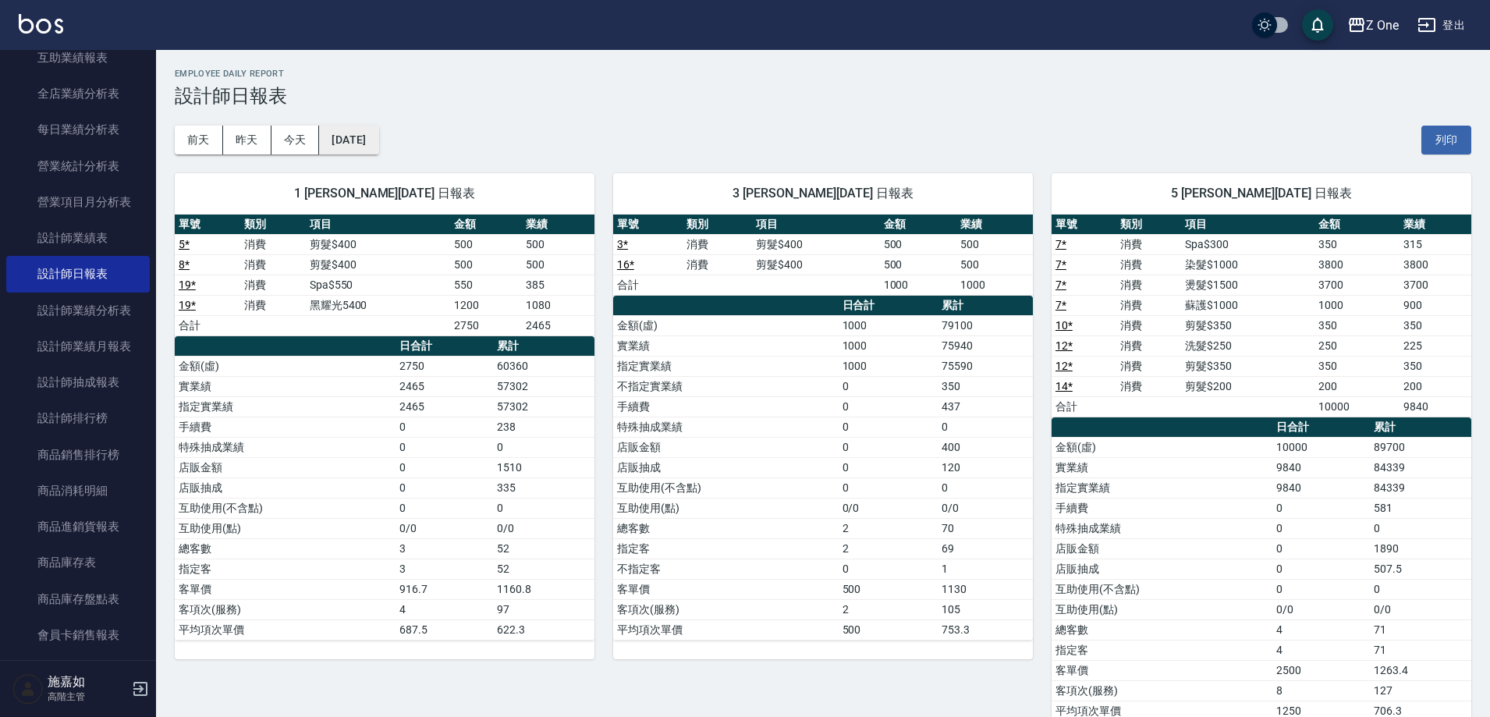
click at [378, 141] on button "[DATE]" at bounding box center [348, 140] width 59 height 29
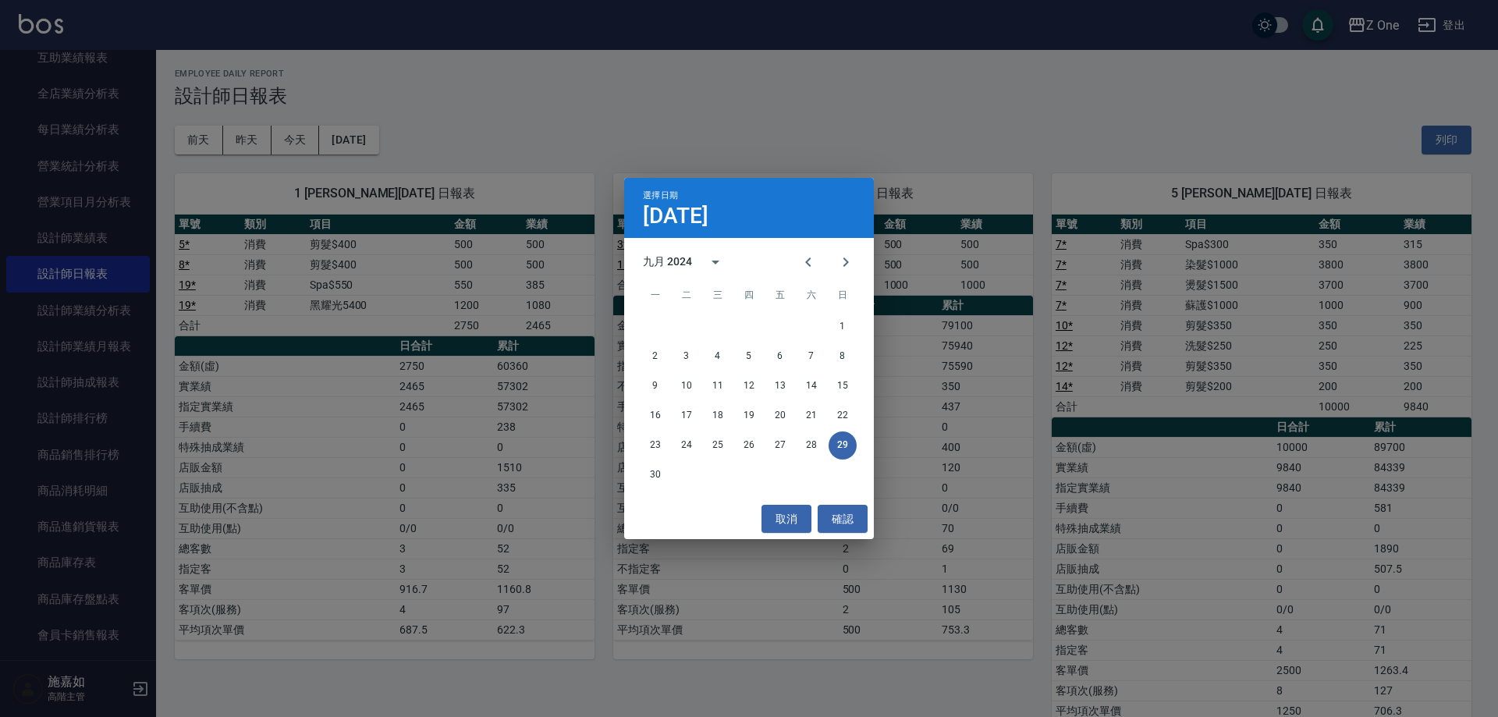
click at [295, 143] on div "選擇日期 [DATE] 九月 2024 一 二 三 四 五 六 日 1 2 3 4 5 6 7 8 9 10 11 12 13 14 15 16 17 18 …" at bounding box center [749, 358] width 1498 height 717
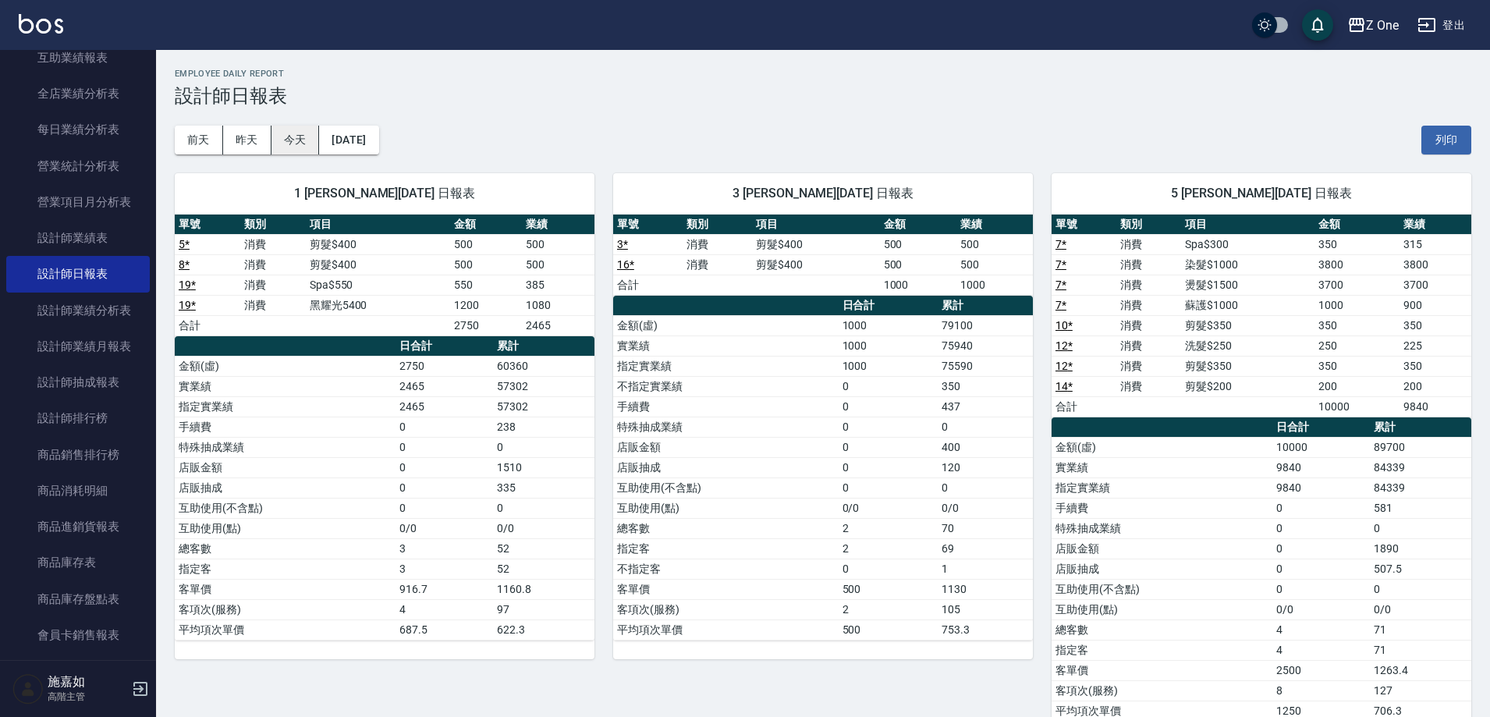
click at [296, 141] on button "今天" at bounding box center [295, 140] width 48 height 29
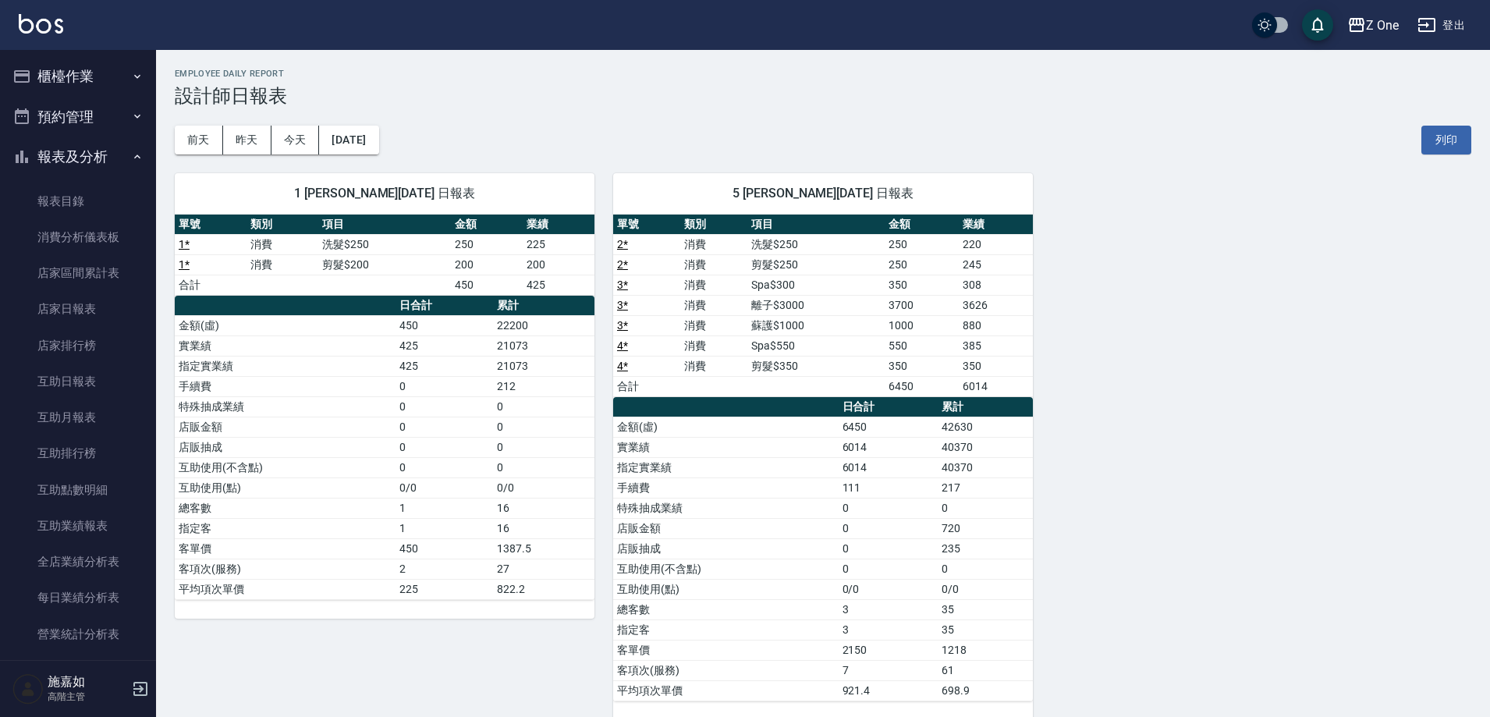
click at [126, 86] on button "櫃檯作業" at bounding box center [78, 76] width 144 height 41
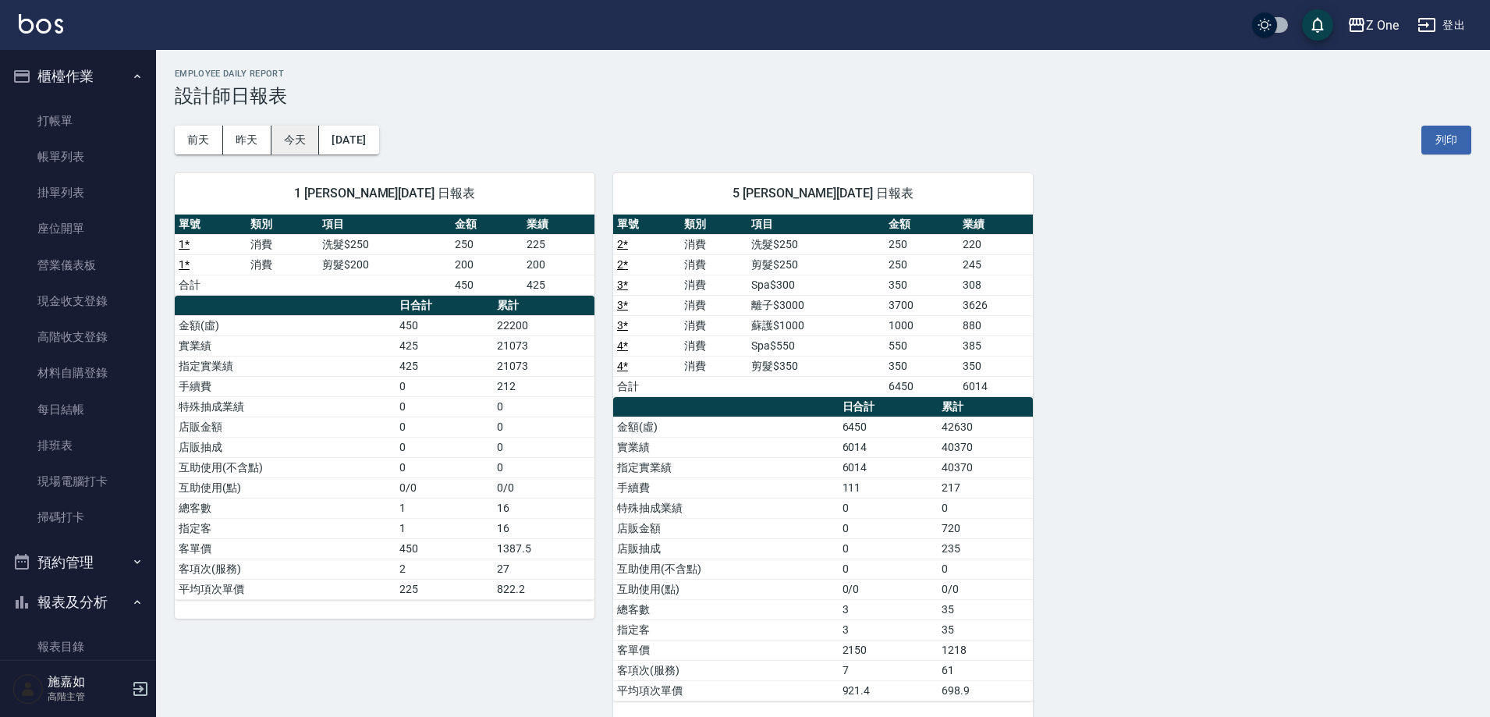
click at [296, 135] on button "今天" at bounding box center [295, 140] width 48 height 29
click at [378, 143] on button "[DATE]" at bounding box center [348, 140] width 59 height 29
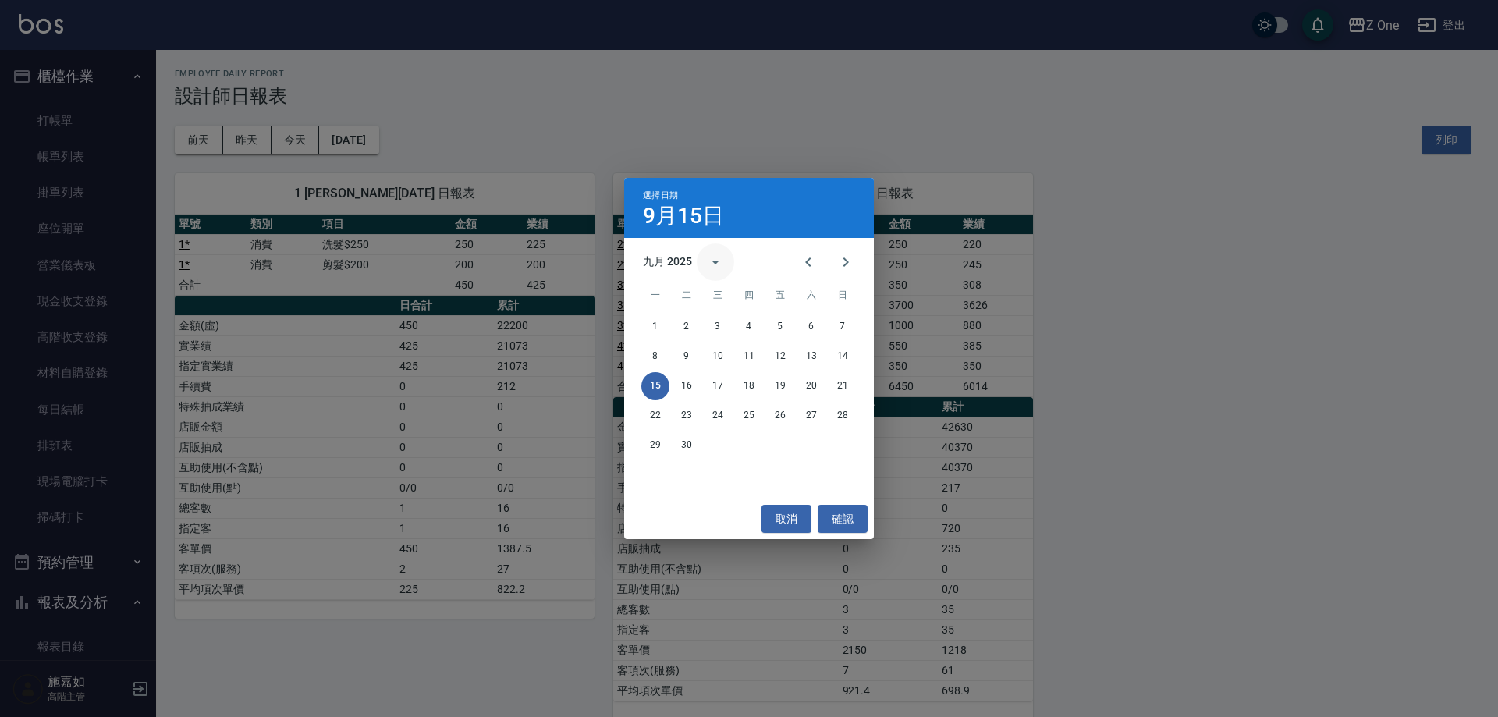
click at [718, 264] on icon "calendar view is open, switch to year view" at bounding box center [715, 262] width 19 height 19
click at [657, 394] on button "2023" at bounding box center [668, 389] width 56 height 28
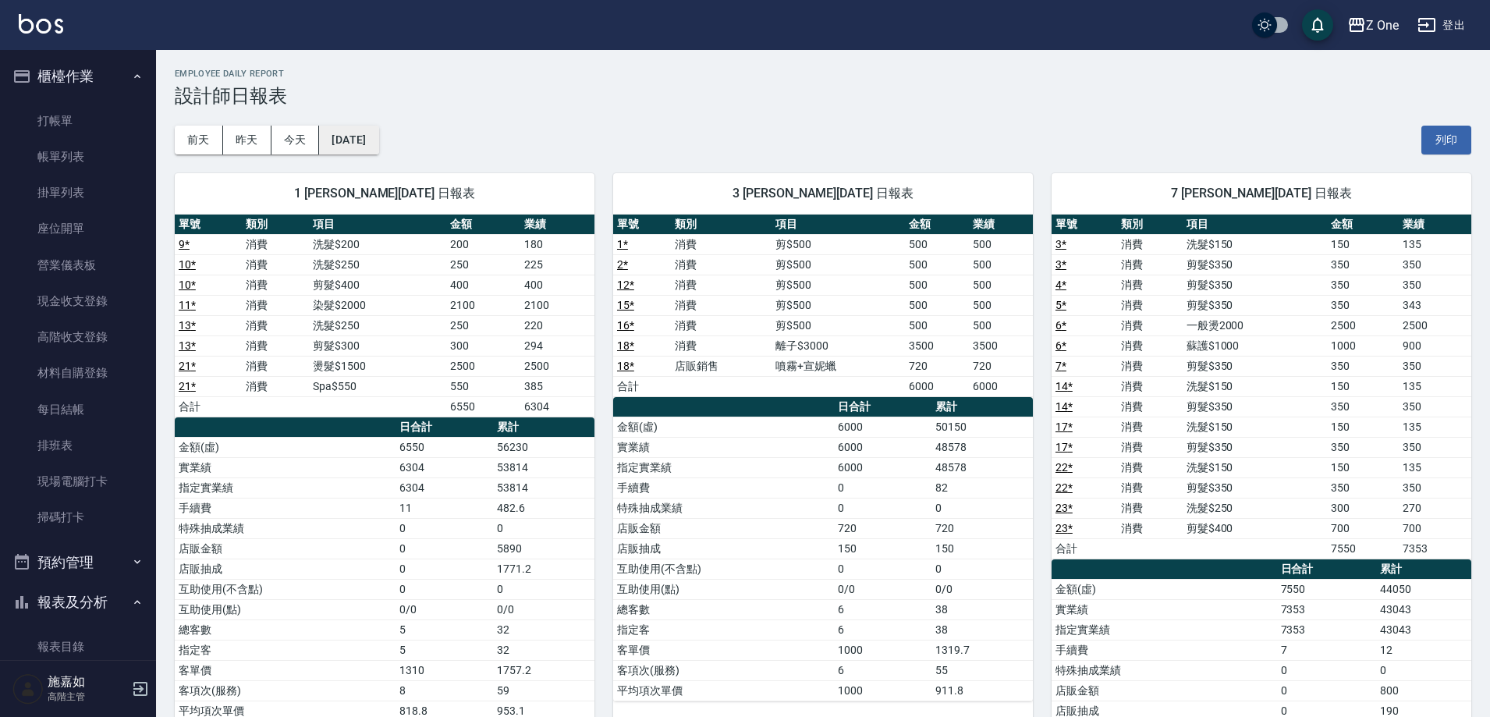
click at [378, 137] on button "[DATE]" at bounding box center [348, 140] width 59 height 29
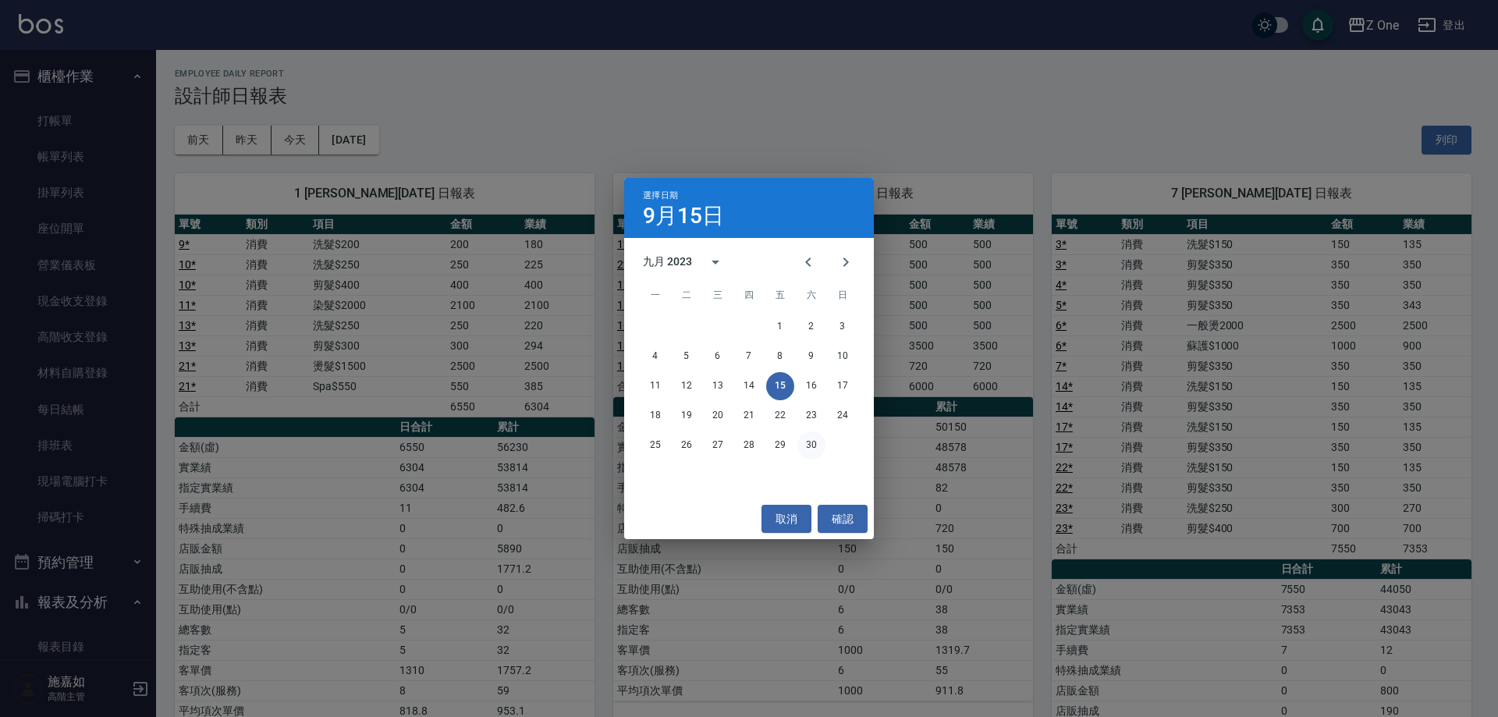
click at [811, 445] on button "30" at bounding box center [811, 445] width 28 height 28
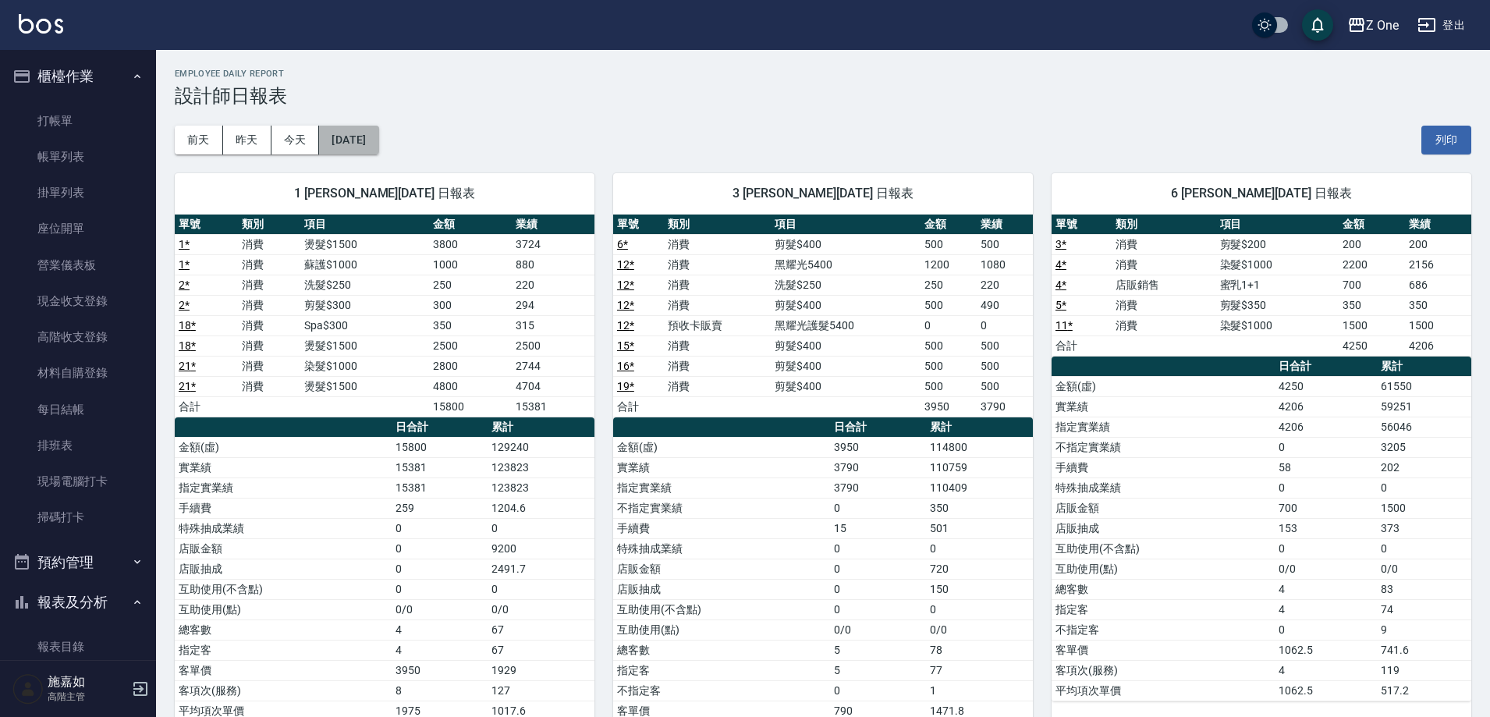
click at [378, 147] on button "[DATE]" at bounding box center [348, 140] width 59 height 29
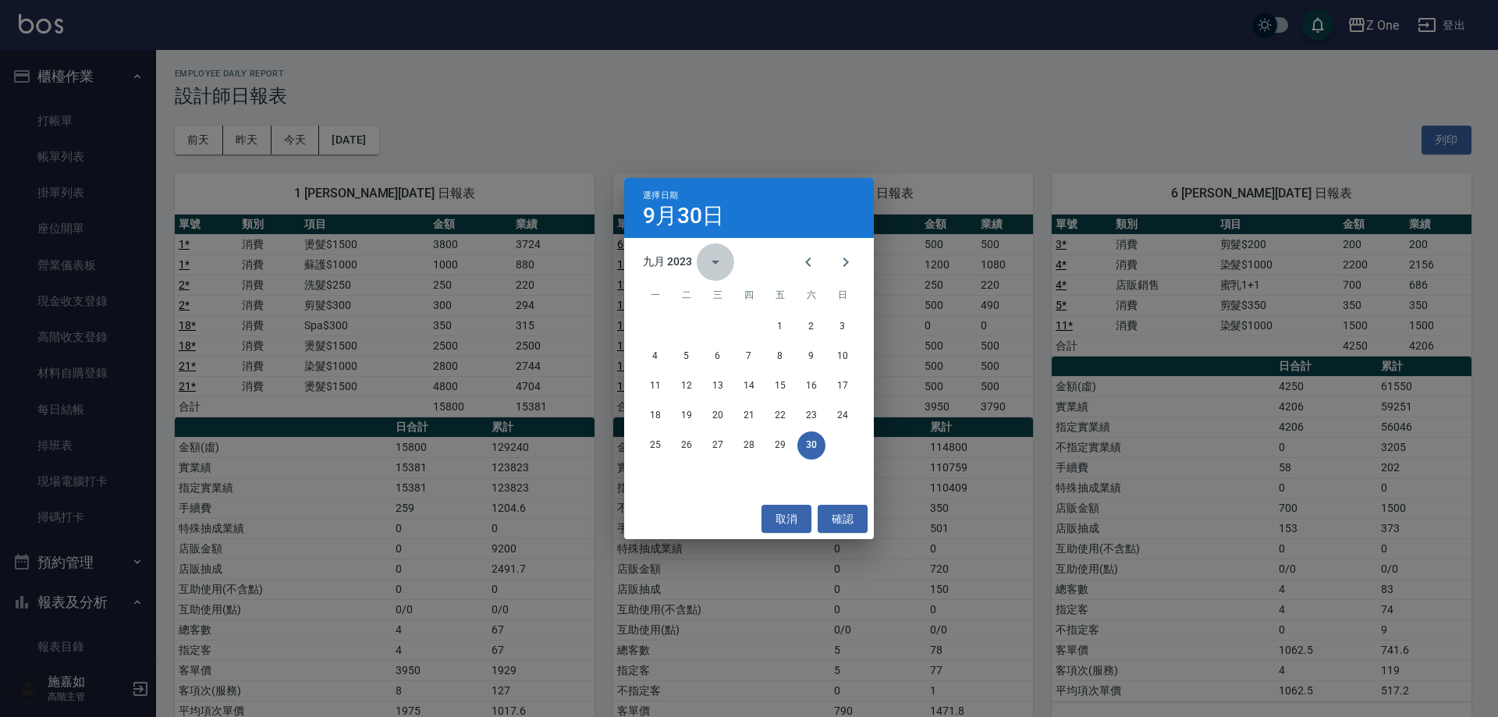
click at [711, 261] on icon "calendar view is open, switch to year view" at bounding box center [715, 262] width 19 height 19
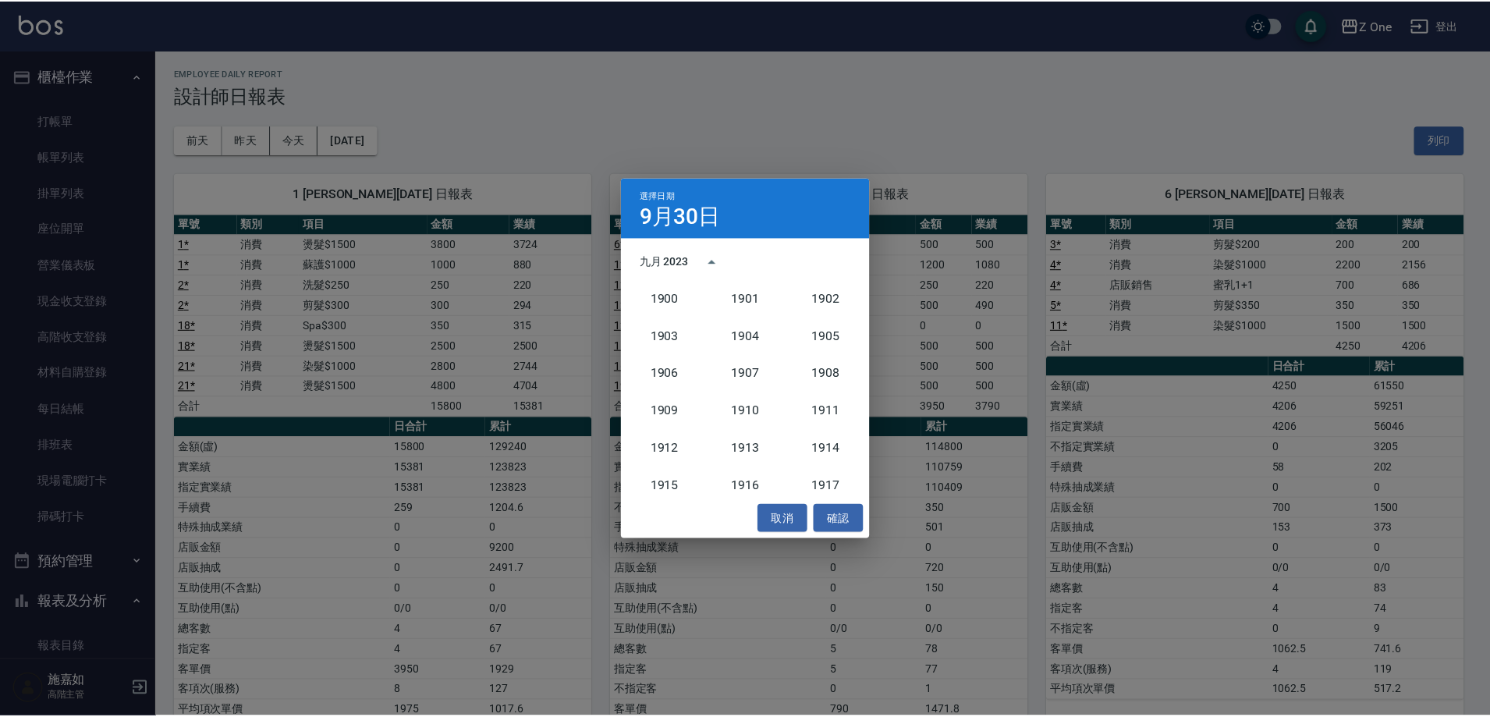
scroll to position [1445, 0]
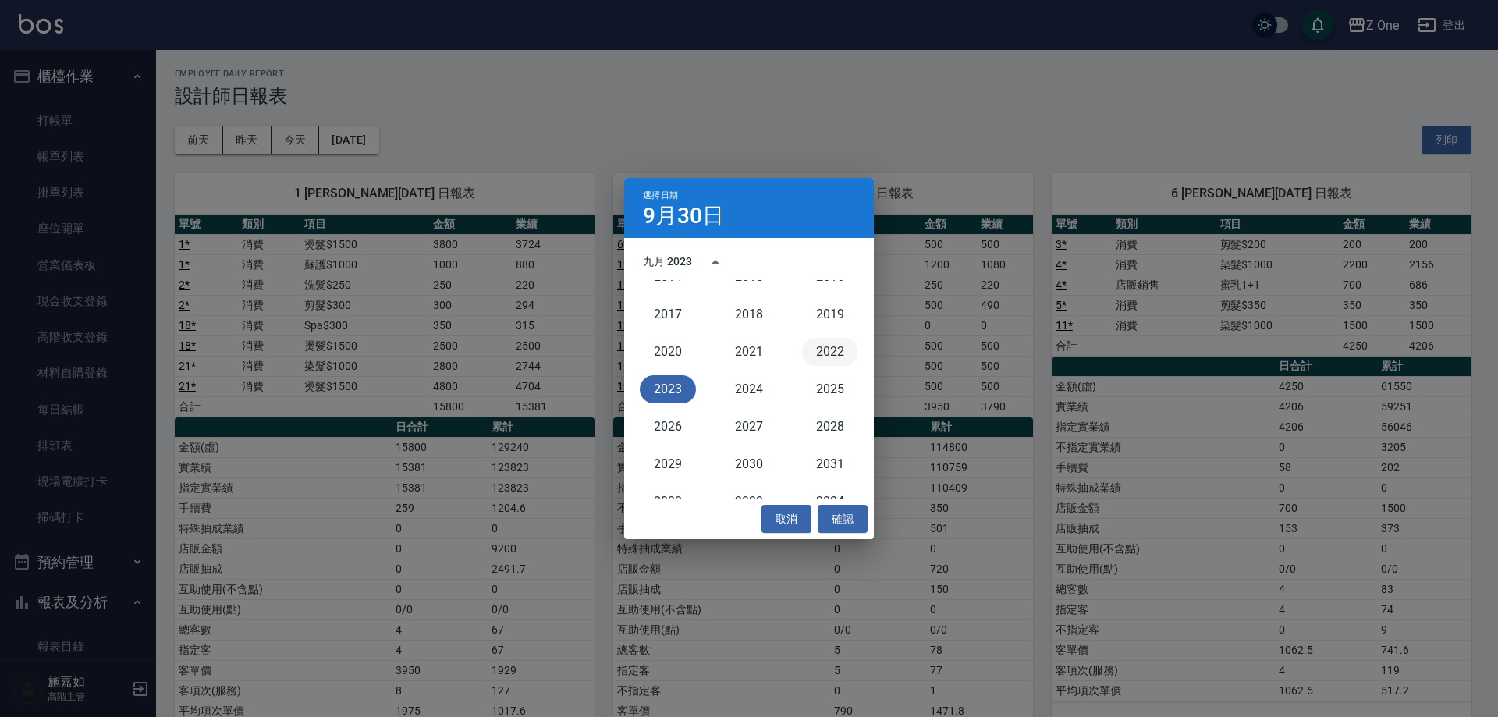
click at [825, 351] on button "2022" at bounding box center [830, 352] width 56 height 28
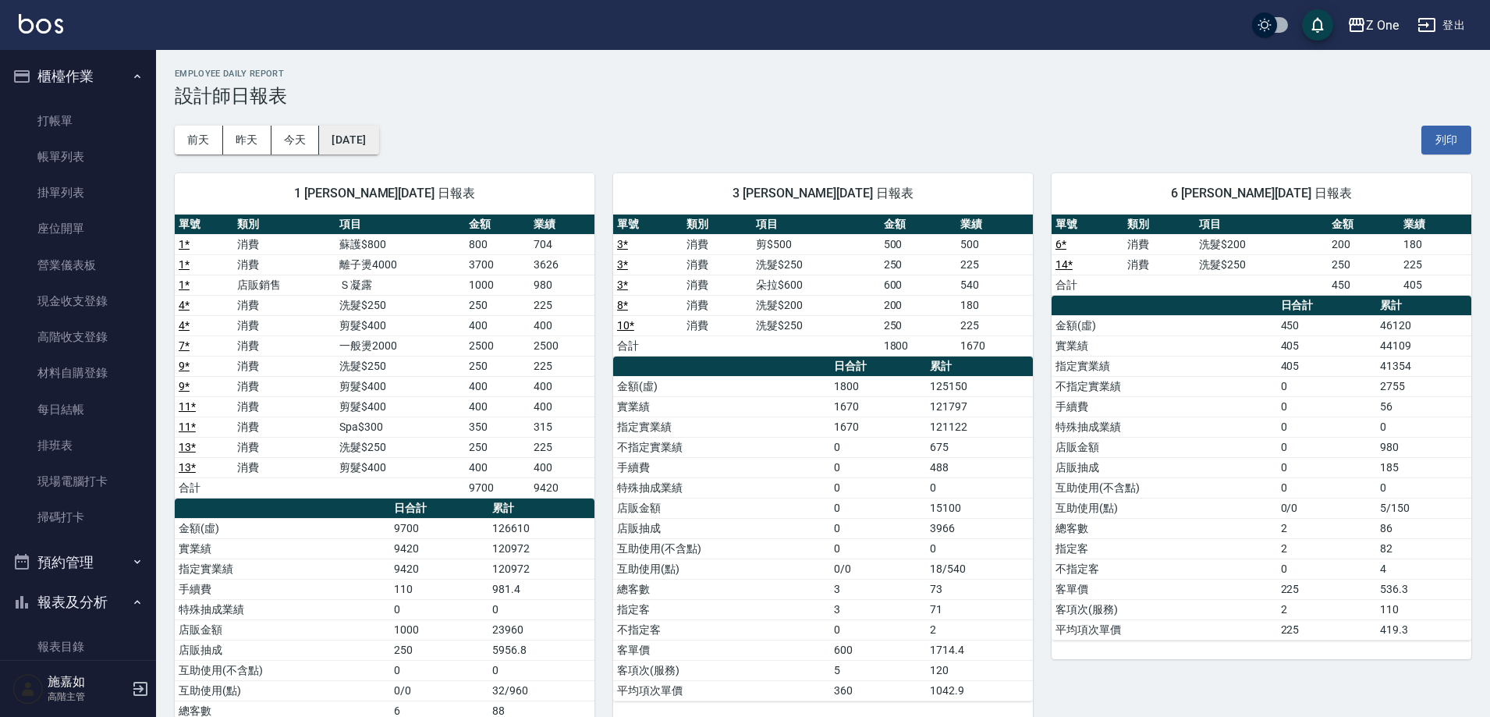
click at [378, 146] on button "[DATE]" at bounding box center [348, 140] width 59 height 29
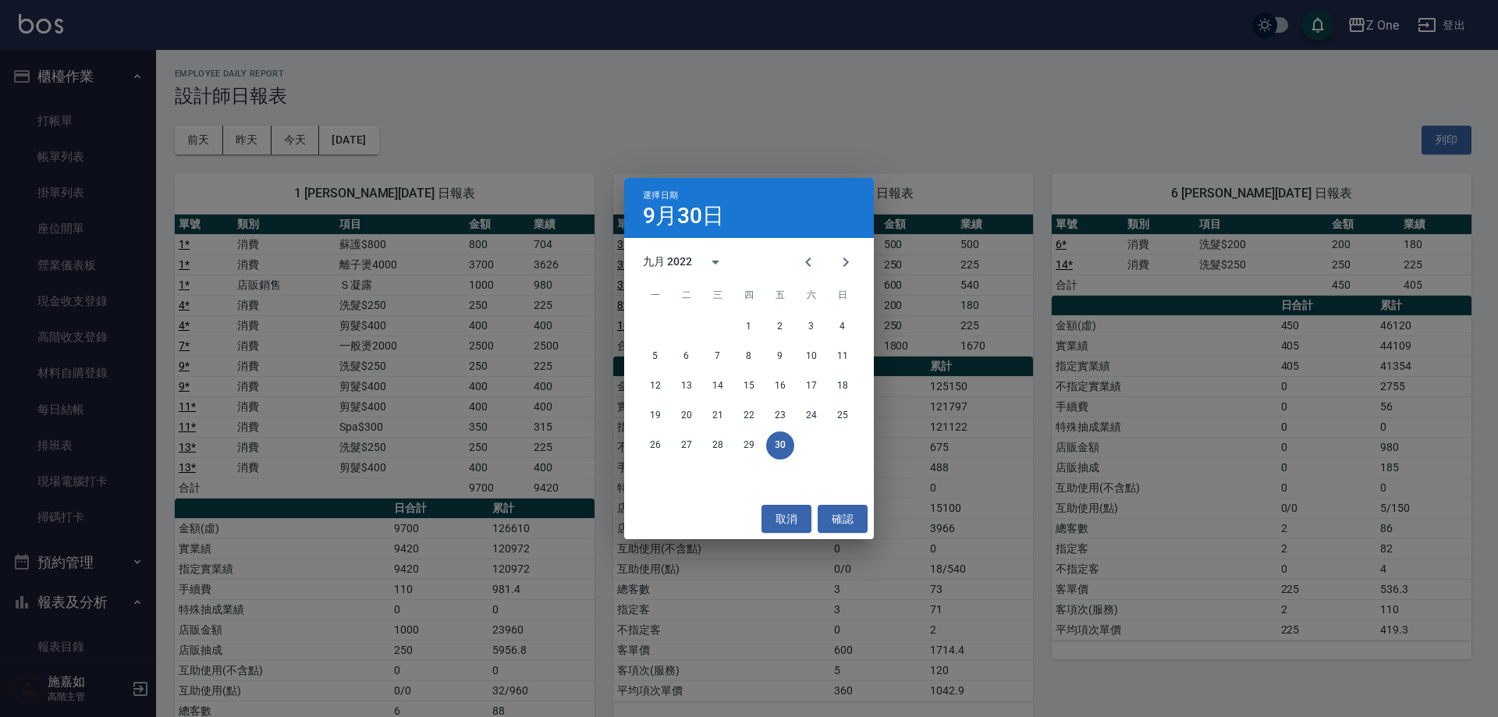
click at [633, 124] on div "選擇日期 [DATE] 九月 2022 一 二 三 四 五 六 日 1 2 3 4 5 6 7 8 9 10 11 12 13 14 15 16 17 18 …" at bounding box center [749, 358] width 1498 height 717
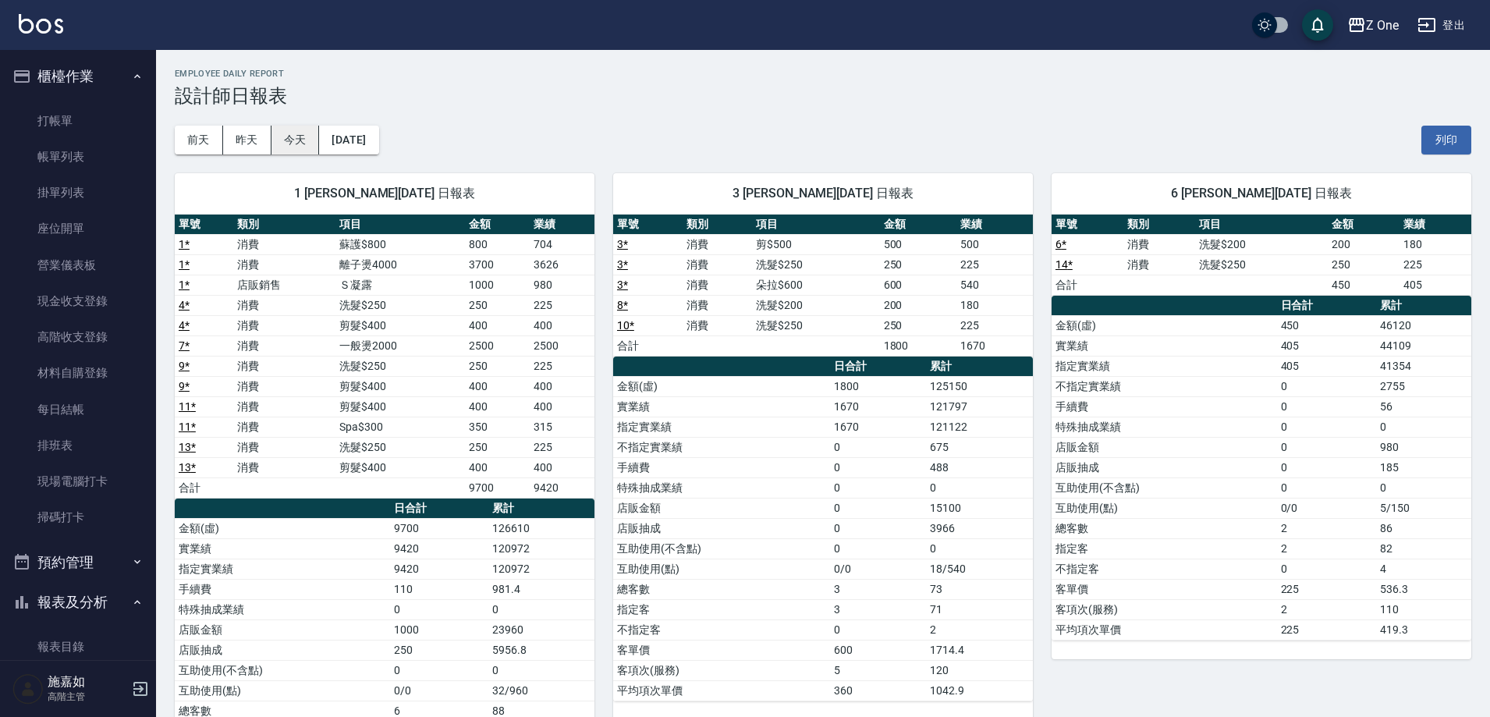
click at [286, 145] on button "今天" at bounding box center [295, 140] width 48 height 29
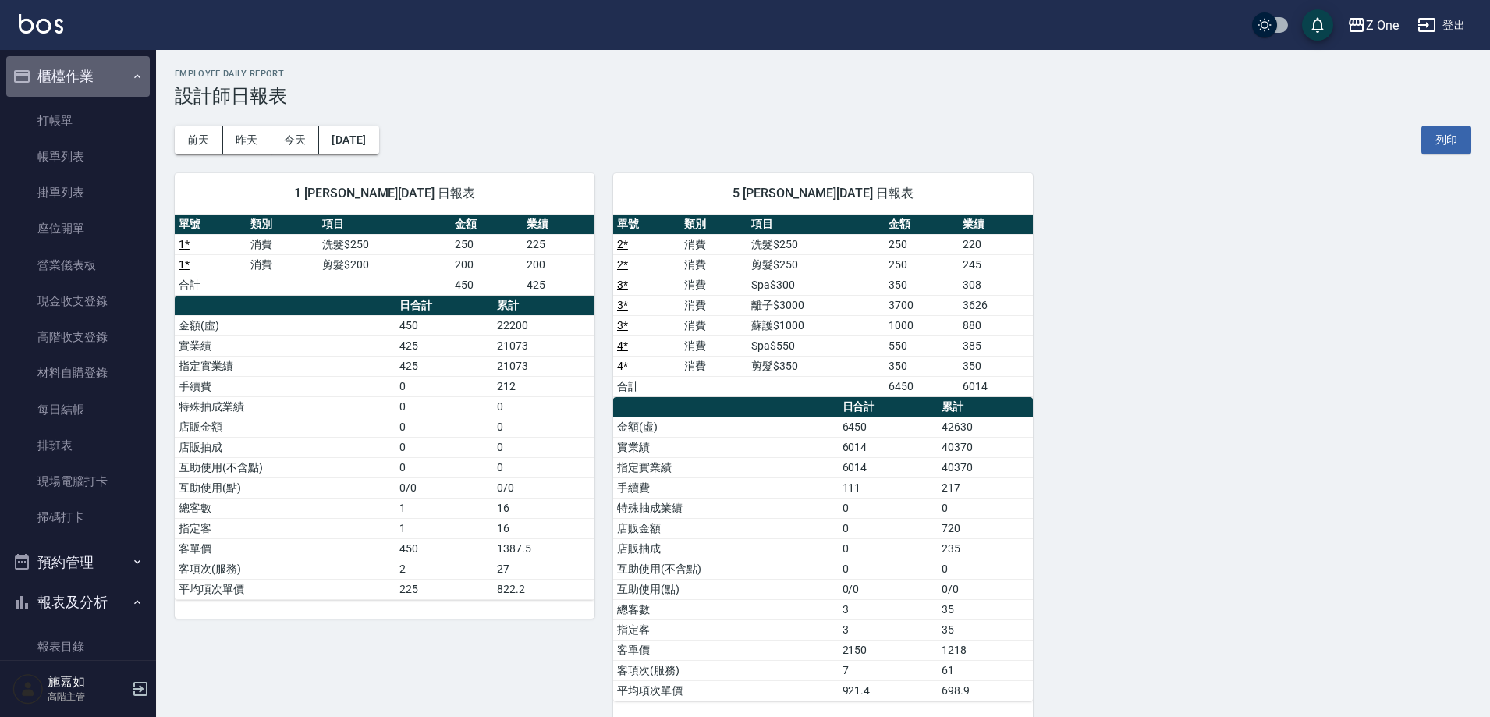
click at [131, 80] on icon "button" at bounding box center [137, 76] width 12 height 12
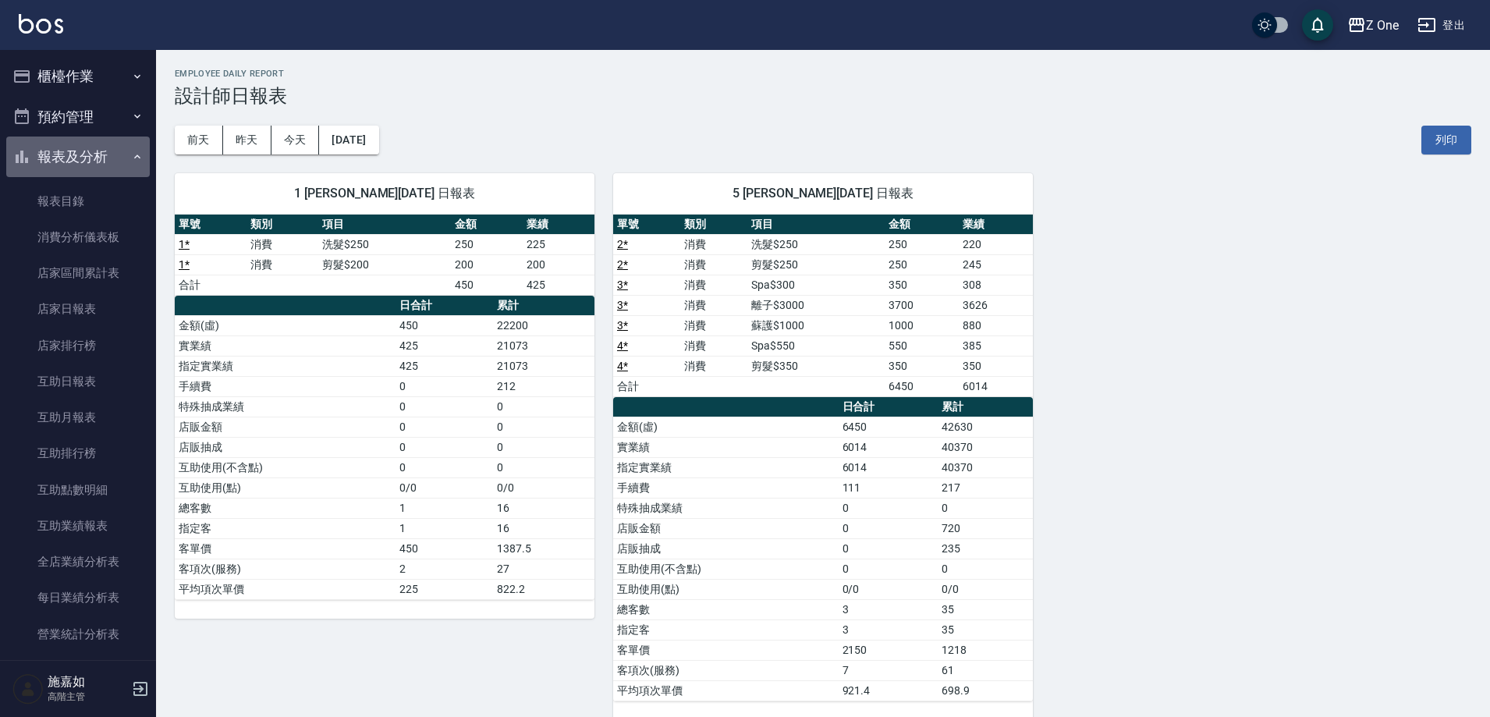
click at [133, 151] on icon "button" at bounding box center [137, 157] width 12 height 12
